Goal: Task Accomplishment & Management: Complete application form

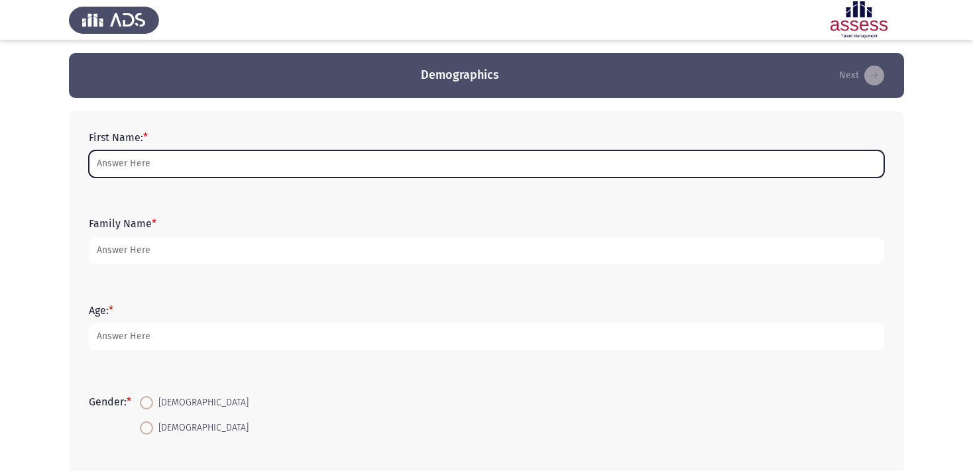
click at [267, 155] on input "First Name: *" at bounding box center [486, 163] width 795 height 27
type input "’"
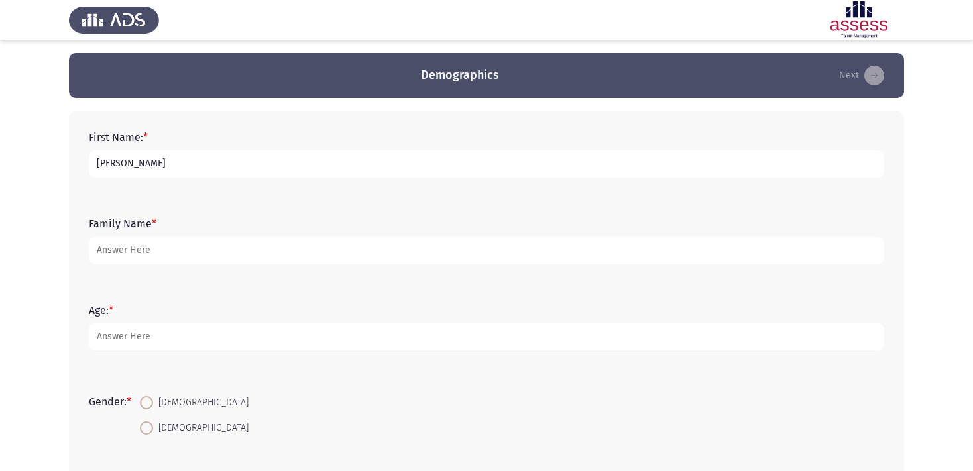
type input "[PERSON_NAME]"
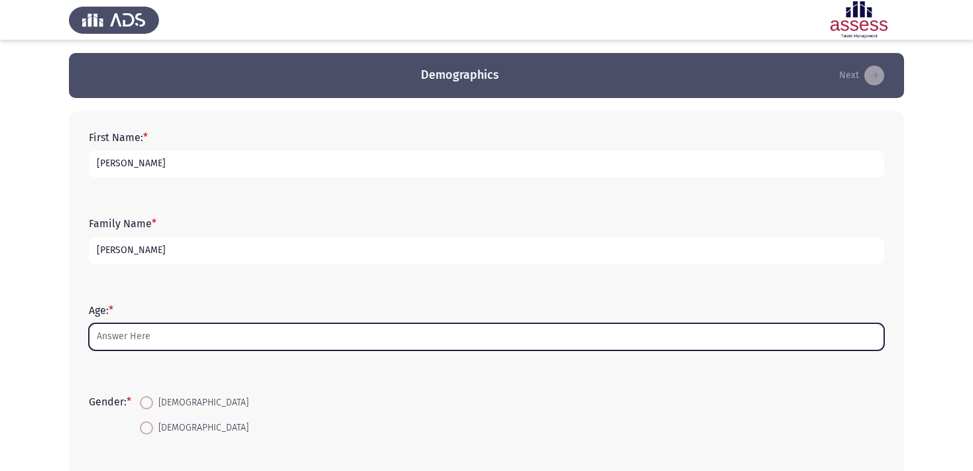
click at [288, 343] on input "Age: *" at bounding box center [486, 336] width 795 height 27
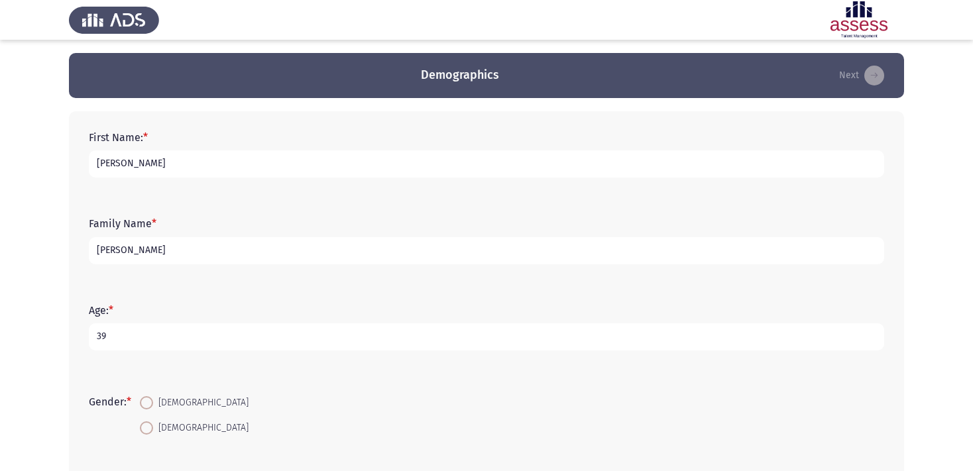
type input "39"
click at [158, 401] on span "[DEMOGRAPHIC_DATA]" at bounding box center [200, 403] width 95 height 16
click at [153, 401] on input "[DEMOGRAPHIC_DATA]" at bounding box center [146, 402] width 13 height 13
radio input "true"
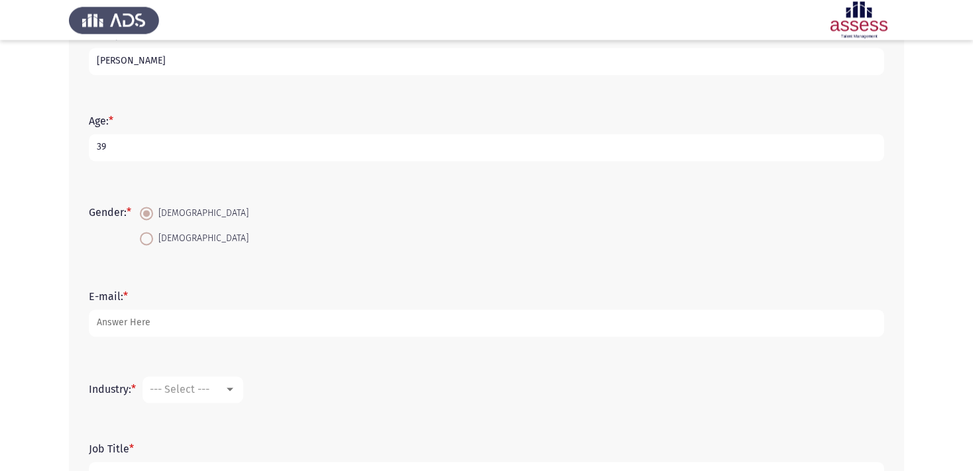
scroll to position [204, 0]
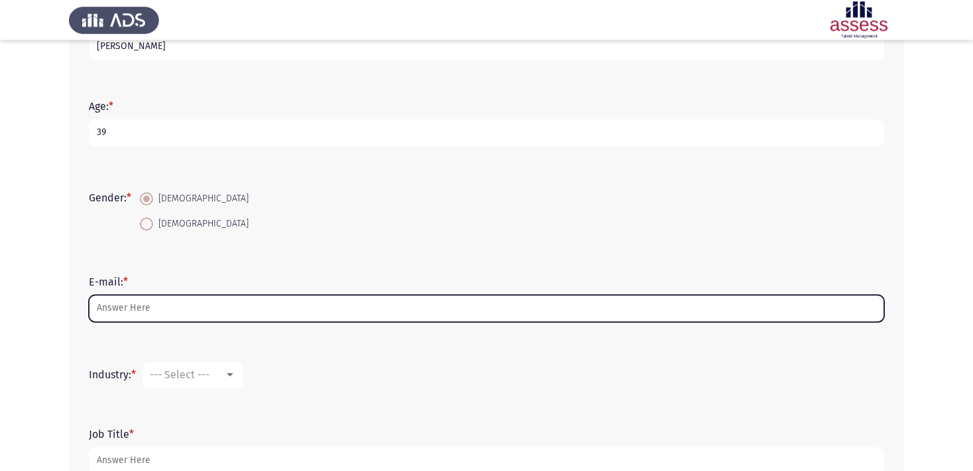
click at [267, 314] on input "E-mail: *" at bounding box center [486, 308] width 795 height 27
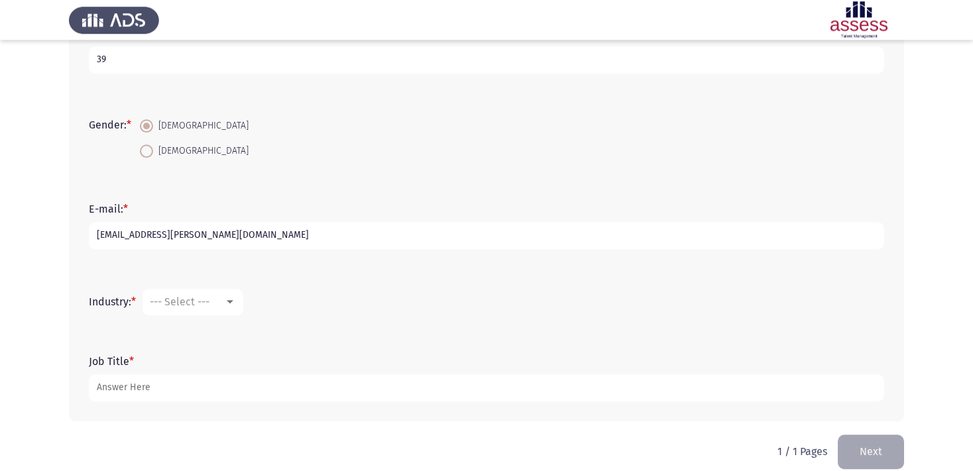
scroll to position [294, 0]
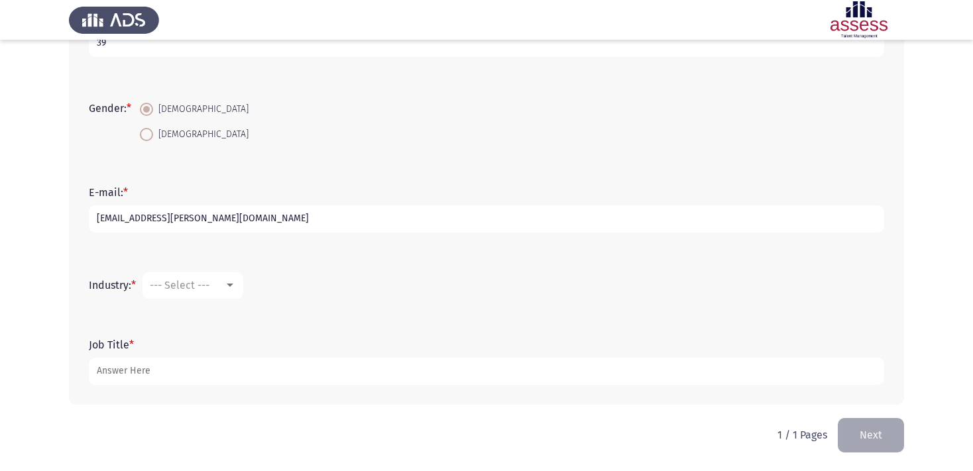
type input "[EMAIL_ADDRESS][PERSON_NAME][DOMAIN_NAME]"
click at [229, 282] on div at bounding box center [230, 285] width 12 height 11
click at [937, 156] on div at bounding box center [486, 235] width 973 height 471
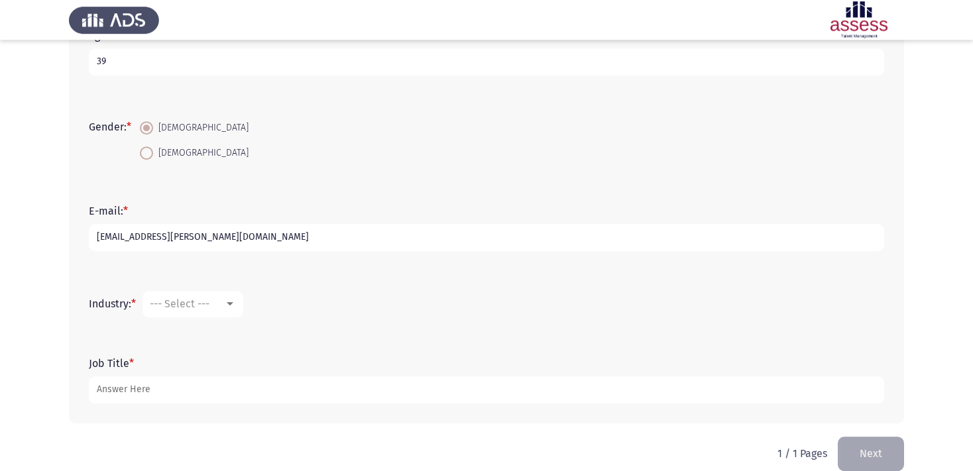
scroll to position [294, 0]
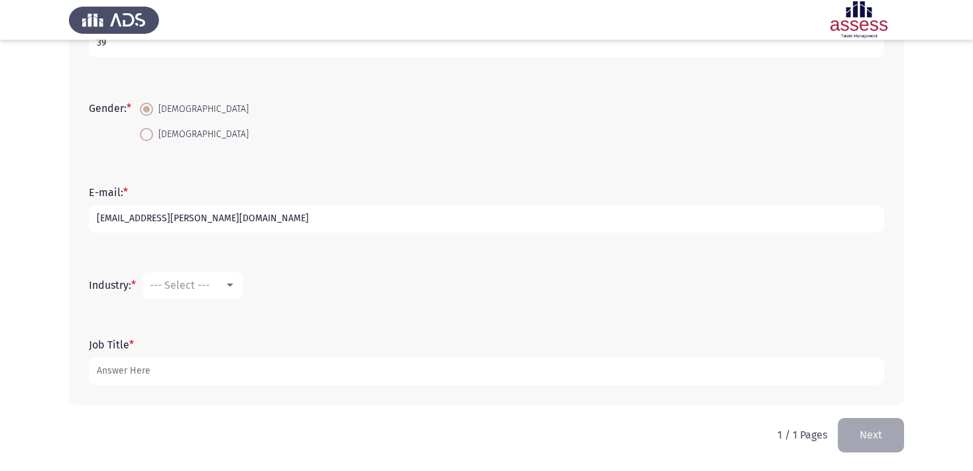
click at [956, 141] on app-assessment-container "Demographics Next First Name: * [PERSON_NAME] Family Name * [PERSON_NAME] Age: …" at bounding box center [486, 88] width 973 height 659
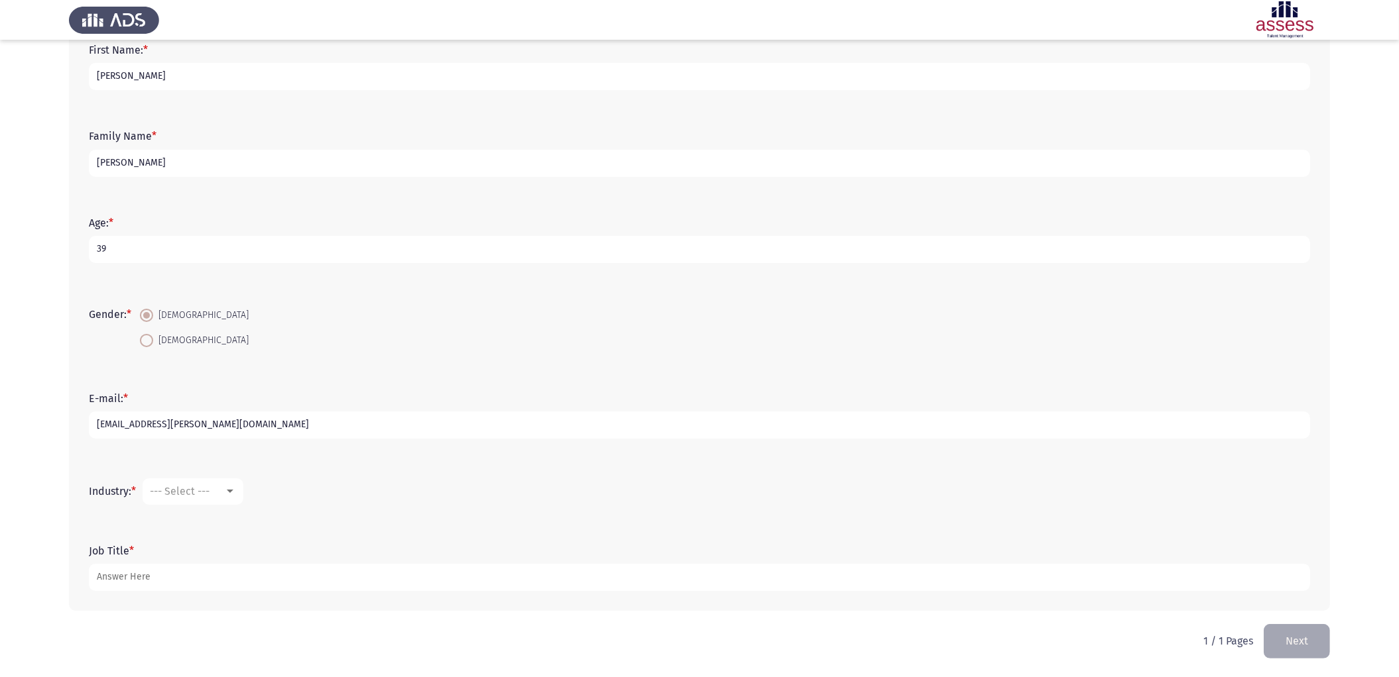
scroll to position [0, 0]
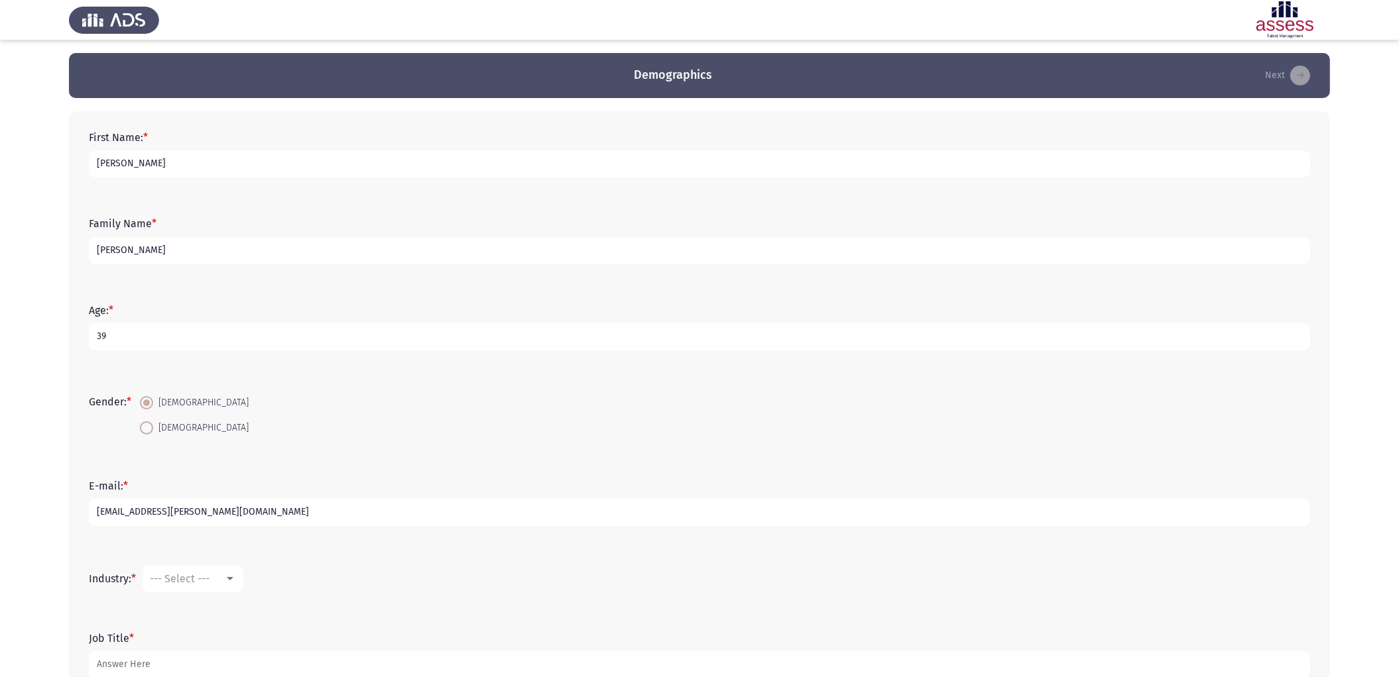
drag, startPoint x: 88, startPoint y: 581, endPoint x: 127, endPoint y: 585, distance: 40.0
click at [127, 471] on div "Industry: * --- Select ---" at bounding box center [699, 579] width 1234 height 40
click at [123, 471] on label "Industry: *" at bounding box center [112, 579] width 47 height 13
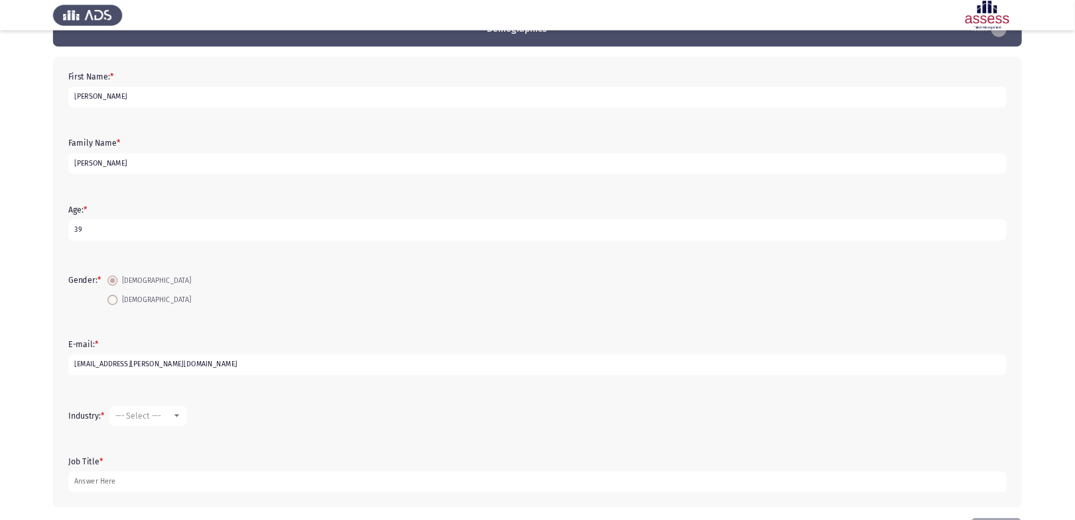
scroll to position [88, 0]
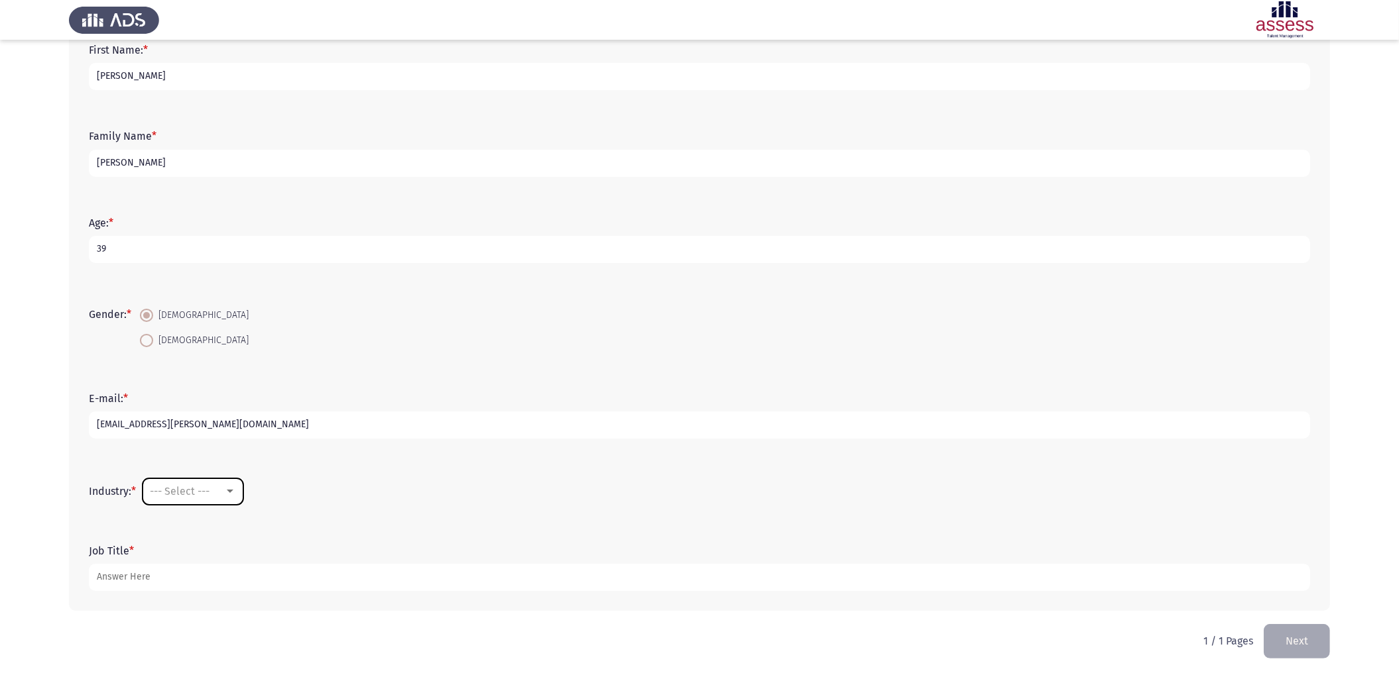
click at [206, 471] on mat-select "--- Select ---" at bounding box center [193, 492] width 101 height 27
click at [224, 471] on div "--- Select ---" at bounding box center [187, 491] width 74 height 13
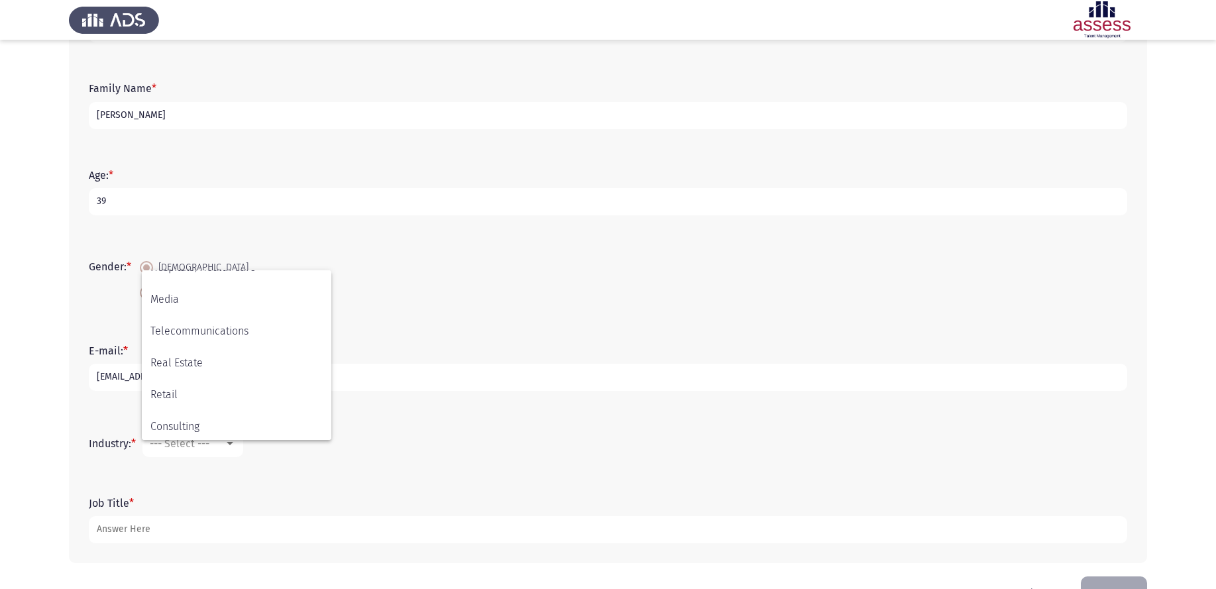
scroll to position [435, 0]
click at [292, 431] on span "Other" at bounding box center [236, 424] width 172 height 32
click at [233, 445] on div at bounding box center [230, 443] width 7 height 3
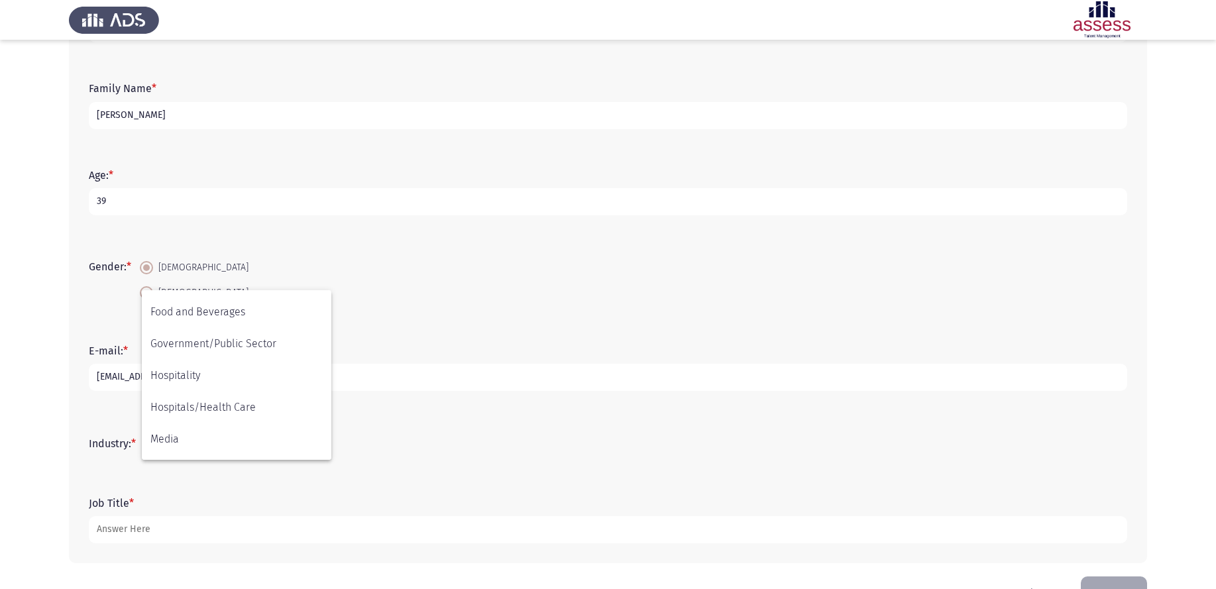
scroll to position [241, 0]
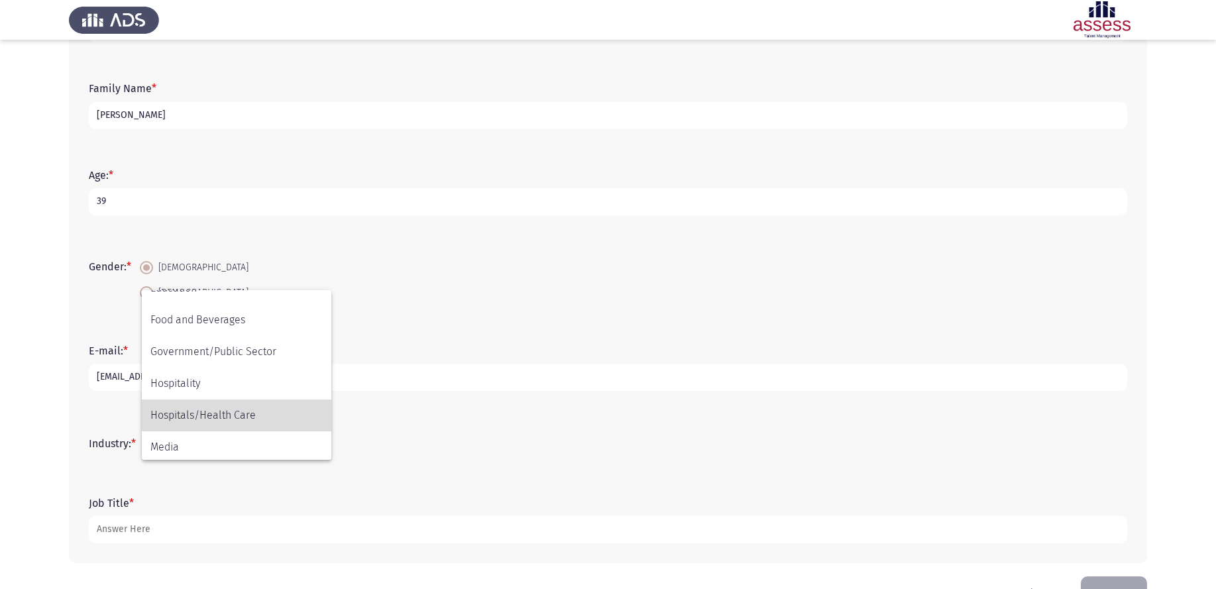
click at [253, 414] on span "Hospitals/Health Care" at bounding box center [236, 416] width 172 height 32
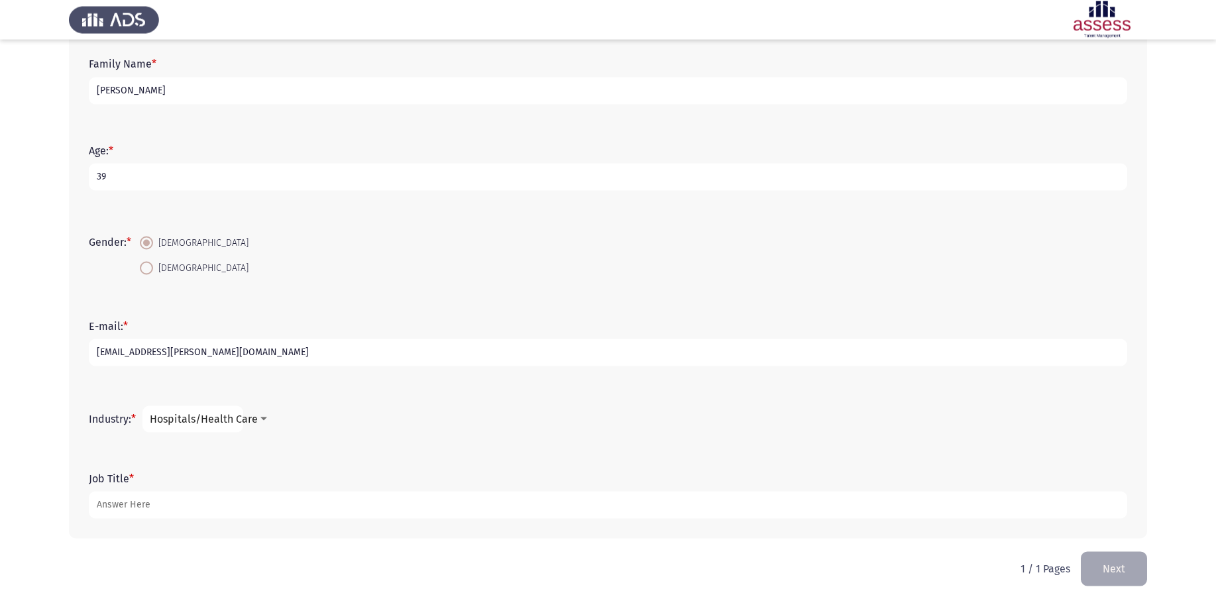
scroll to position [176, 0]
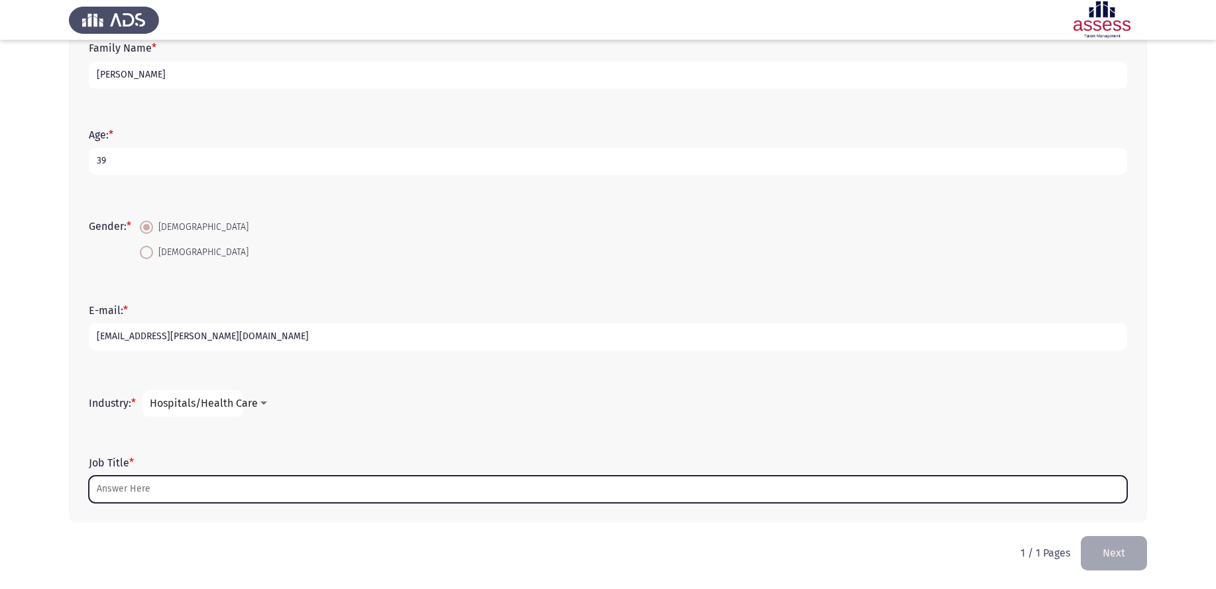
click at [198, 471] on input "Job Title *" at bounding box center [608, 489] width 1039 height 27
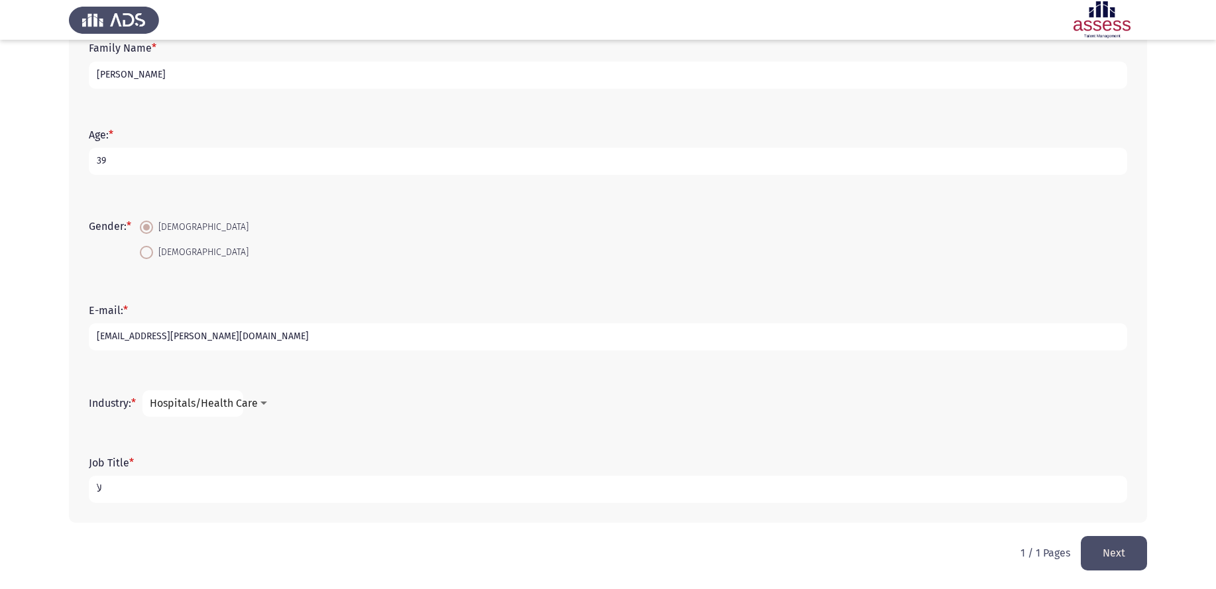
type input "ل"
type input "Graphic designer professional"
click at [541, 375] on div "Industry: * Hospitals/Health Care" at bounding box center [608, 404] width 1052 height 66
click at [972, 471] on button "Next" at bounding box center [1114, 553] width 66 height 34
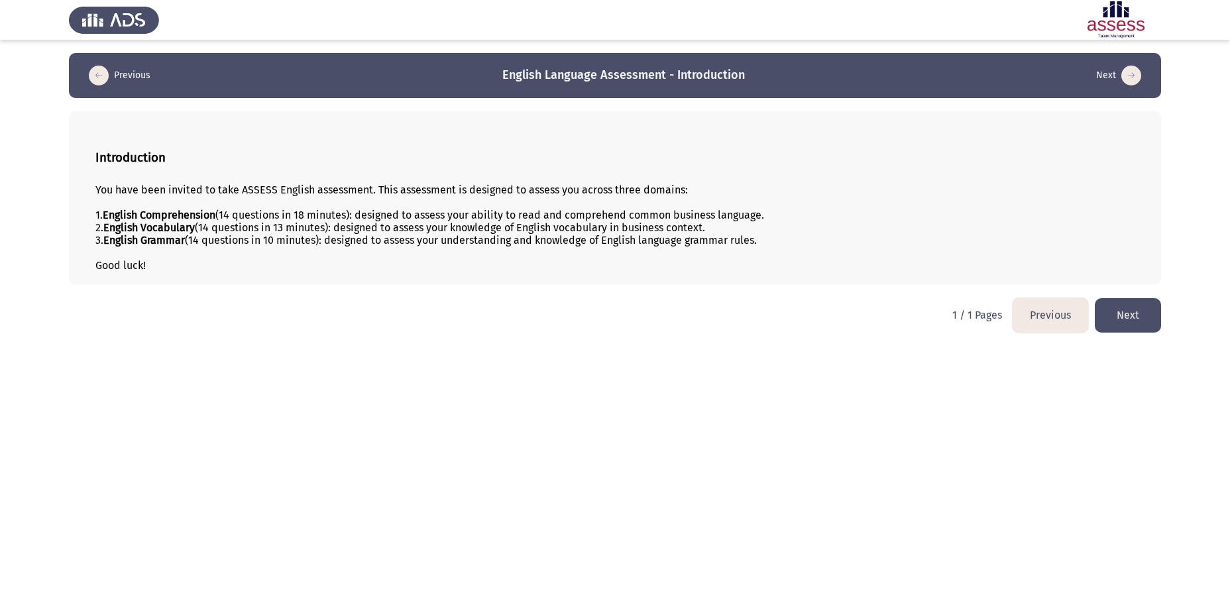
click at [972, 327] on button "Next" at bounding box center [1128, 315] width 66 height 34
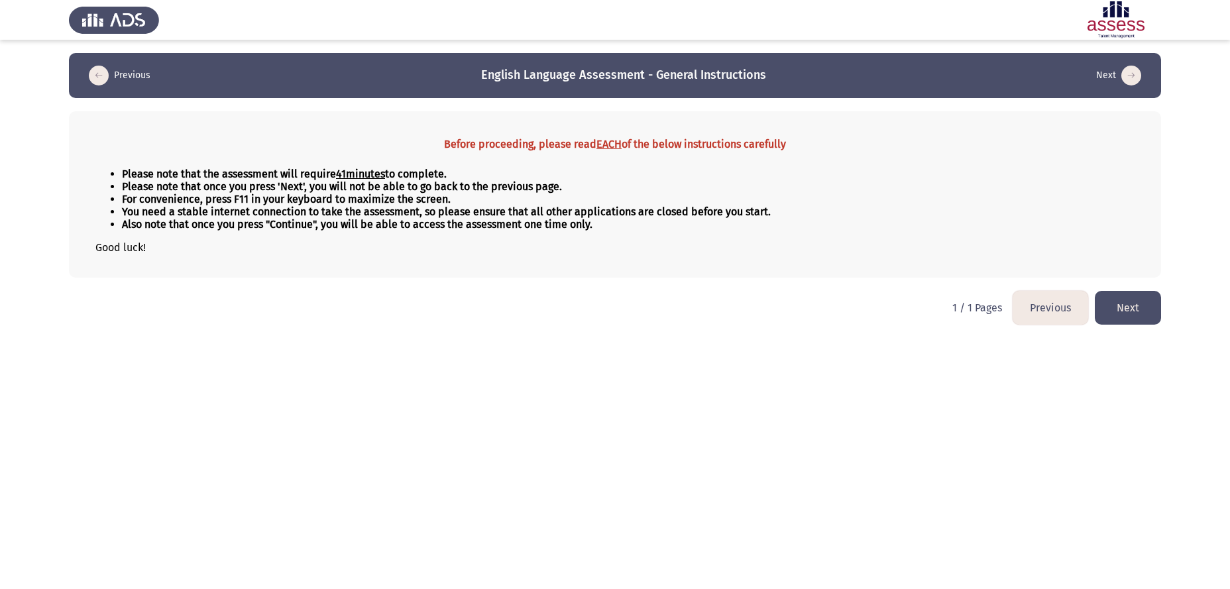
click at [972, 314] on button "Next" at bounding box center [1128, 308] width 66 height 34
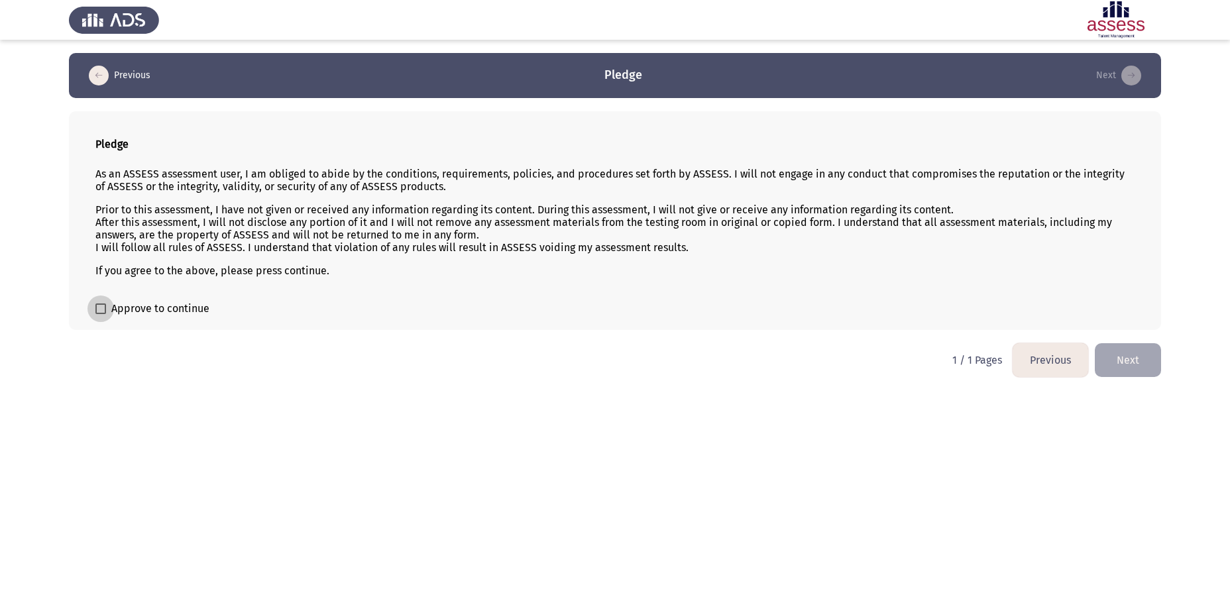
click at [106, 310] on label "Approve to continue" at bounding box center [152, 309] width 114 height 16
click at [101, 314] on input "Approve to continue" at bounding box center [100, 314] width 1 height 1
checkbox input "true"
click at [972, 358] on button "Next" at bounding box center [1128, 360] width 66 height 34
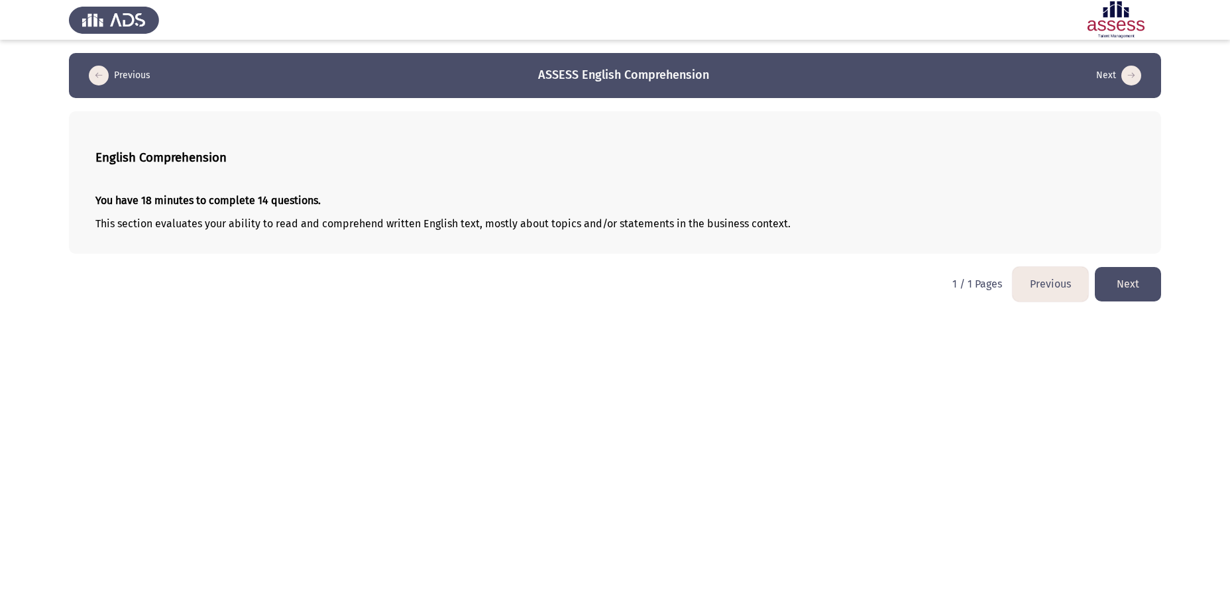
click at [972, 286] on button "Next" at bounding box center [1128, 284] width 66 height 34
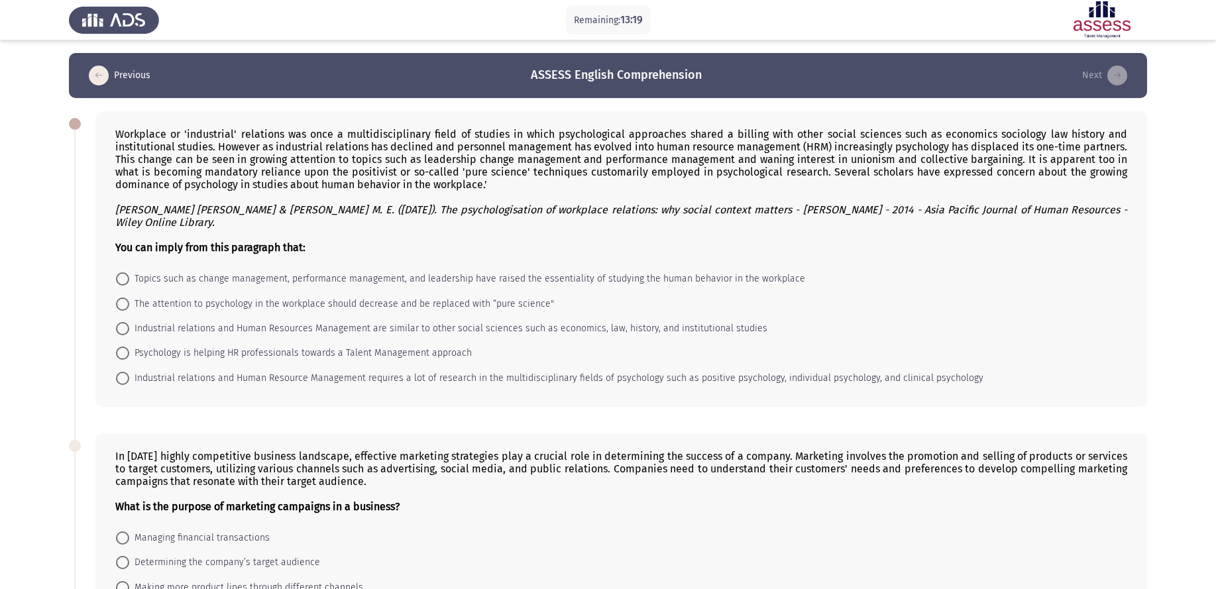
click at [120, 272] on span at bounding box center [122, 278] width 13 height 13
click at [120, 272] on input "Topics such as change management, performance management, and leadership have r…" at bounding box center [122, 278] width 13 height 13
radio input "true"
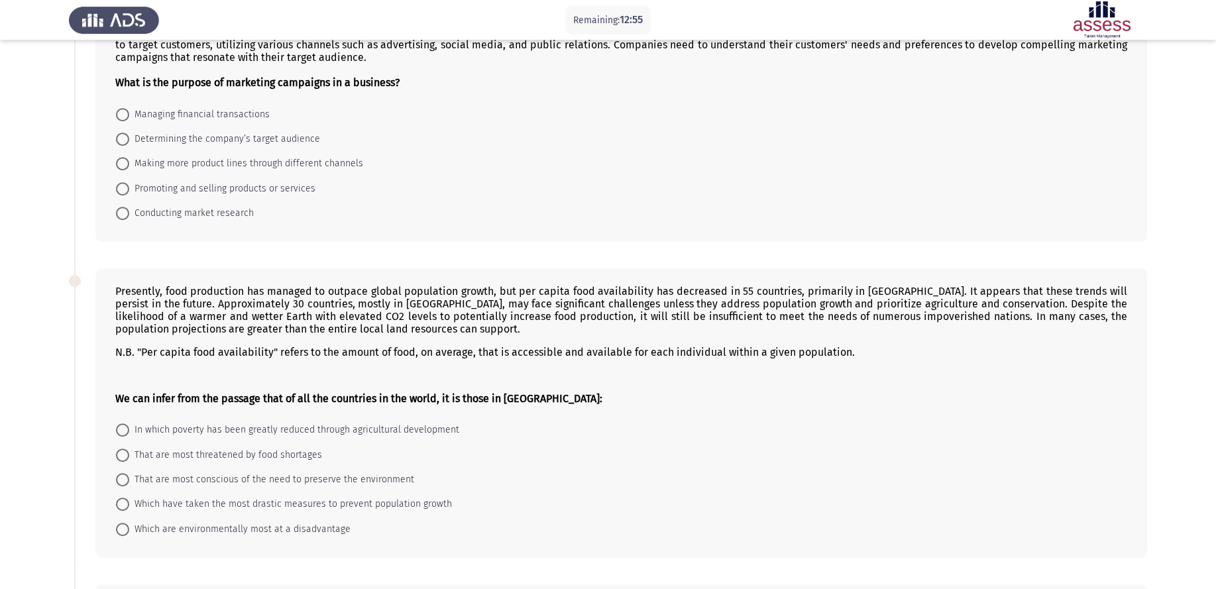
scroll to position [406, 0]
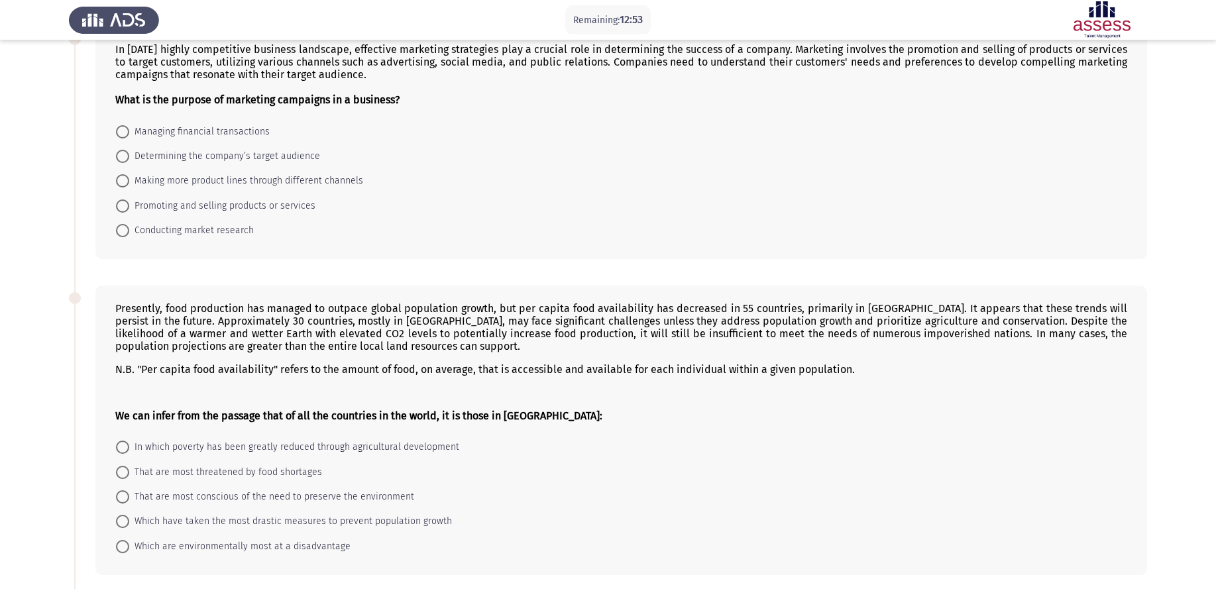
click at [123, 200] on span at bounding box center [122, 206] width 13 height 13
click at [123, 200] on input "Promoting and selling products or services" at bounding box center [122, 206] width 13 height 13
radio input "true"
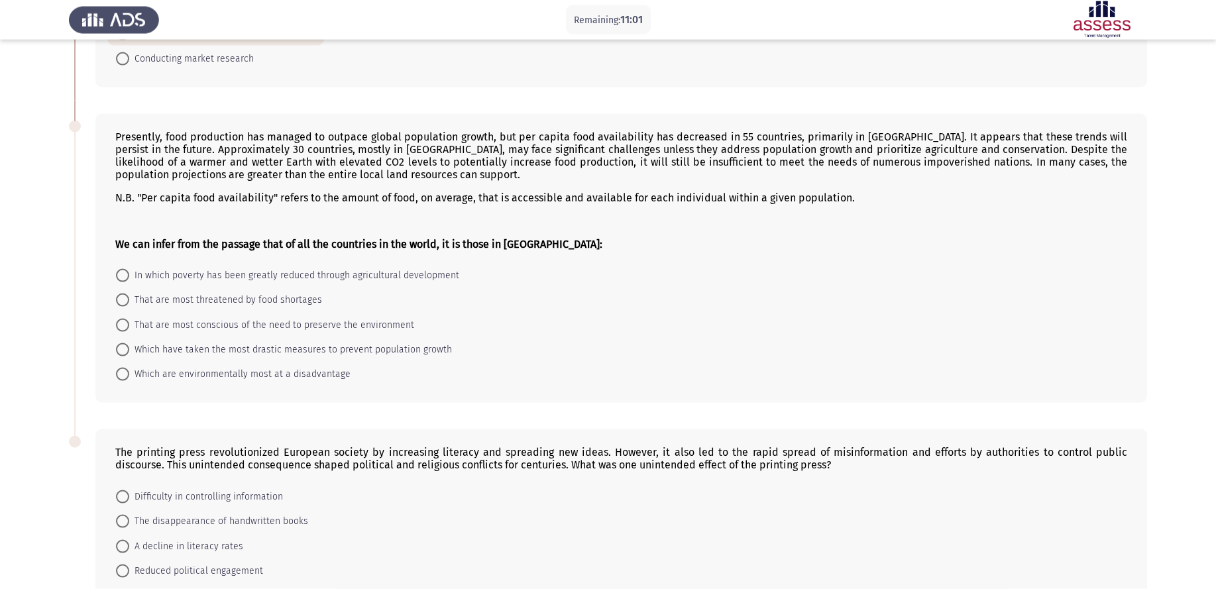
scroll to position [544, 0]
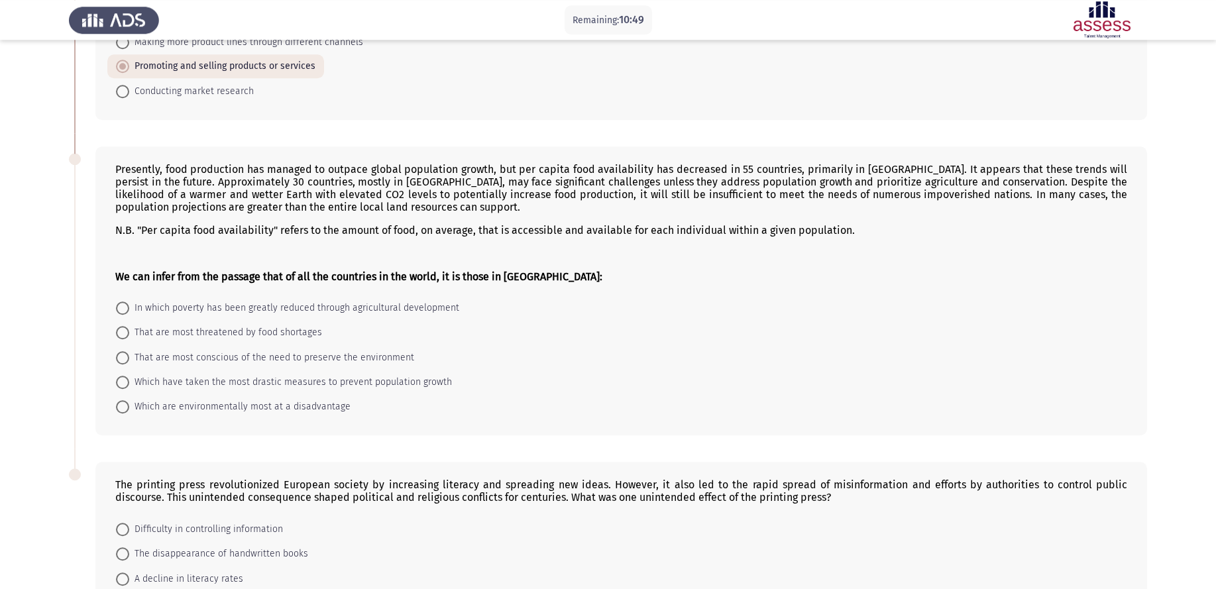
click at [166, 325] on span "That are most threatened by food shortages" at bounding box center [225, 333] width 193 height 16
click at [129, 326] on input "That are most threatened by food shortages" at bounding box center [122, 332] width 13 height 13
radio input "true"
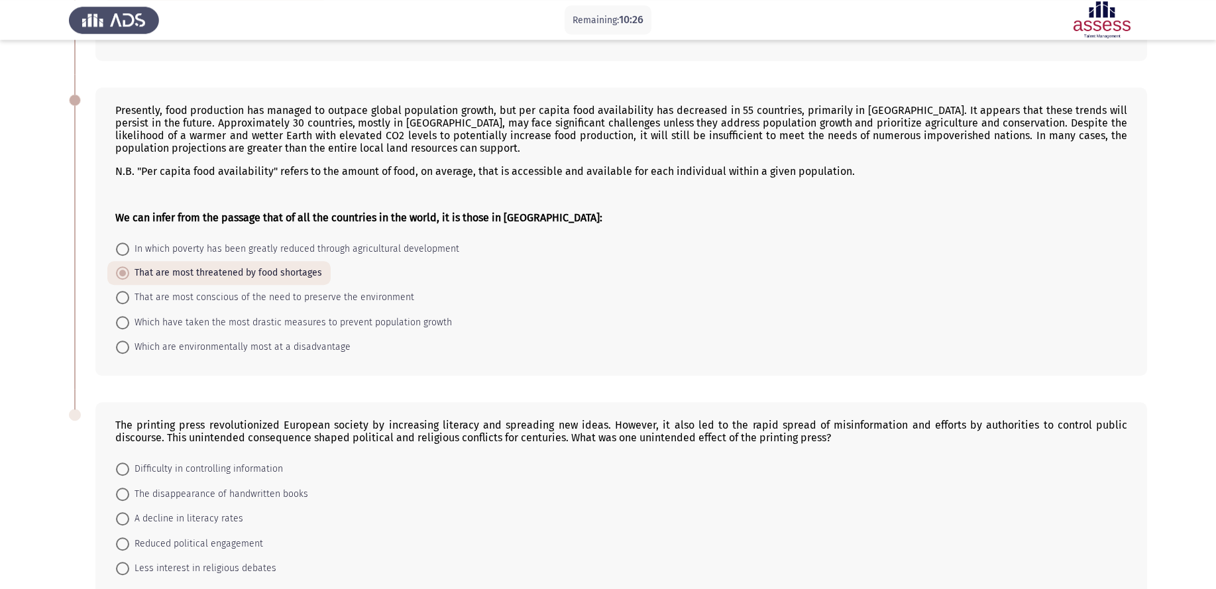
scroll to position [628, 0]
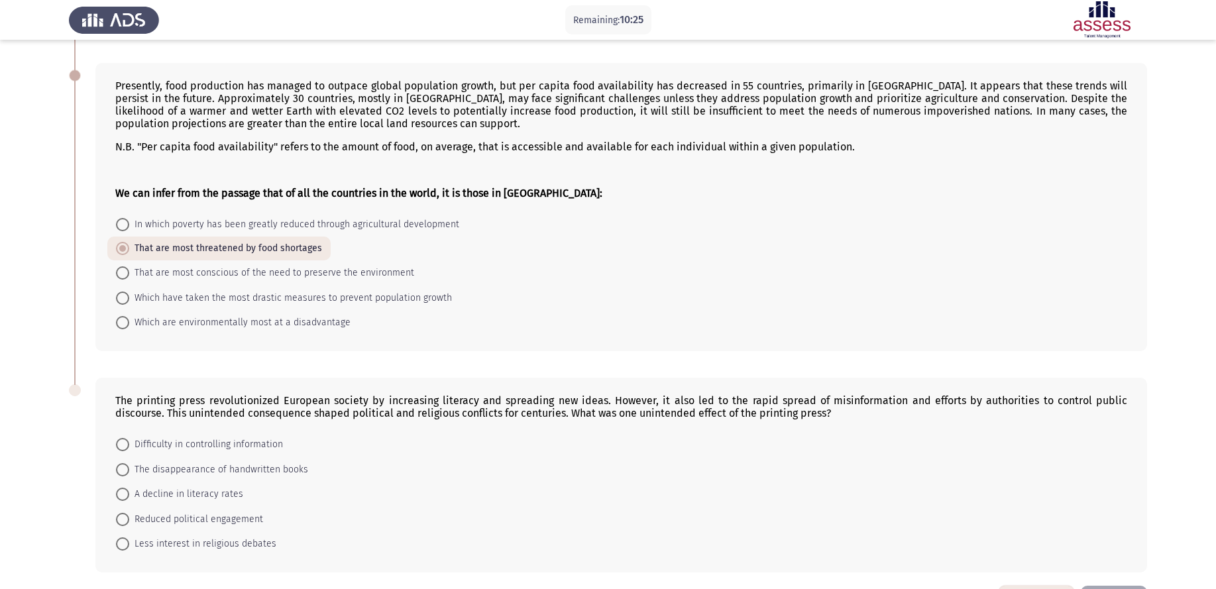
click at [210, 437] on span "Difficulty in controlling information" at bounding box center [206, 445] width 154 height 16
click at [129, 438] on input "Difficulty in controlling information" at bounding box center [122, 444] width 13 height 13
radio input "true"
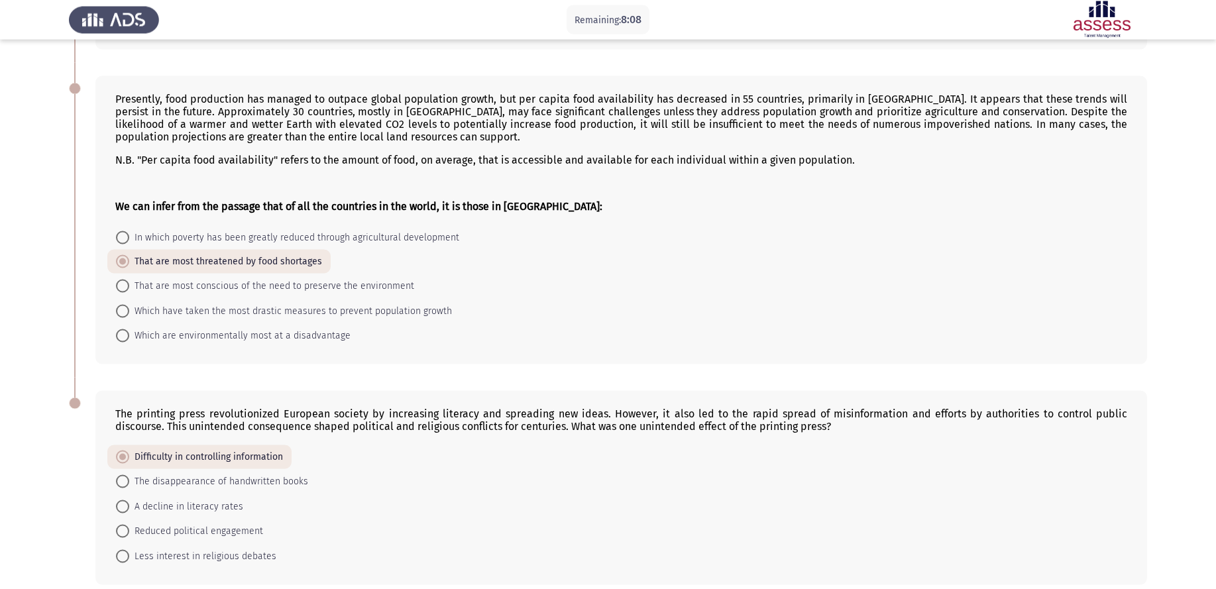
scroll to position [626, 0]
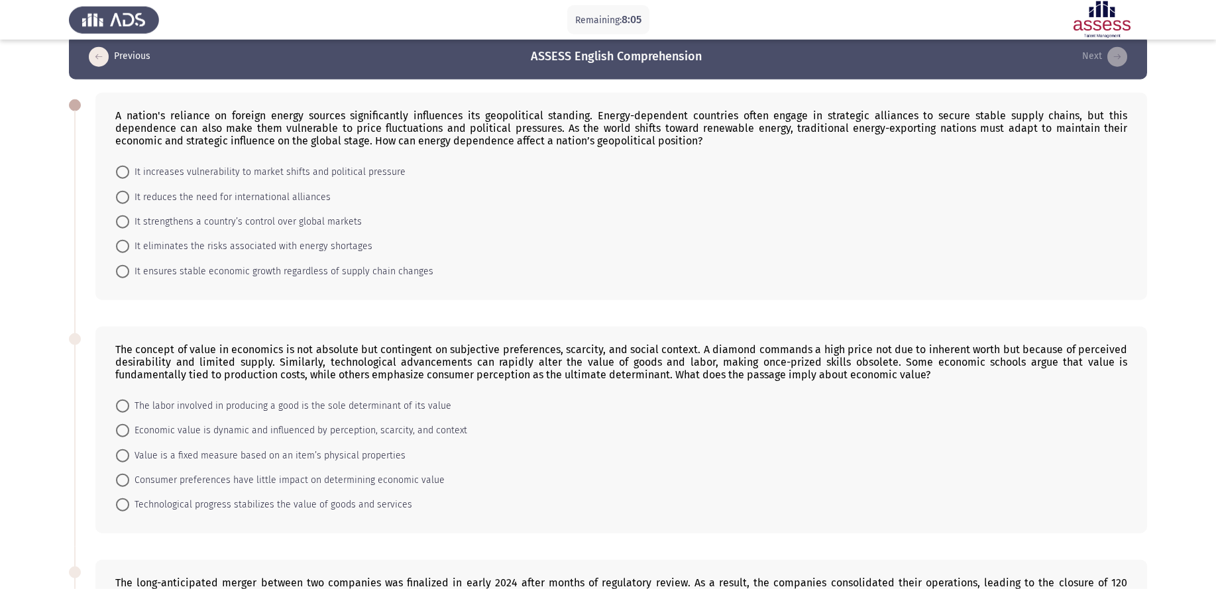
scroll to position [0, 0]
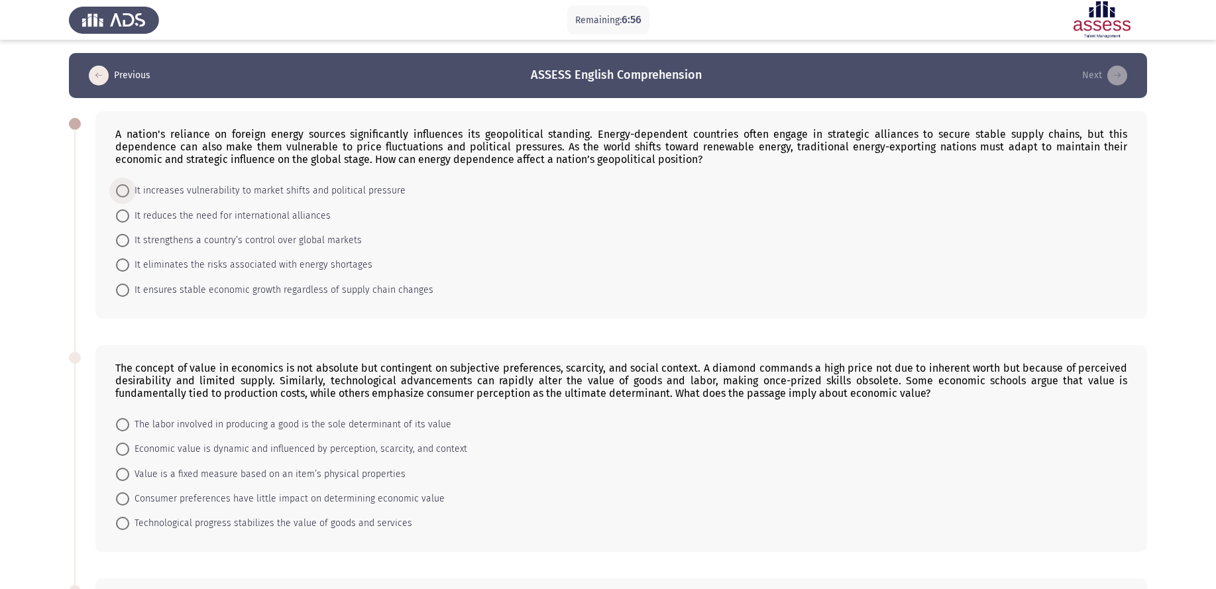
click at [178, 183] on span "It increases vulnerability to market shifts and political pressure" at bounding box center [267, 191] width 276 height 16
click at [129, 184] on input "It increases vulnerability to market shifts and political pressure" at bounding box center [122, 190] width 13 height 13
radio input "true"
click at [150, 441] on span "Economic value is dynamic and influenced by perception, scarcity, and context" at bounding box center [298, 449] width 338 height 16
click at [129, 442] on input "Economic value is dynamic and influenced by perception, scarcity, and context" at bounding box center [122, 448] width 13 height 13
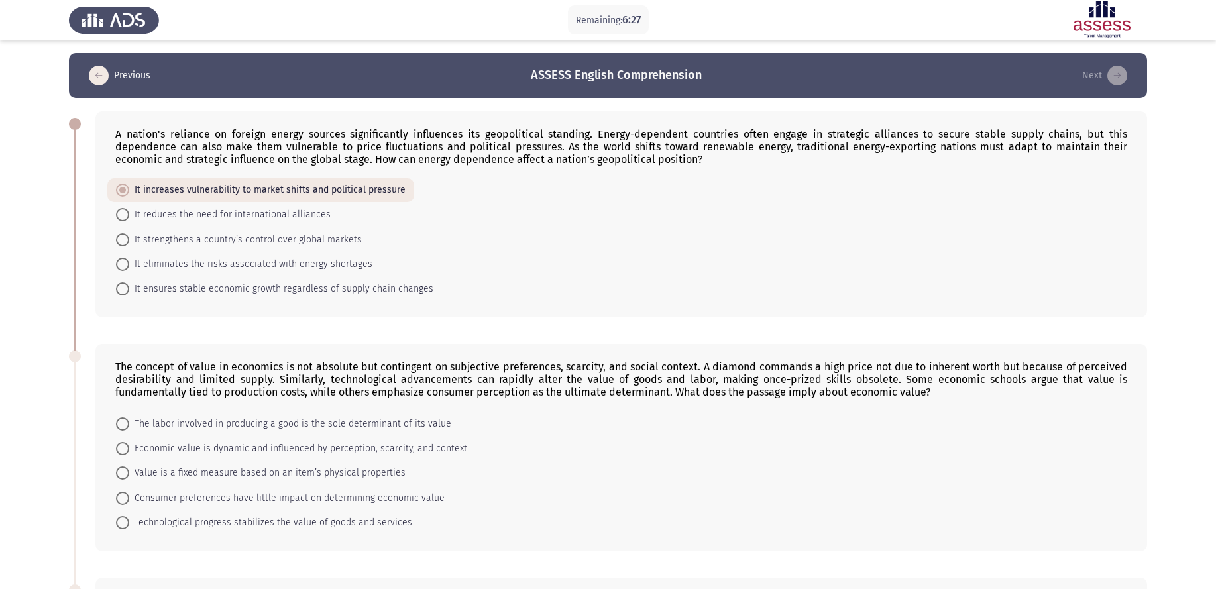
radio input "true"
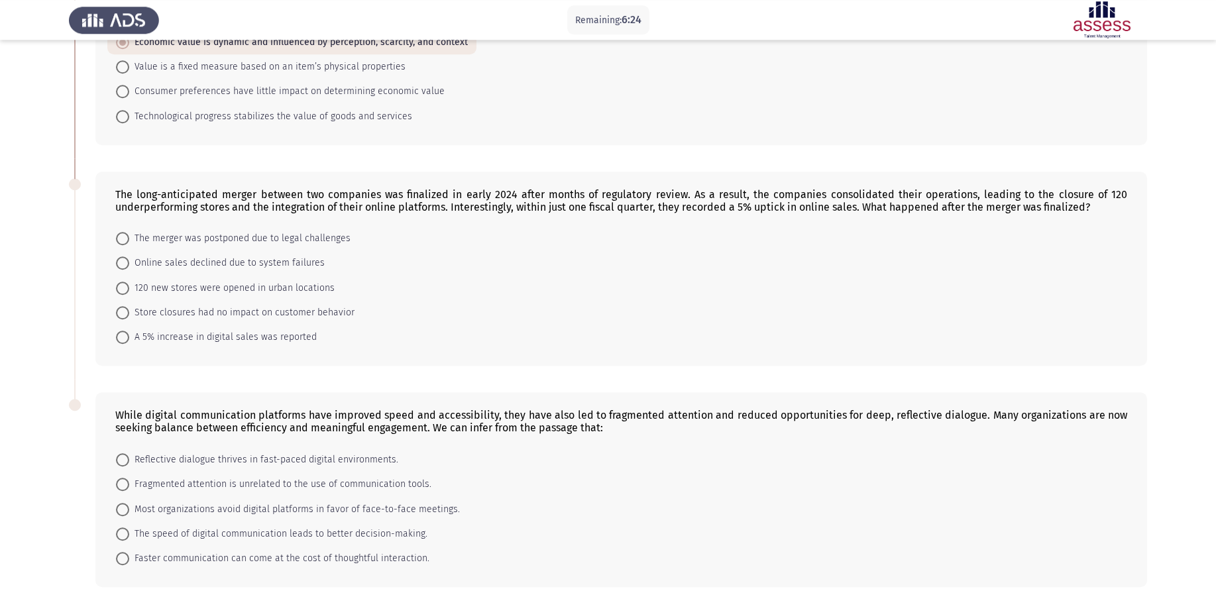
scroll to position [420, 0]
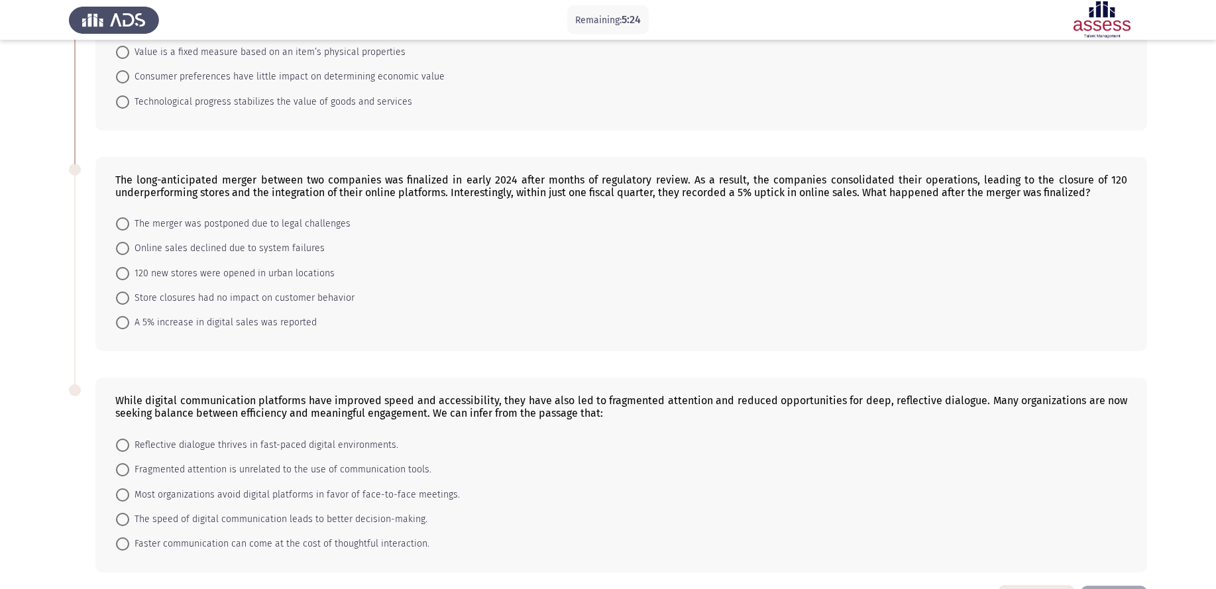
click at [186, 315] on span "A 5% increase in digital sales was reported" at bounding box center [223, 323] width 188 height 16
click at [129, 316] on input "A 5% increase in digital sales was reported" at bounding box center [122, 322] width 13 height 13
radio input "true"
click at [183, 471] on span "Faster communication can come at the cost of thoughtful interaction." at bounding box center [279, 544] width 300 height 16
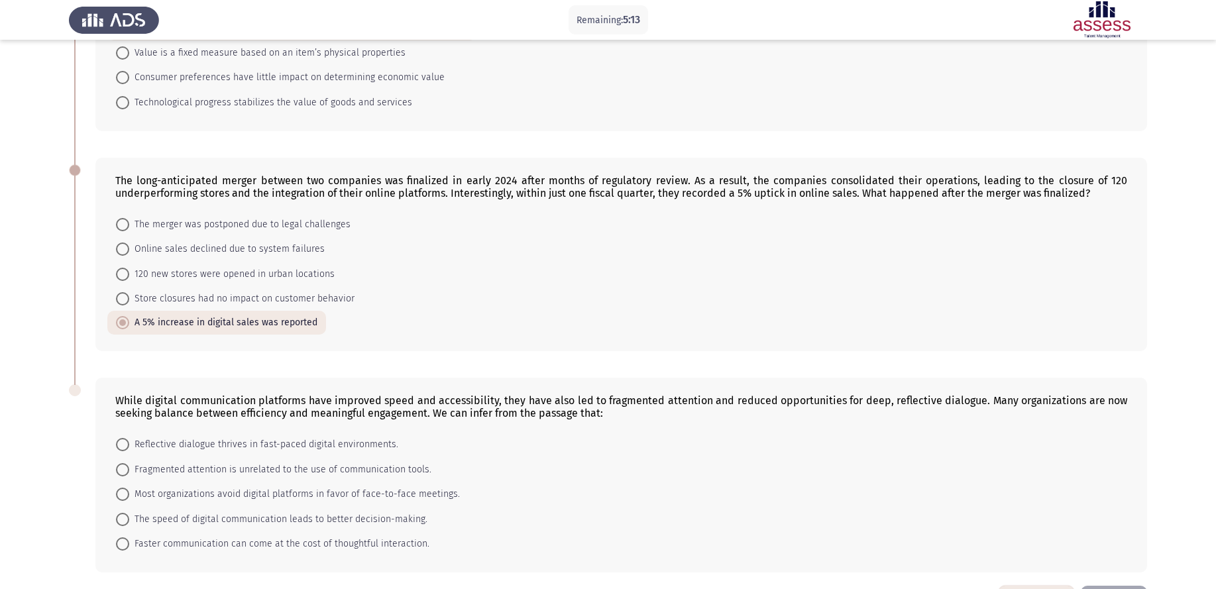
click at [129, 471] on input "Faster communication can come at the cost of thoughtful interaction." at bounding box center [122, 544] width 13 height 13
radio input "true"
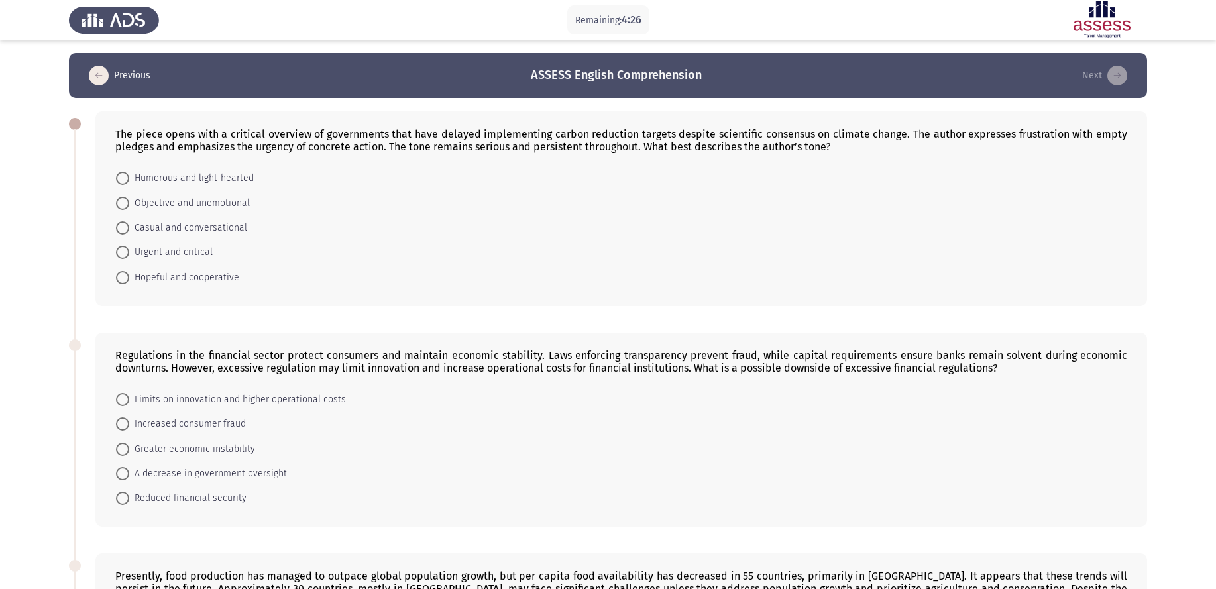
scroll to position [0, 0]
click at [188, 245] on span "Urgent and critical" at bounding box center [171, 253] width 84 height 16
click at [129, 246] on input "Urgent and critical" at bounding box center [122, 252] width 13 height 13
radio input "true"
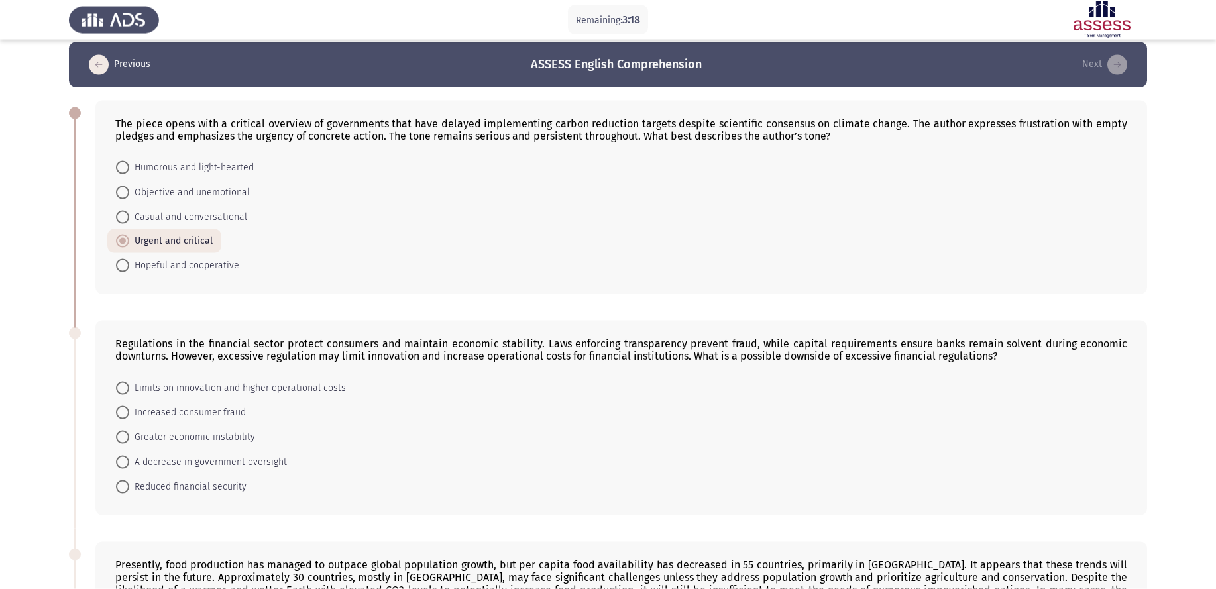
scroll to position [68, 0]
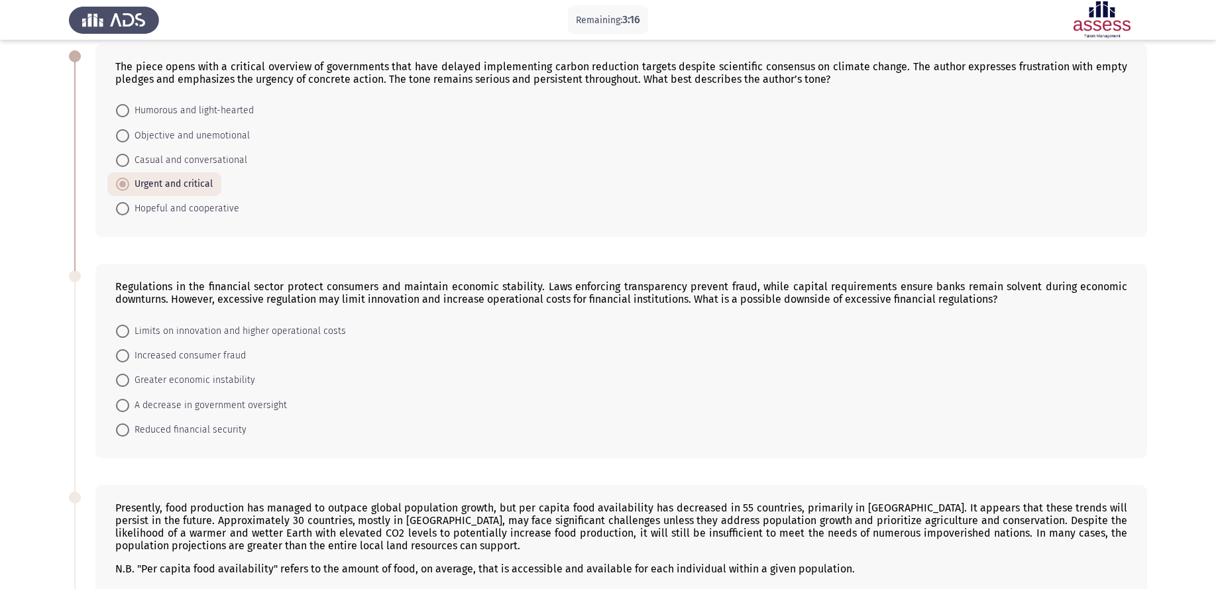
click at [168, 323] on span "Limits on innovation and higher operational costs" at bounding box center [237, 331] width 217 height 16
click at [129, 325] on input "Limits on innovation and higher operational costs" at bounding box center [122, 331] width 13 height 13
radio input "true"
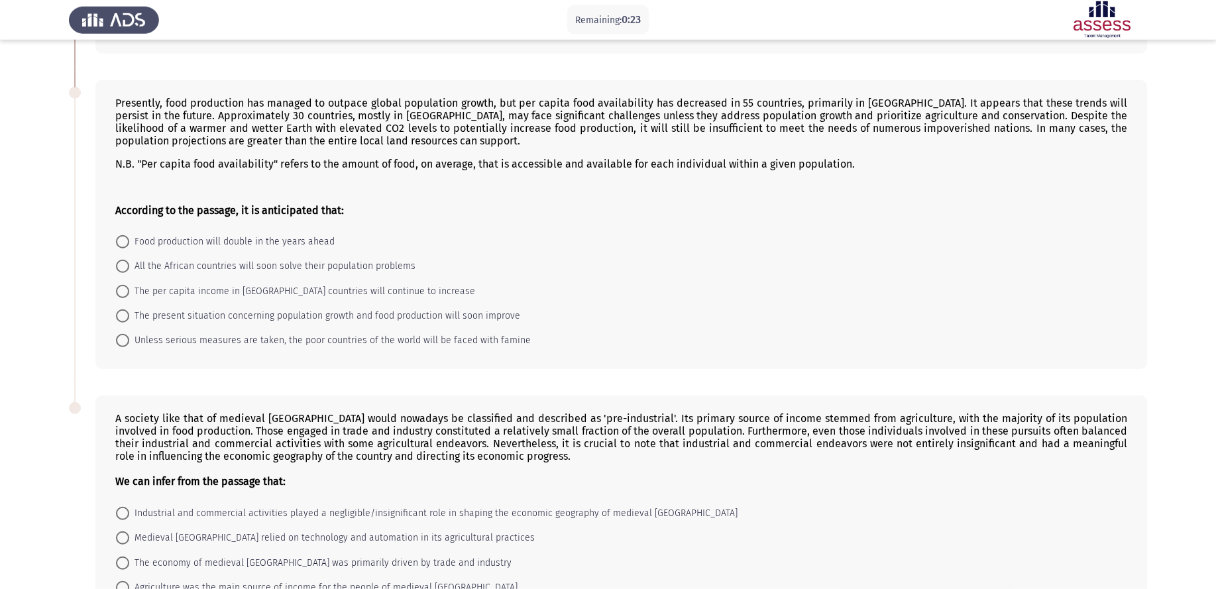
scroll to position [495, 0]
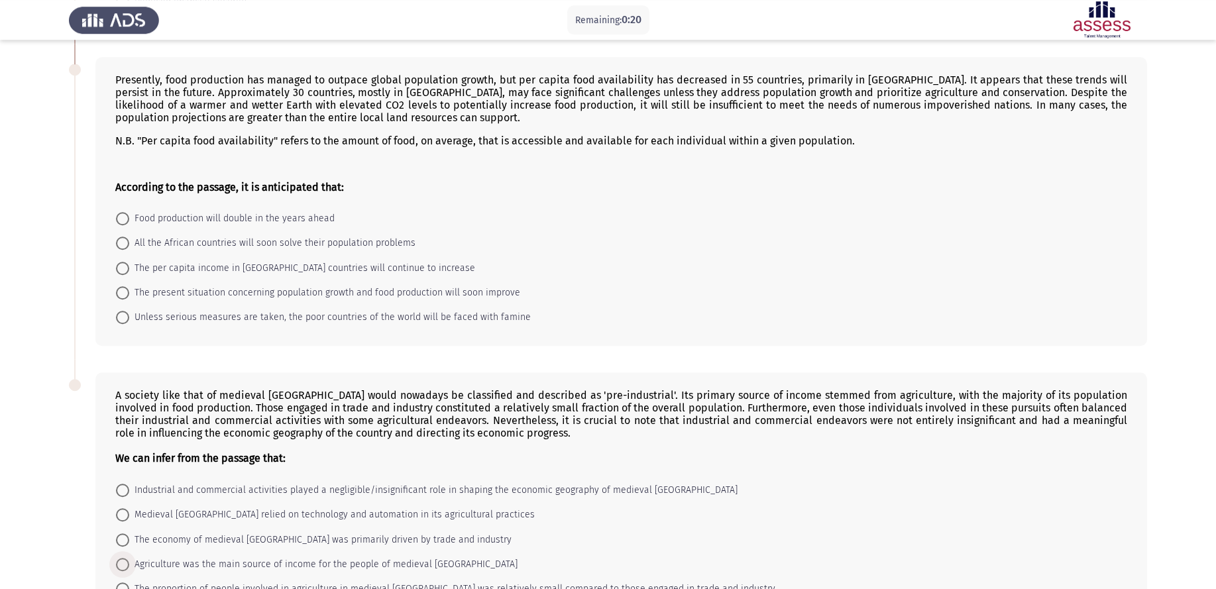
click at [153, 471] on span "Agriculture was the main source of income for the people of medieval [GEOGRAPHI…" at bounding box center [323, 565] width 388 height 16
click at [129, 471] on input "Agriculture was the main source of income for the people of medieval [GEOGRAPHI…" at bounding box center [122, 564] width 13 height 13
radio input "true"
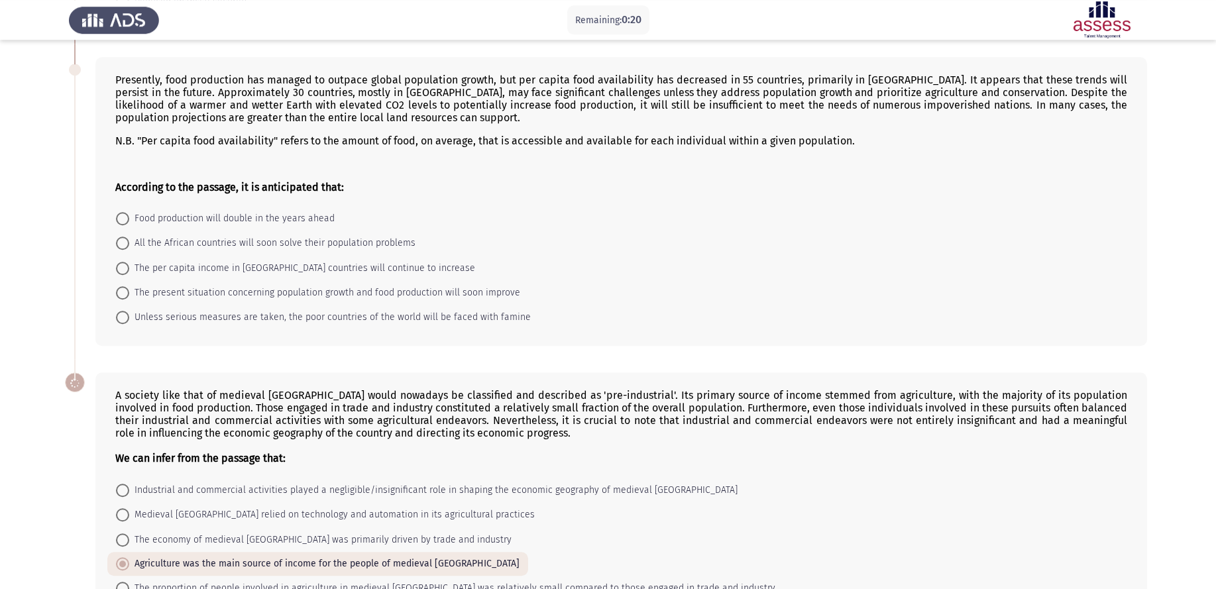
click at [145, 310] on span "Unless serious measures are taken, the poor countries of the world will be face…" at bounding box center [330, 318] width 402 height 16
click at [129, 311] on input "Unless serious measures are taken, the poor countries of the world will be face…" at bounding box center [122, 317] width 13 height 13
radio input "true"
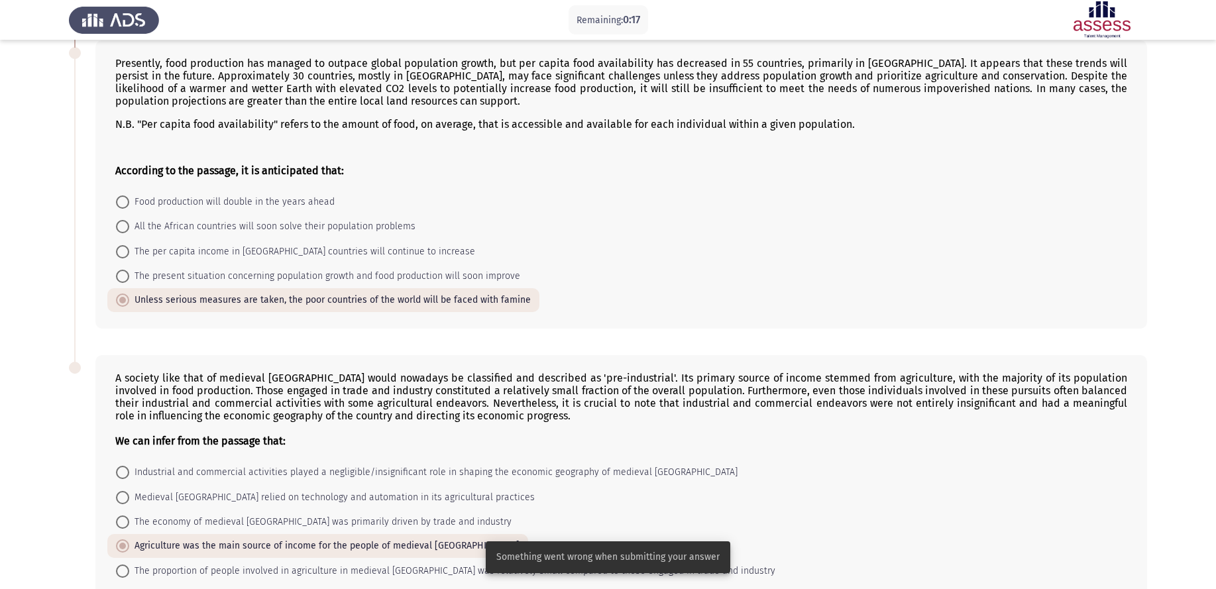
scroll to position [538, 0]
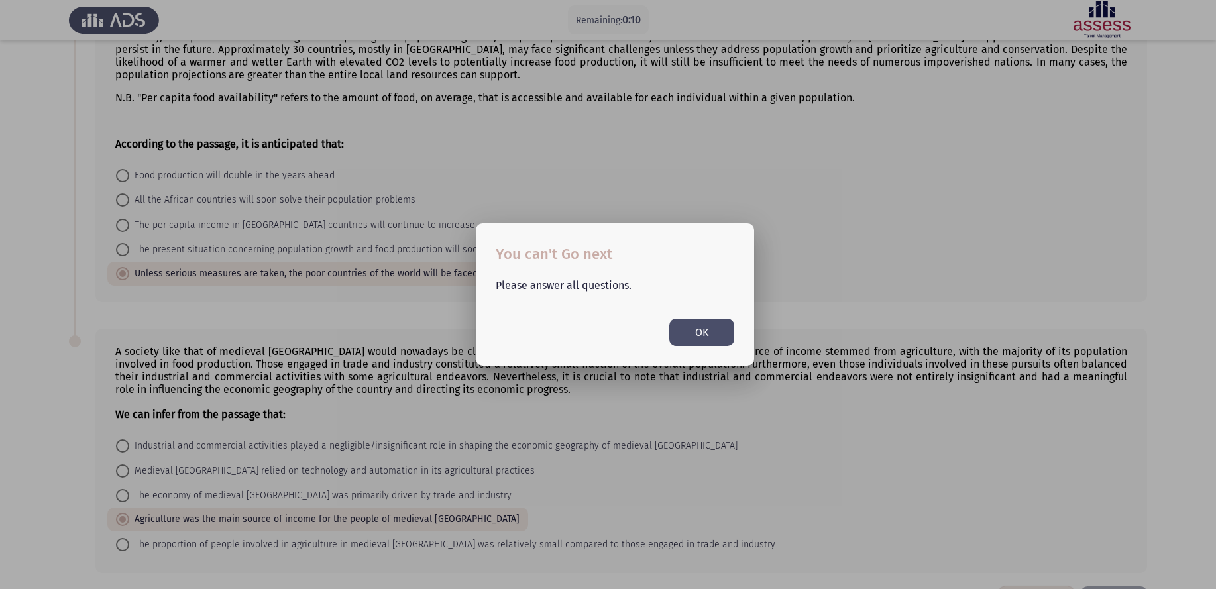
click at [700, 335] on button "OK" at bounding box center [702, 332] width 65 height 27
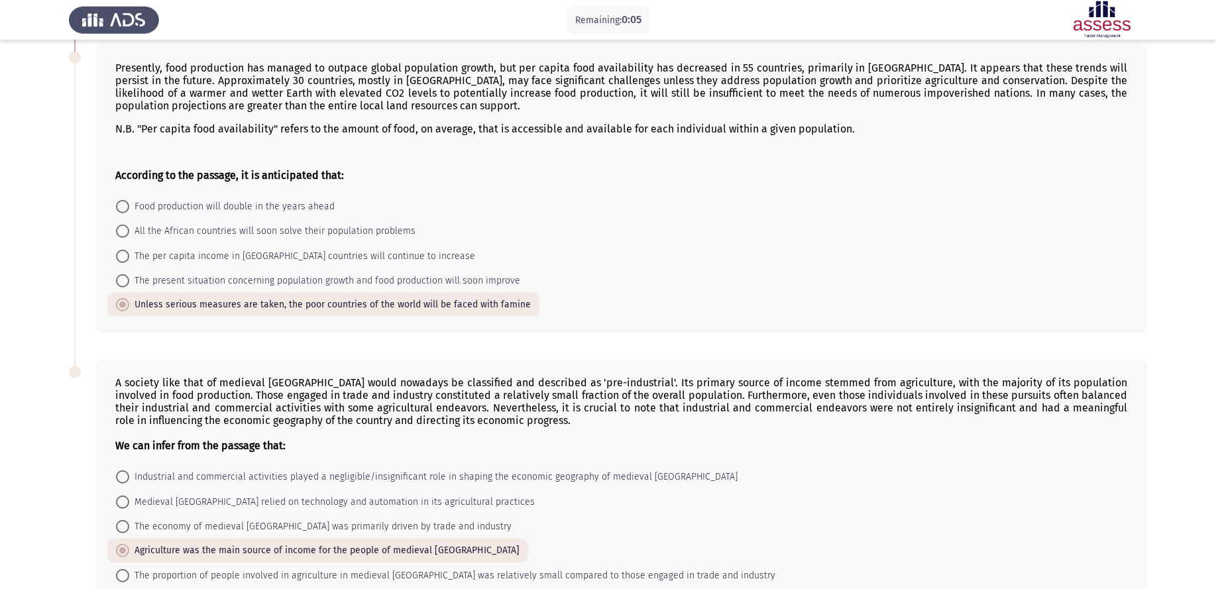
scroll to position [538, 0]
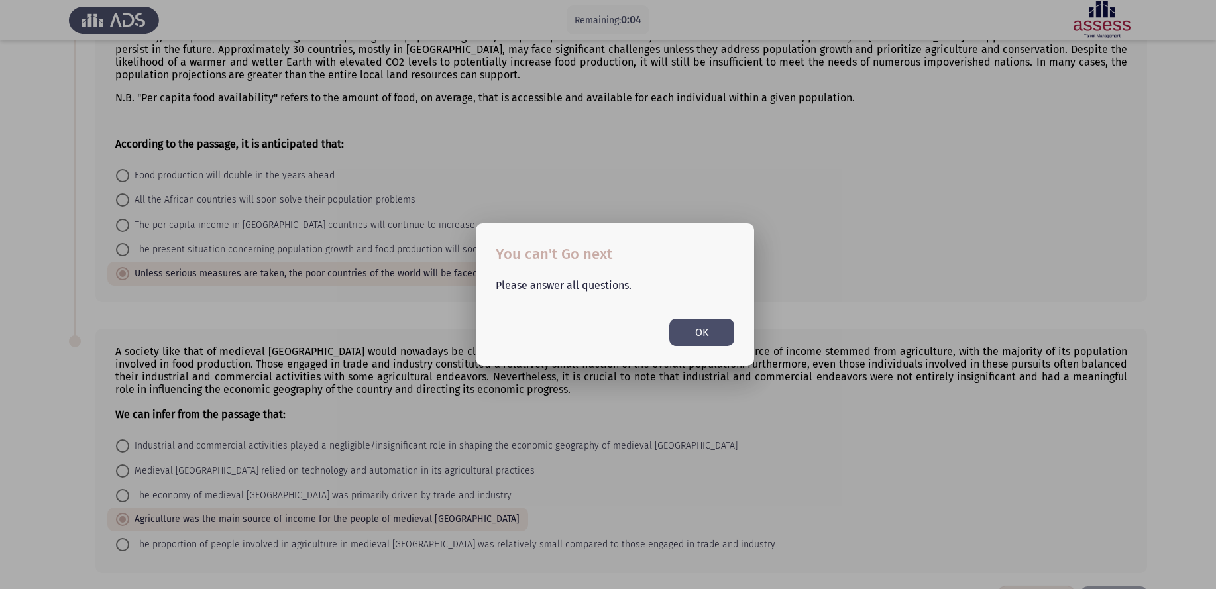
scroll to position [0, 0]
click at [686, 333] on button "OK" at bounding box center [702, 332] width 65 height 27
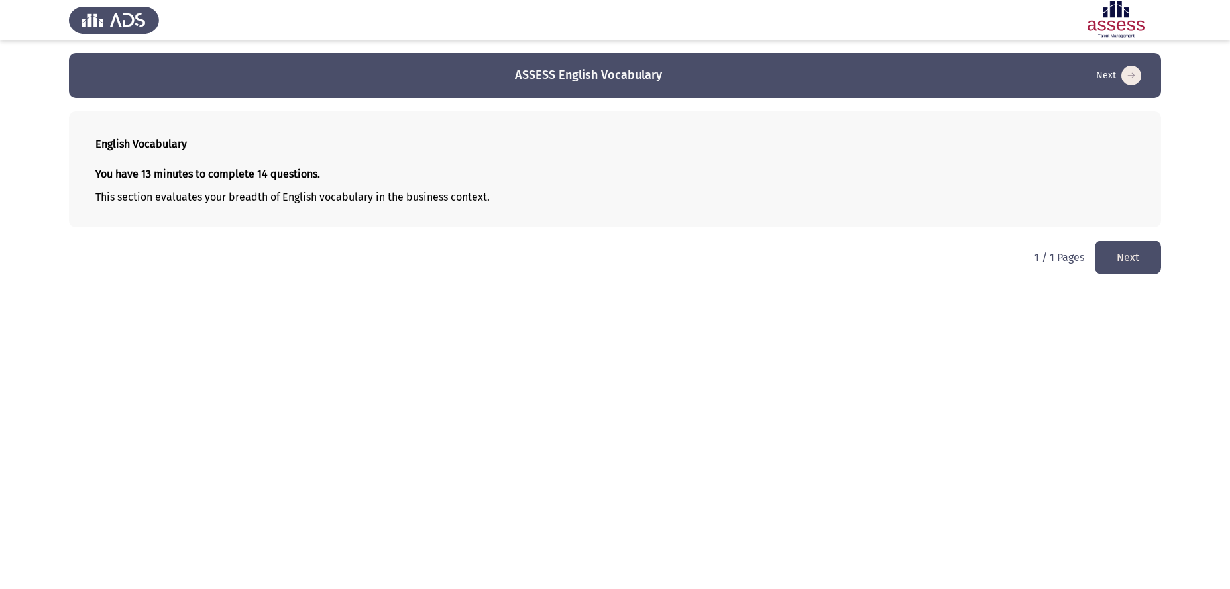
click at [483, 288] on html "ASSESS English Vocabulary Next English Vocabulary You have 13 minutes to comple…" at bounding box center [615, 144] width 1230 height 288
click at [972, 255] on button "Next" at bounding box center [1128, 258] width 66 height 34
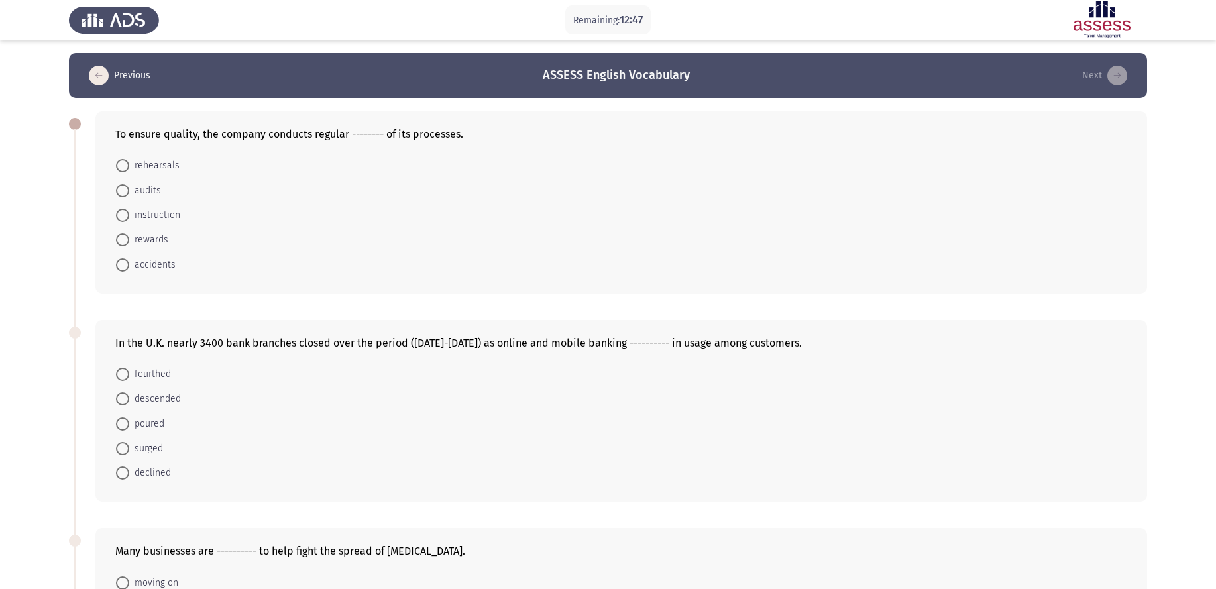
click at [144, 183] on span "audits" at bounding box center [145, 191] width 32 height 16
click at [129, 184] on input "audits" at bounding box center [122, 190] width 13 height 13
radio input "true"
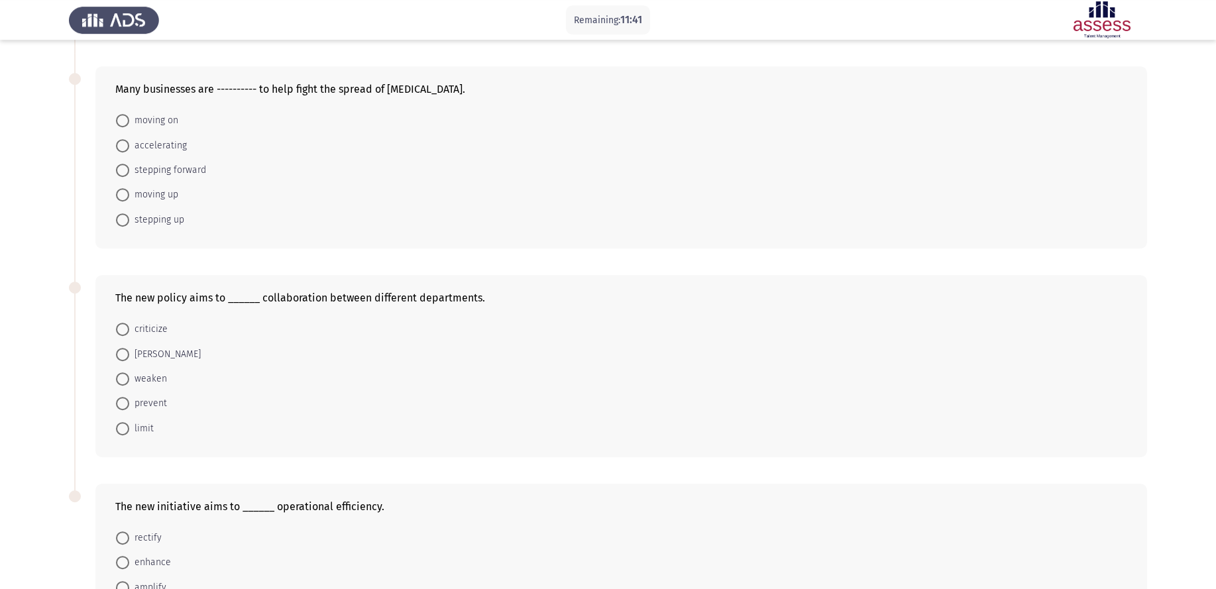
scroll to position [475, 0]
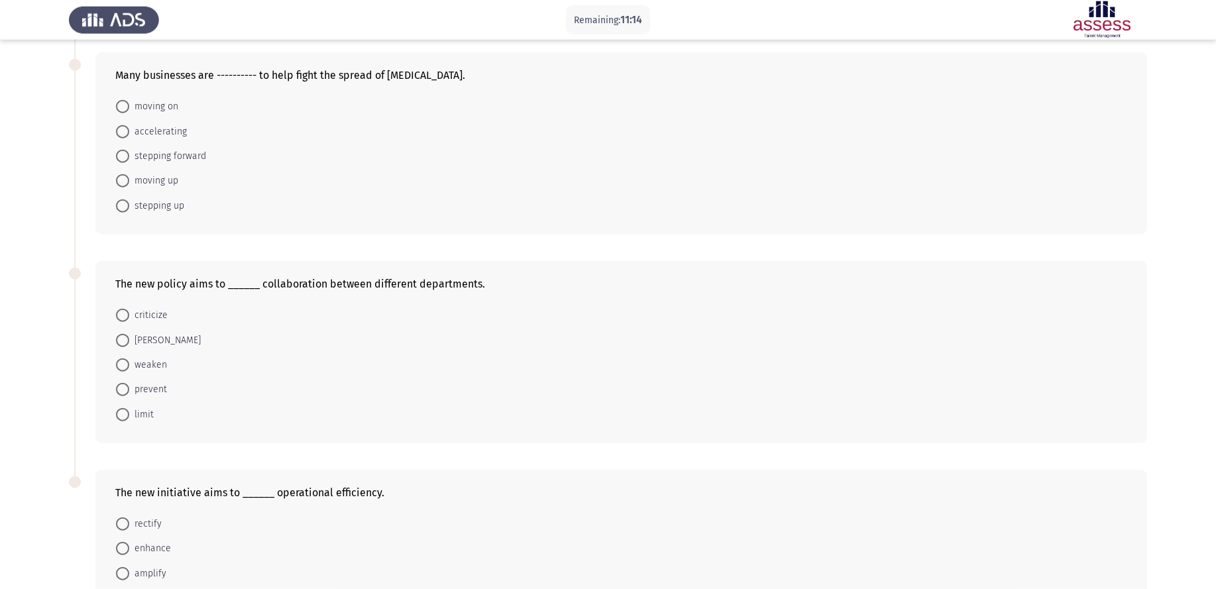
click at [143, 333] on span "[PERSON_NAME]" at bounding box center [165, 341] width 72 height 16
click at [129, 334] on input "[PERSON_NAME]" at bounding box center [122, 340] width 13 height 13
radio input "true"
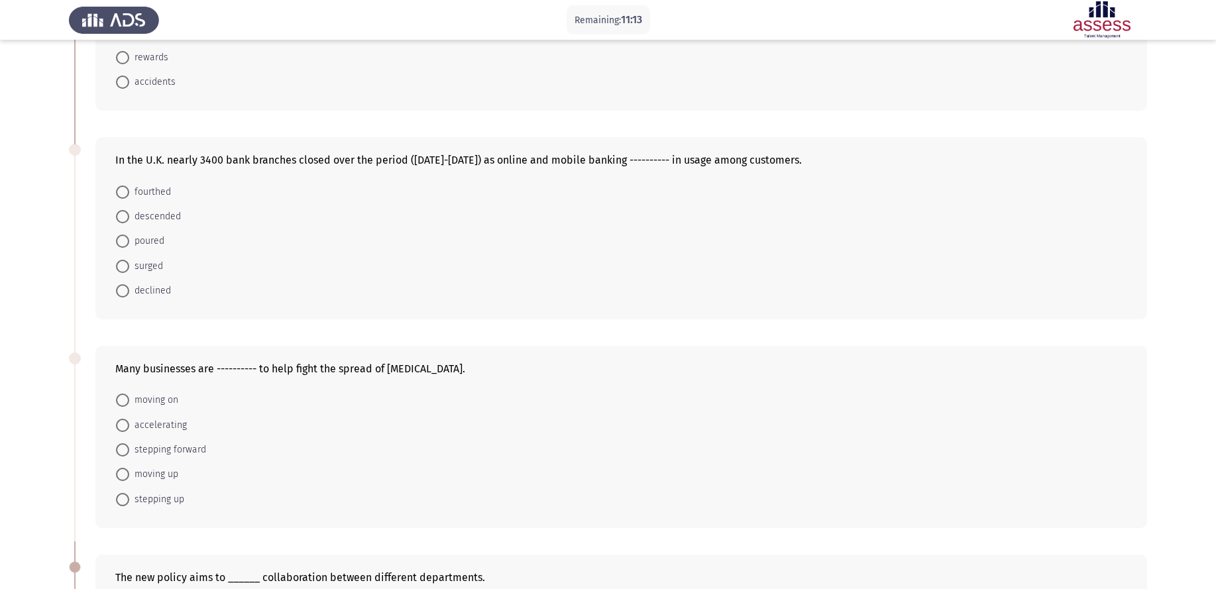
scroll to position [137, 0]
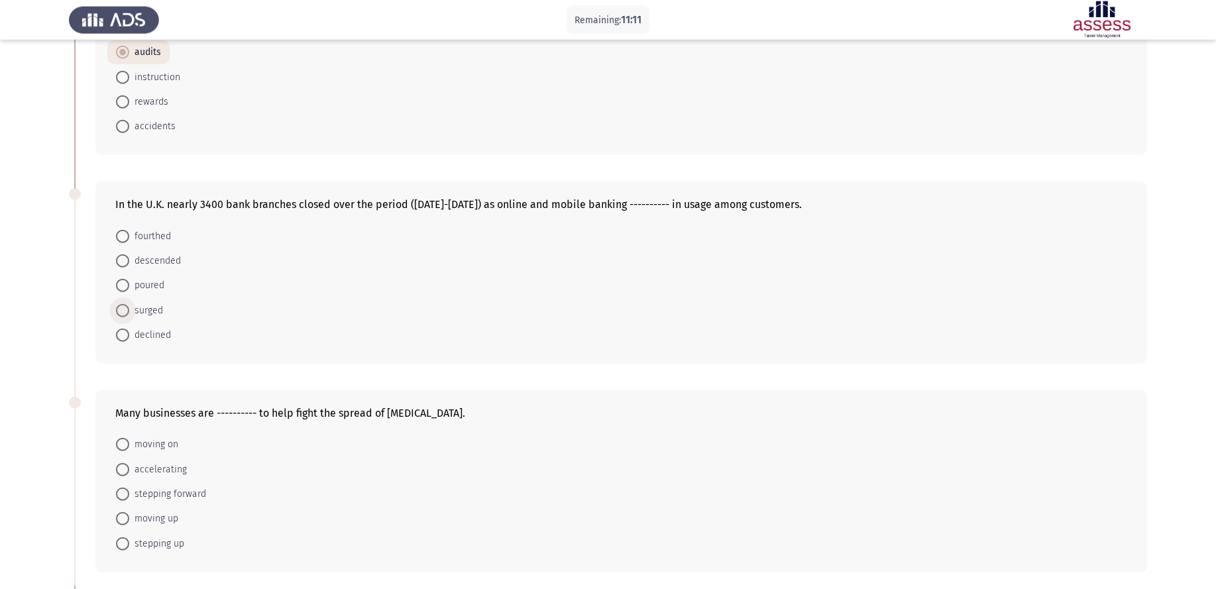
click at [144, 303] on span "surged" at bounding box center [146, 311] width 34 height 16
click at [129, 304] on input "surged" at bounding box center [122, 310] width 13 height 13
radio input "true"
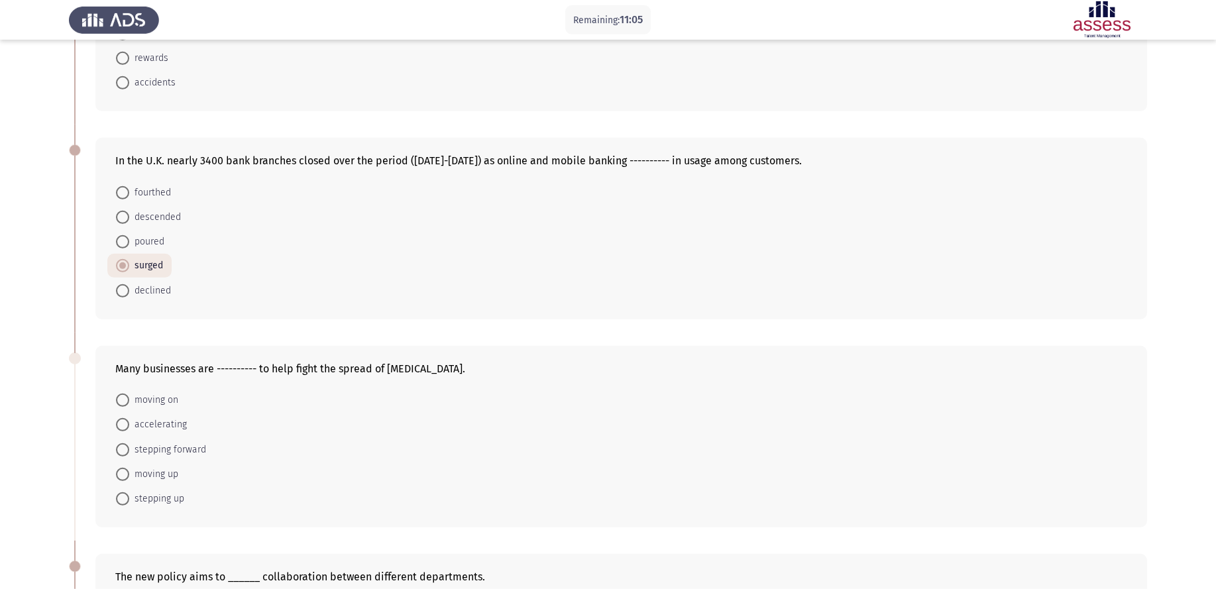
scroll to position [205, 0]
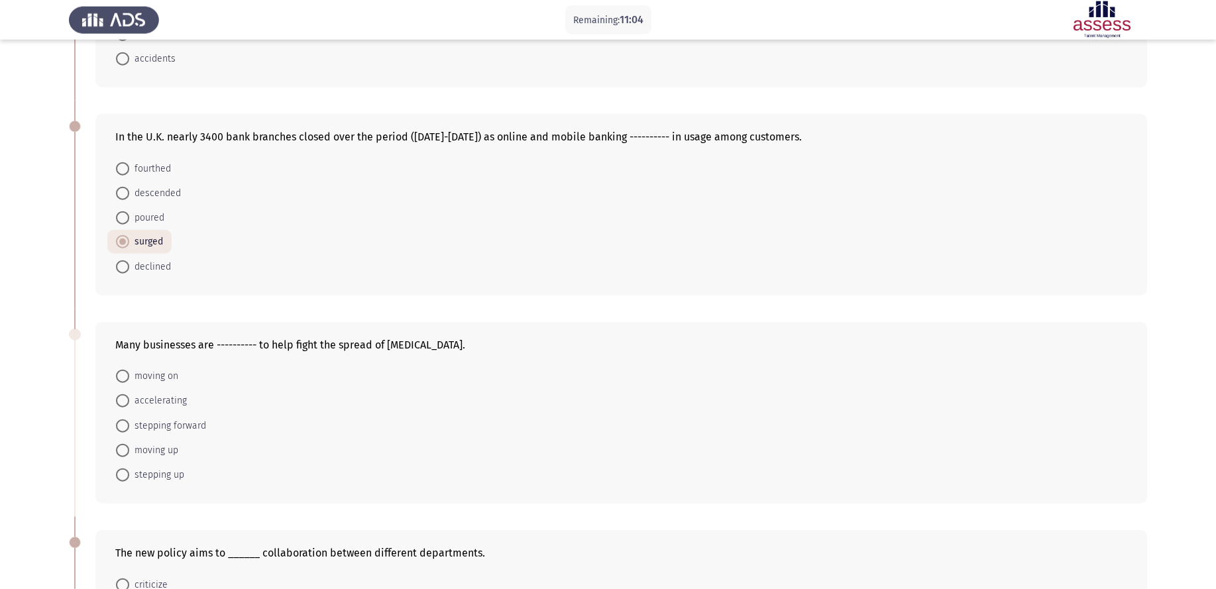
click at [154, 467] on span "stepping up" at bounding box center [156, 475] width 55 height 16
click at [129, 469] on input "stepping up" at bounding box center [122, 475] width 13 height 13
radio input "true"
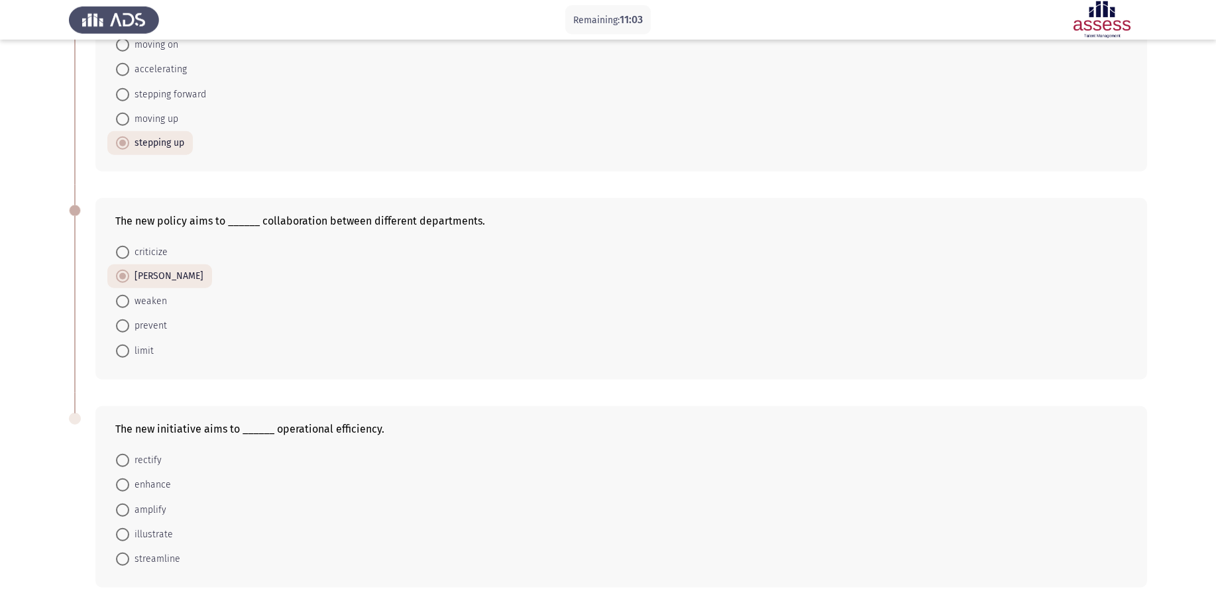
scroll to position [539, 0]
click at [146, 471] on span "enhance" at bounding box center [150, 483] width 42 height 16
click at [129, 471] on input "enhance" at bounding box center [122, 482] width 13 height 13
radio input "true"
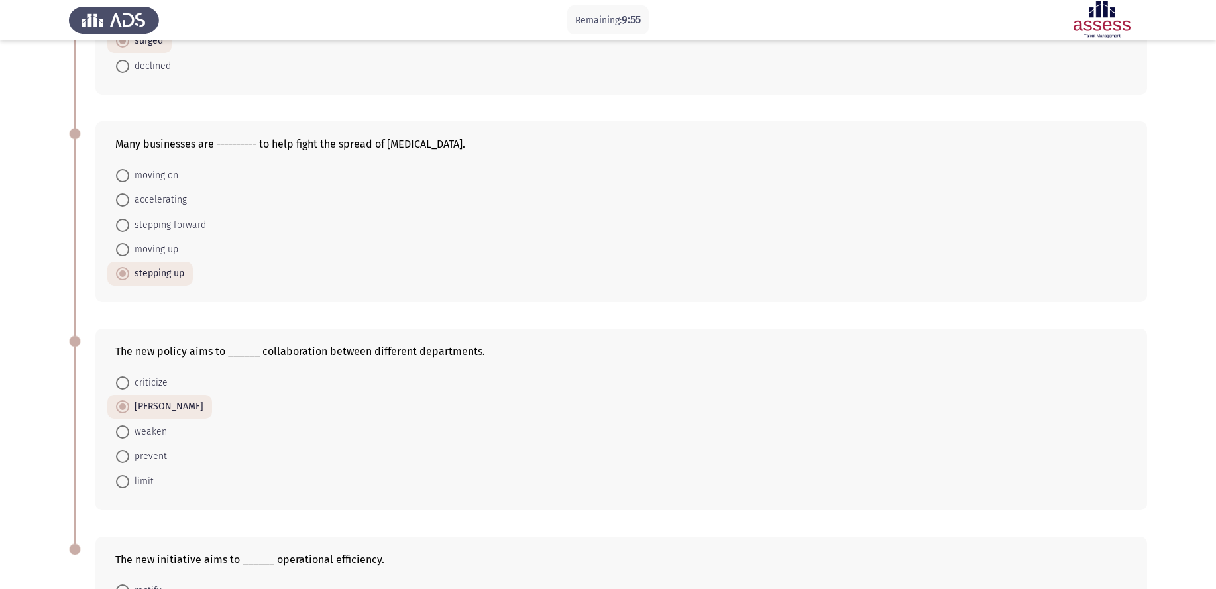
scroll to position [538, 0]
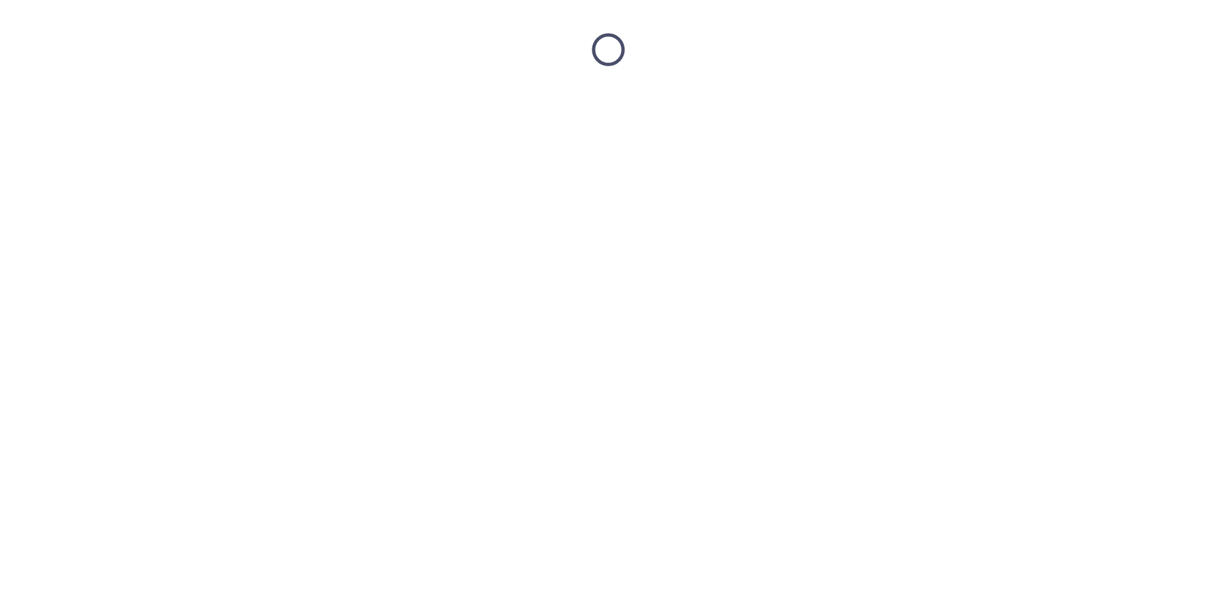
scroll to position [0, 0]
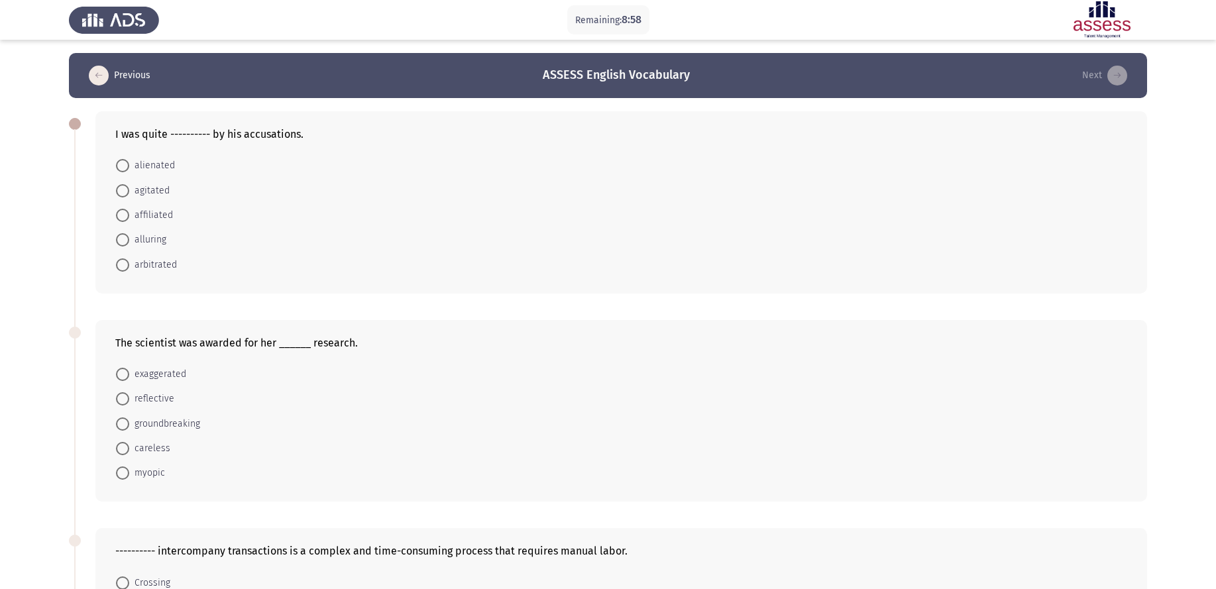
click at [156, 183] on span "agitated" at bounding box center [149, 191] width 40 height 16
click at [129, 184] on input "agitated" at bounding box center [122, 190] width 13 height 13
radio input "true"
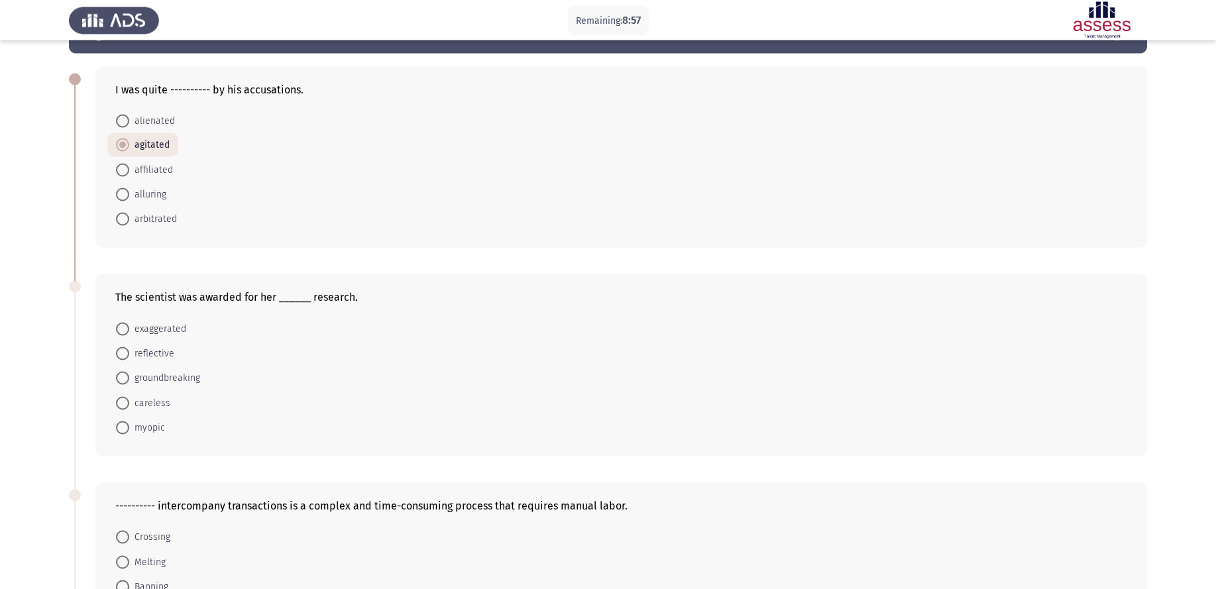
scroll to position [68, 0]
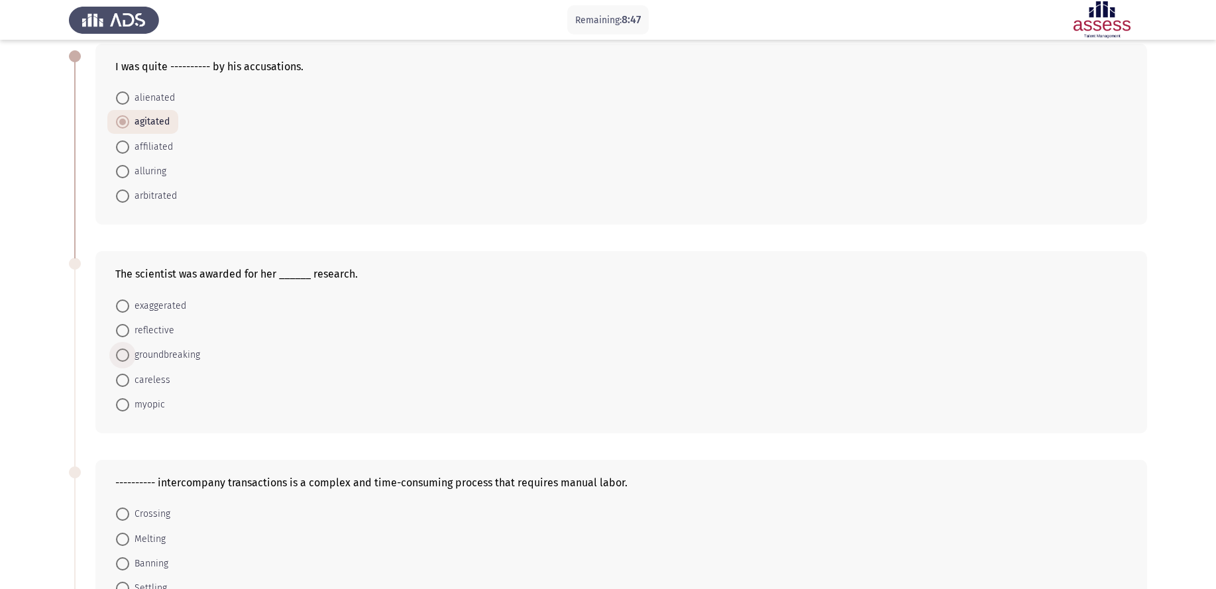
click at [180, 347] on span "groundbreaking" at bounding box center [164, 355] width 71 height 16
click at [129, 349] on input "groundbreaking" at bounding box center [122, 355] width 13 height 13
radio input "true"
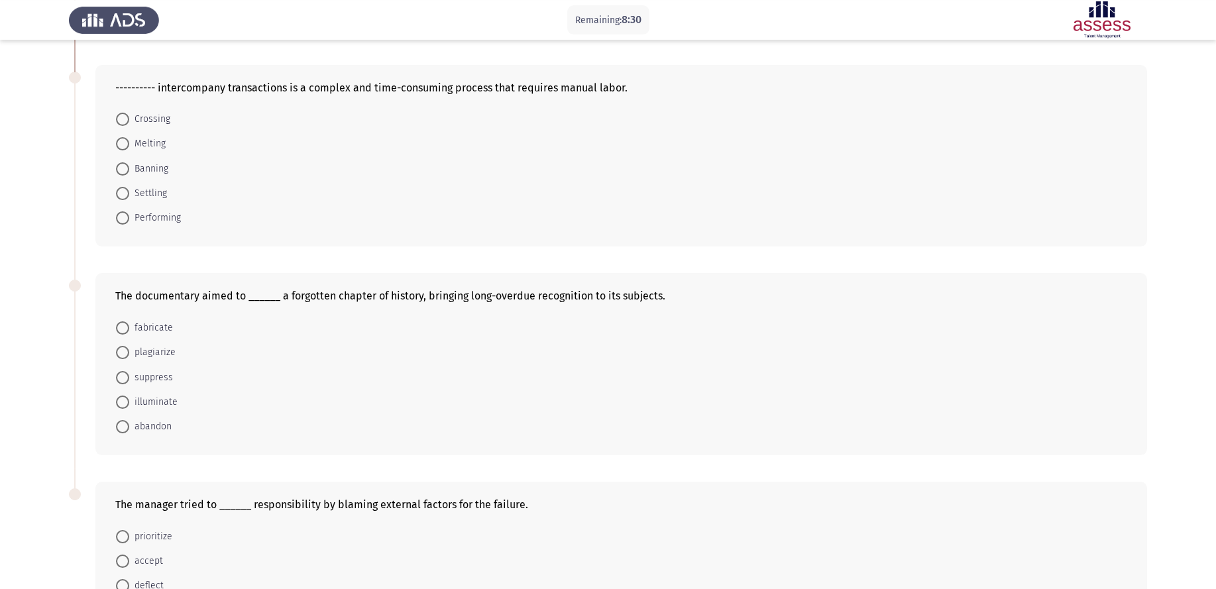
scroll to position [465, 0]
click at [141, 183] on span "Settling" at bounding box center [148, 191] width 38 height 16
click at [129, 184] on input "Settling" at bounding box center [122, 190] width 13 height 13
radio input "true"
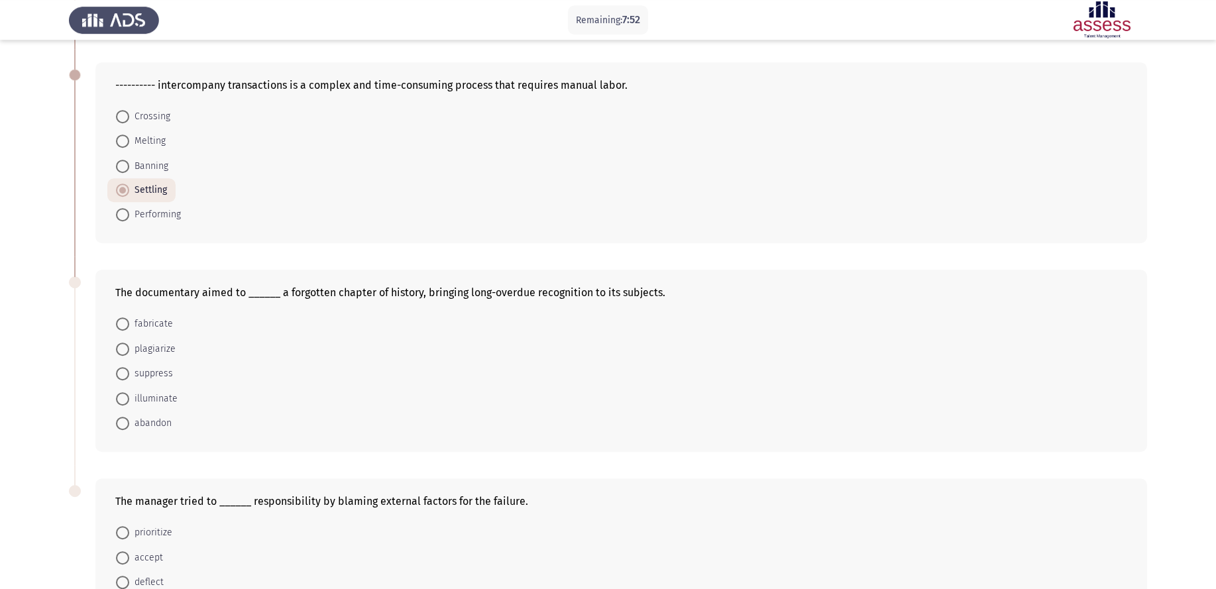
click at [153, 391] on span "illuminate" at bounding box center [153, 399] width 48 height 16
click at [129, 392] on input "illuminate" at bounding box center [122, 398] width 13 height 13
radio input "true"
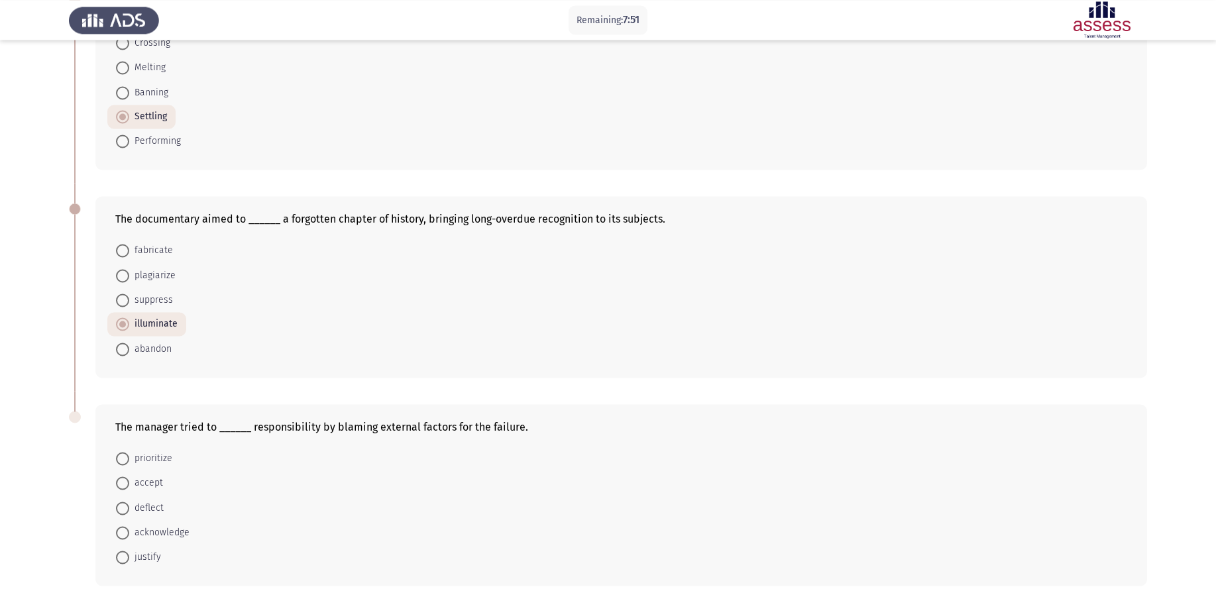
scroll to position [539, 0]
click at [147, 471] on span "deflect" at bounding box center [146, 508] width 34 height 16
click at [129, 471] on input "deflect" at bounding box center [122, 507] width 13 height 13
radio input "true"
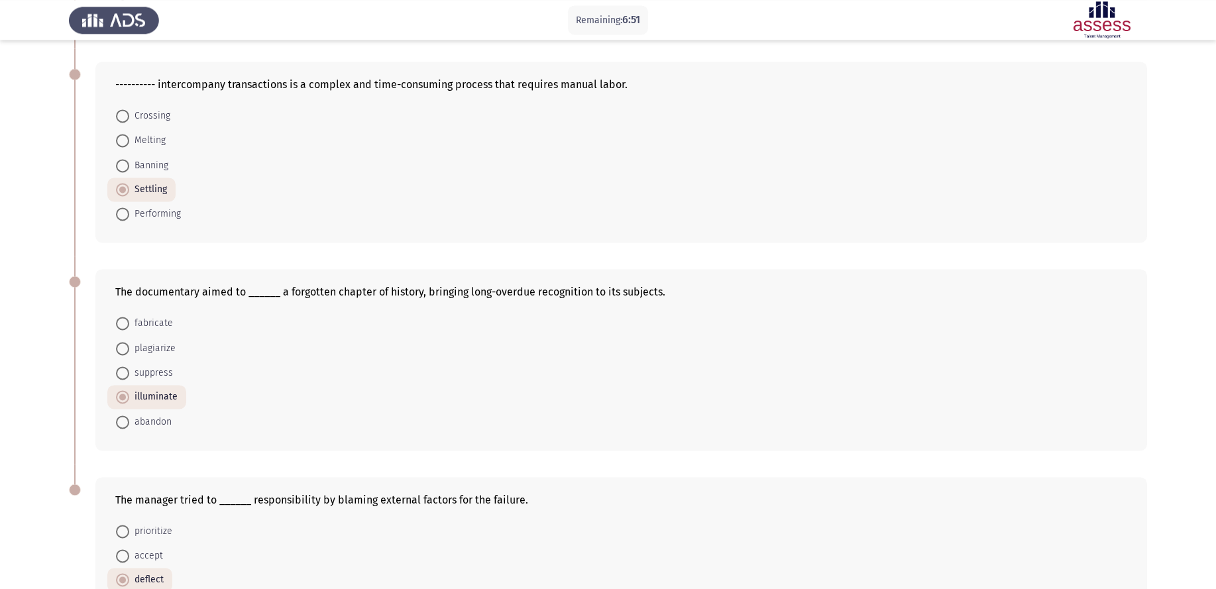
scroll to position [538, 0]
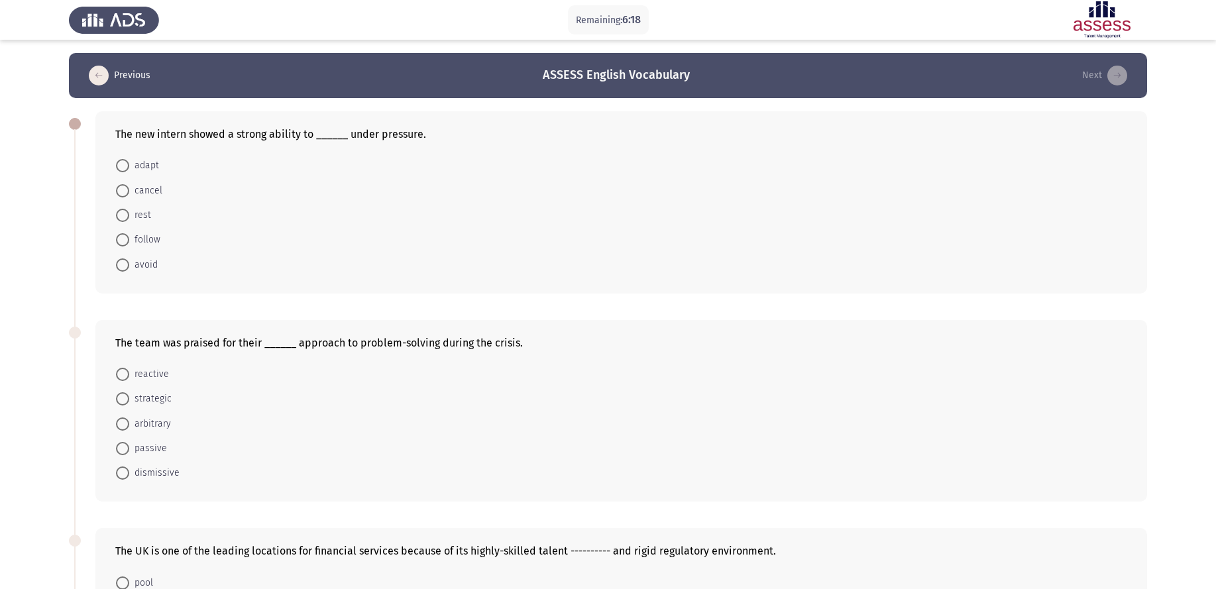
click at [143, 153] on mat-radio-button "adapt" at bounding box center [137, 165] width 60 height 25
click at [137, 158] on span "adapt" at bounding box center [144, 166] width 30 height 16
click at [129, 159] on input "adapt" at bounding box center [122, 165] width 13 height 13
radio input "true"
click at [148, 390] on span "strategic" at bounding box center [150, 398] width 42 height 16
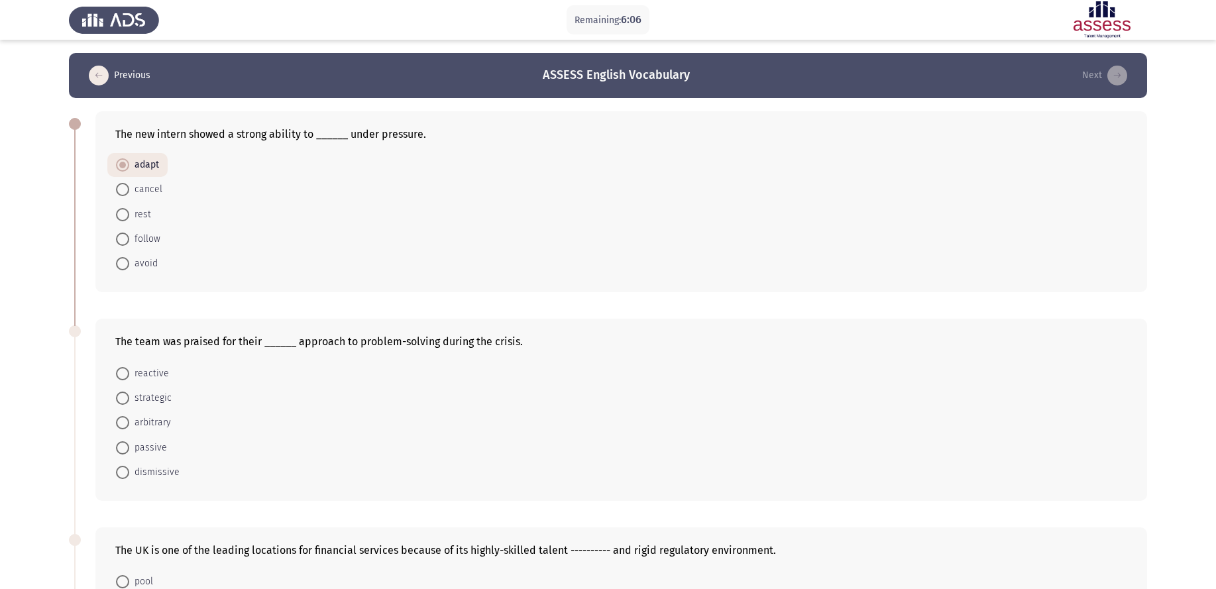
click at [129, 392] on input "strategic" at bounding box center [122, 398] width 13 height 13
radio input "true"
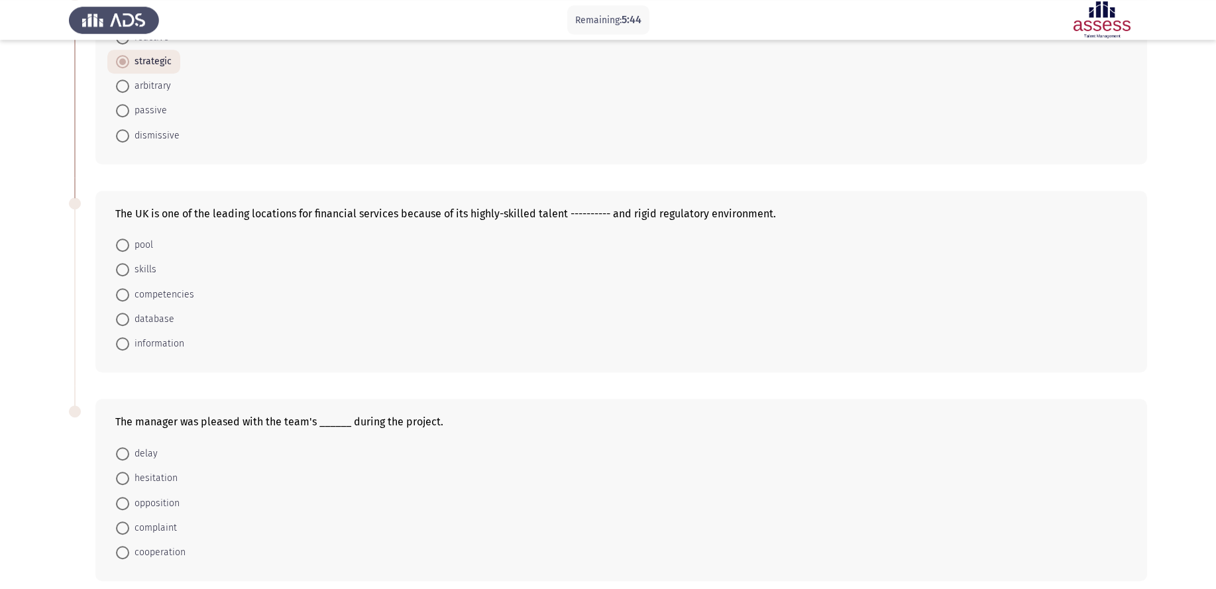
scroll to position [345, 0]
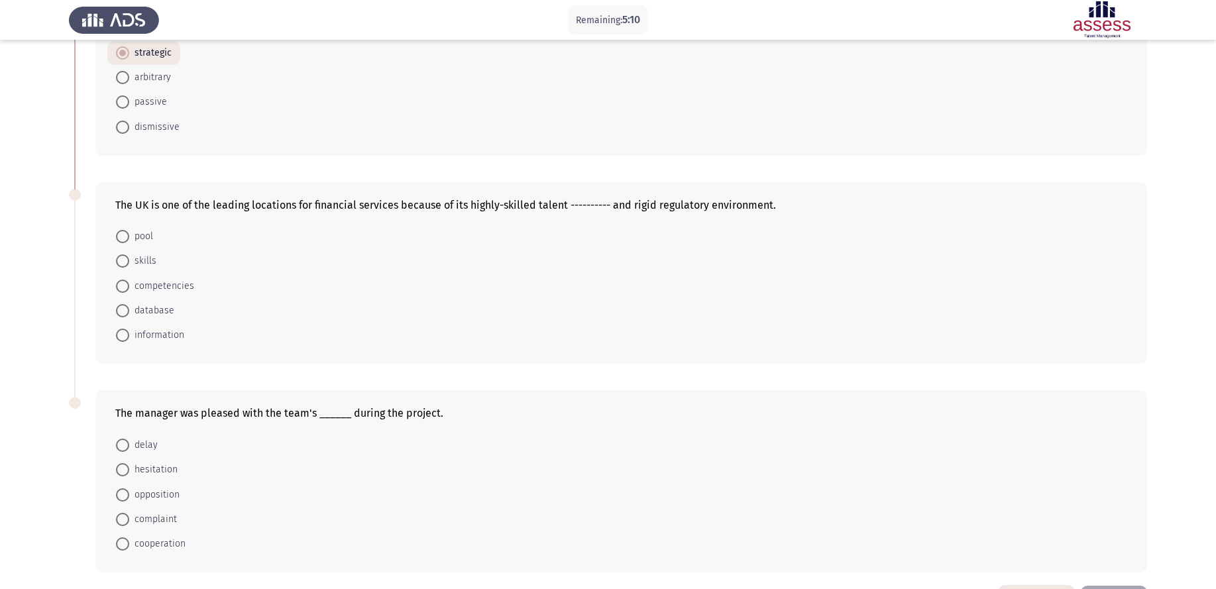
click at [143, 229] on span "pool" at bounding box center [141, 237] width 24 height 16
click at [129, 230] on input "pool" at bounding box center [122, 236] width 13 height 13
radio input "true"
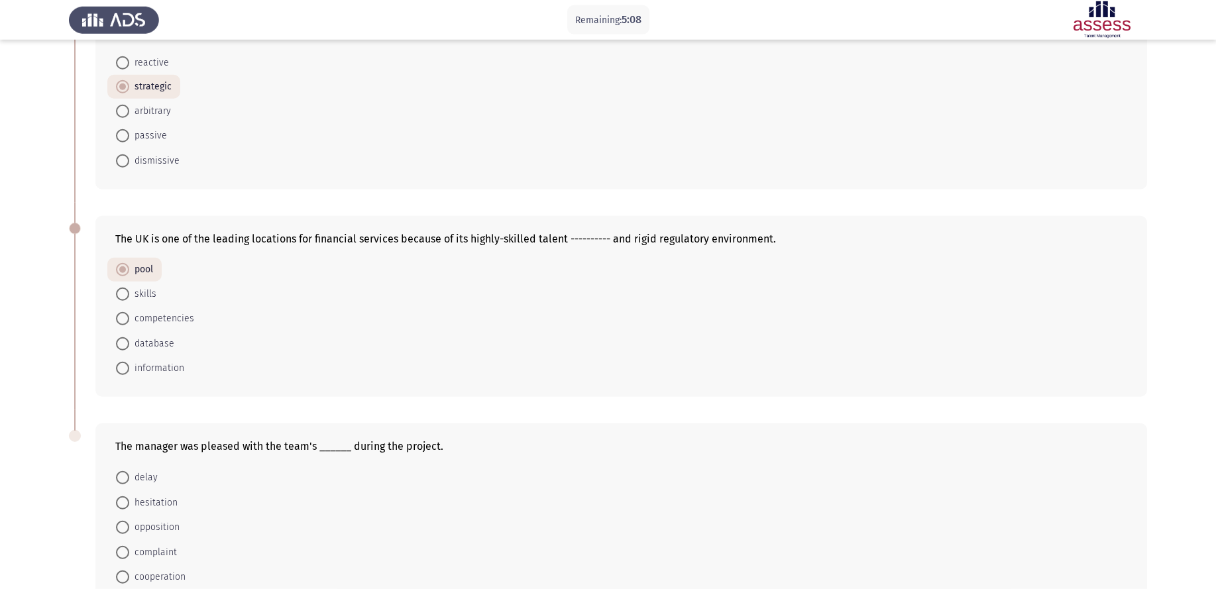
scroll to position [344, 0]
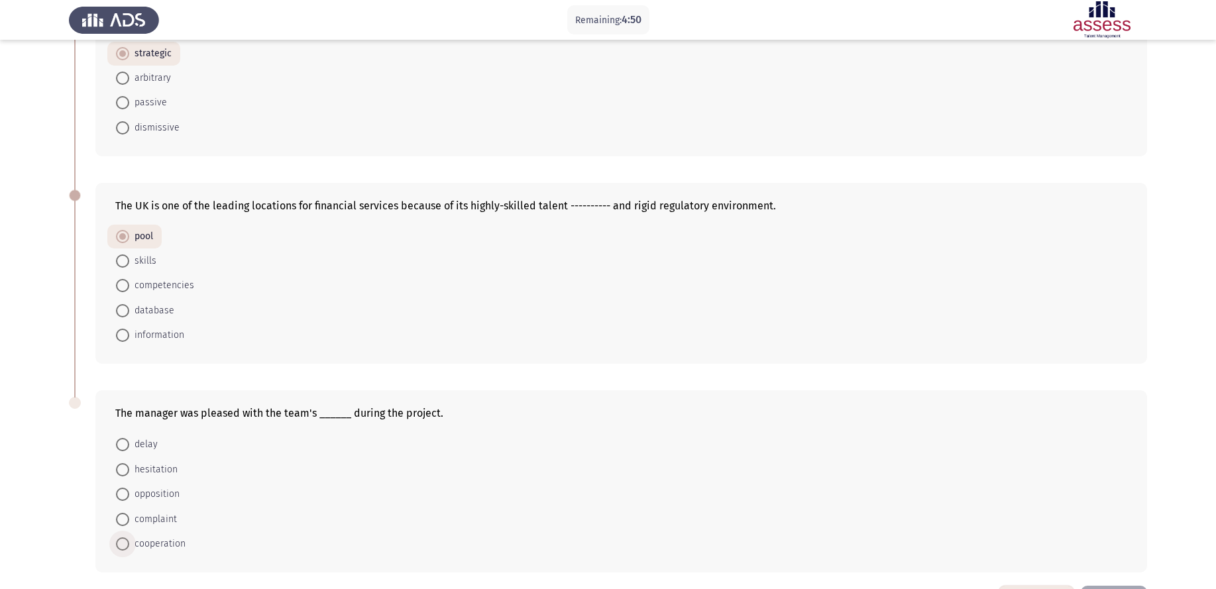
click at [162, 471] on span "cooperation" at bounding box center [157, 544] width 56 height 16
click at [129, 471] on input "cooperation" at bounding box center [122, 544] width 13 height 13
radio input "true"
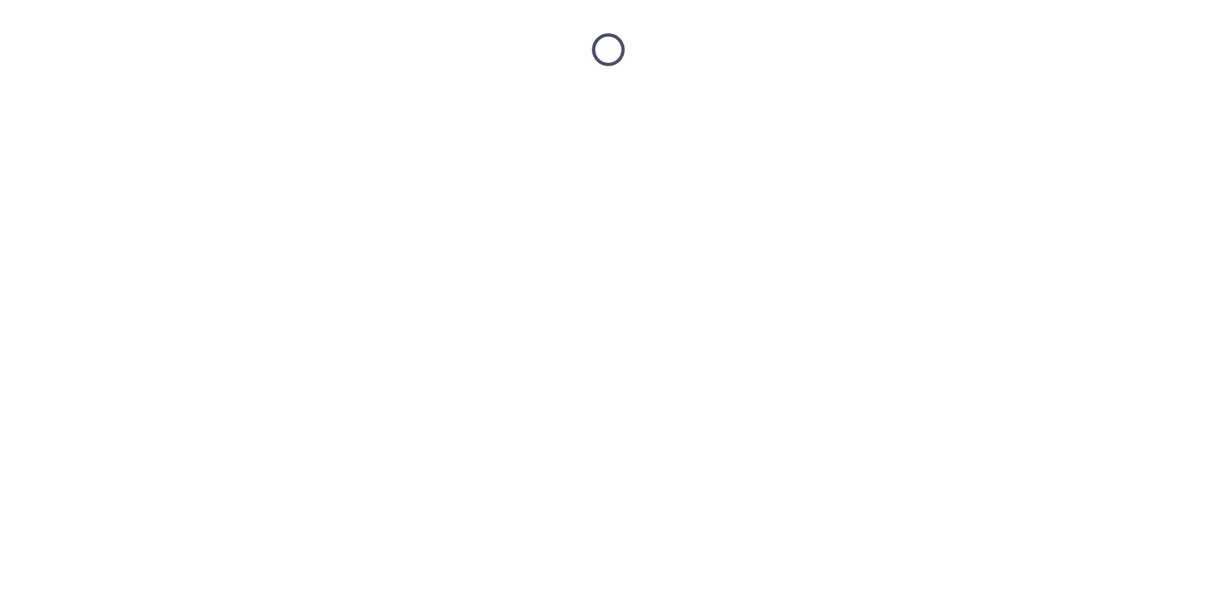
scroll to position [0, 0]
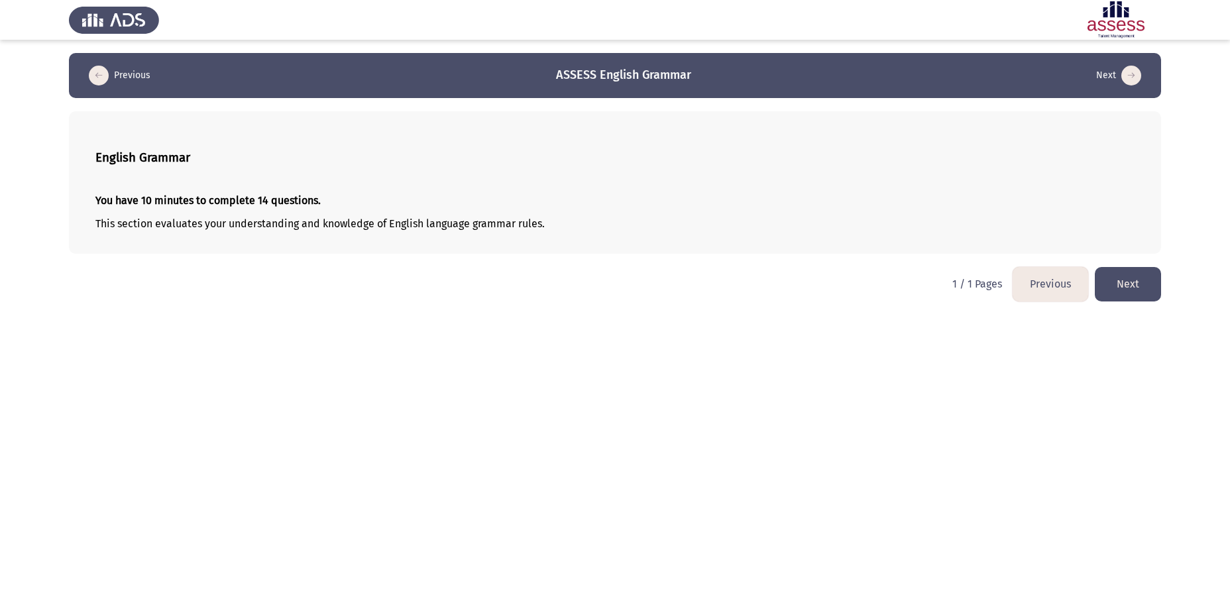
click at [972, 288] on button "Next" at bounding box center [1128, 284] width 66 height 34
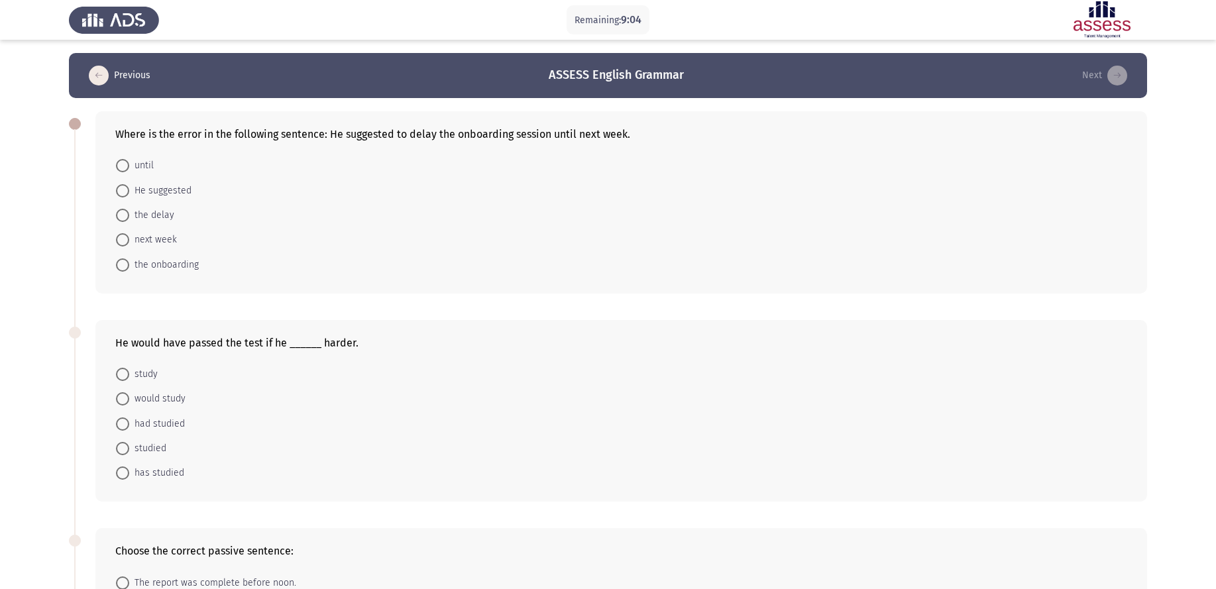
click at [148, 207] on span "the delay" at bounding box center [151, 215] width 45 height 16
click at [129, 209] on input "the delay" at bounding box center [122, 215] width 13 height 13
radio input "true"
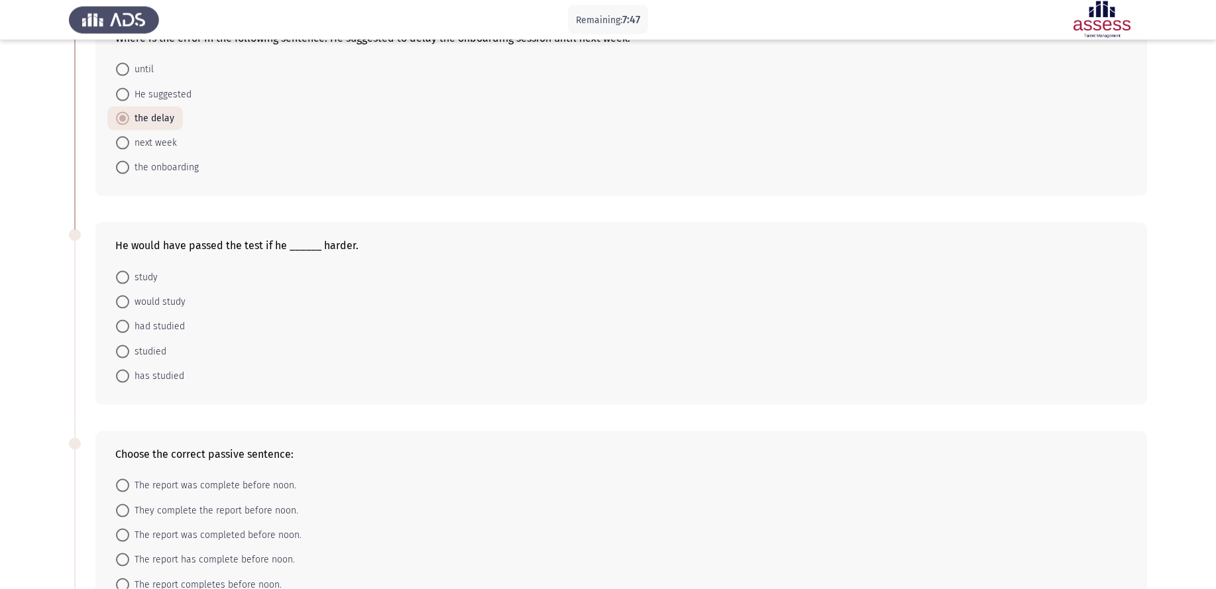
scroll to position [135, 0]
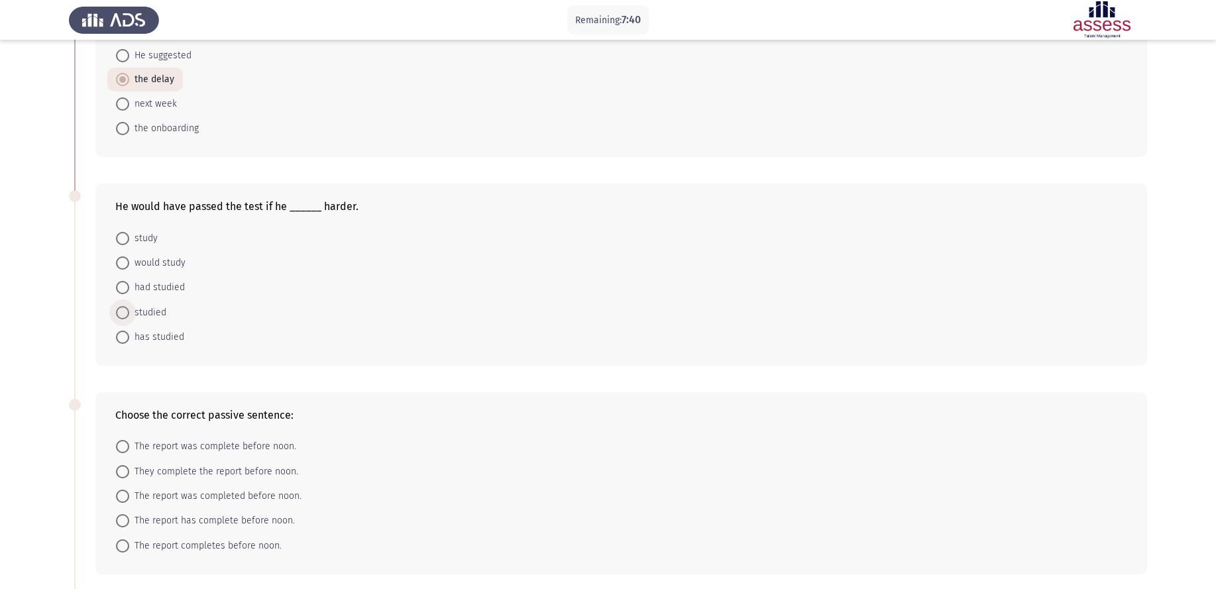
click at [143, 305] on span "studied" at bounding box center [147, 313] width 37 height 16
click at [129, 306] on input "studied" at bounding box center [122, 312] width 13 height 13
radio input "true"
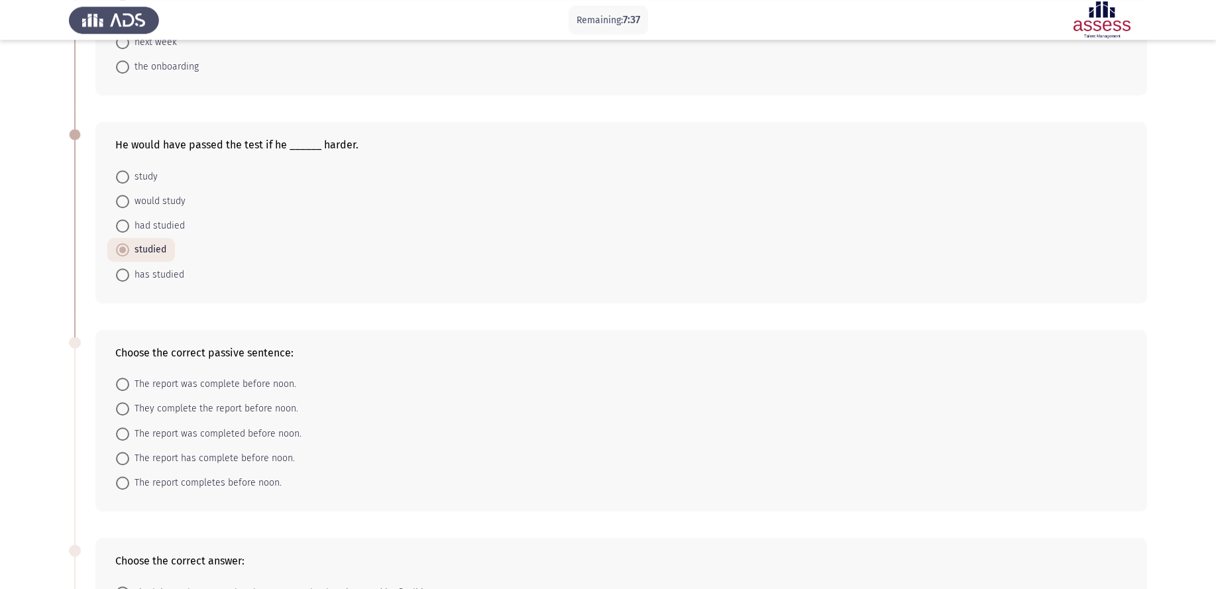
scroll to position [270, 0]
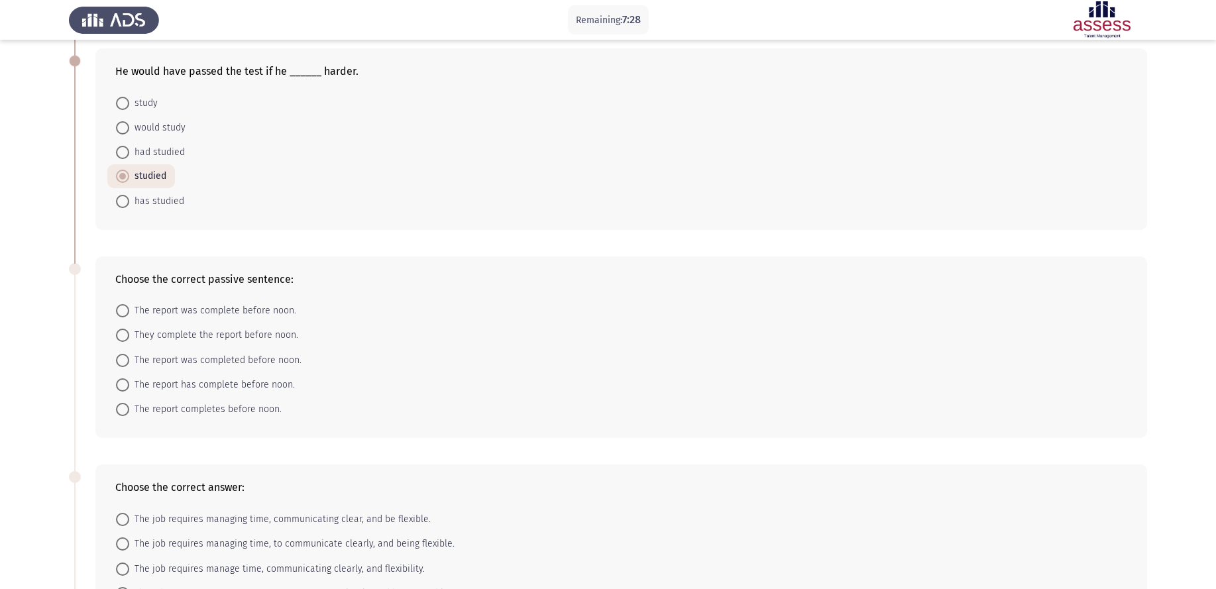
click at [162, 145] on span "had studied" at bounding box center [157, 153] width 56 height 16
click at [129, 146] on input "had studied" at bounding box center [122, 152] width 13 height 13
radio input "true"
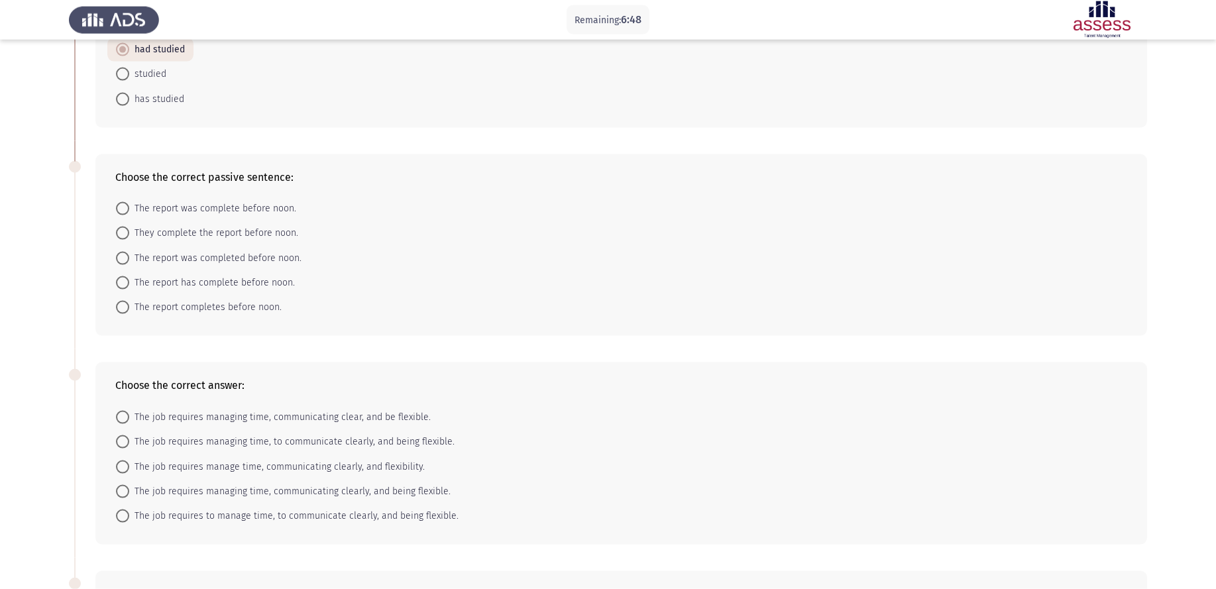
scroll to position [338, 0]
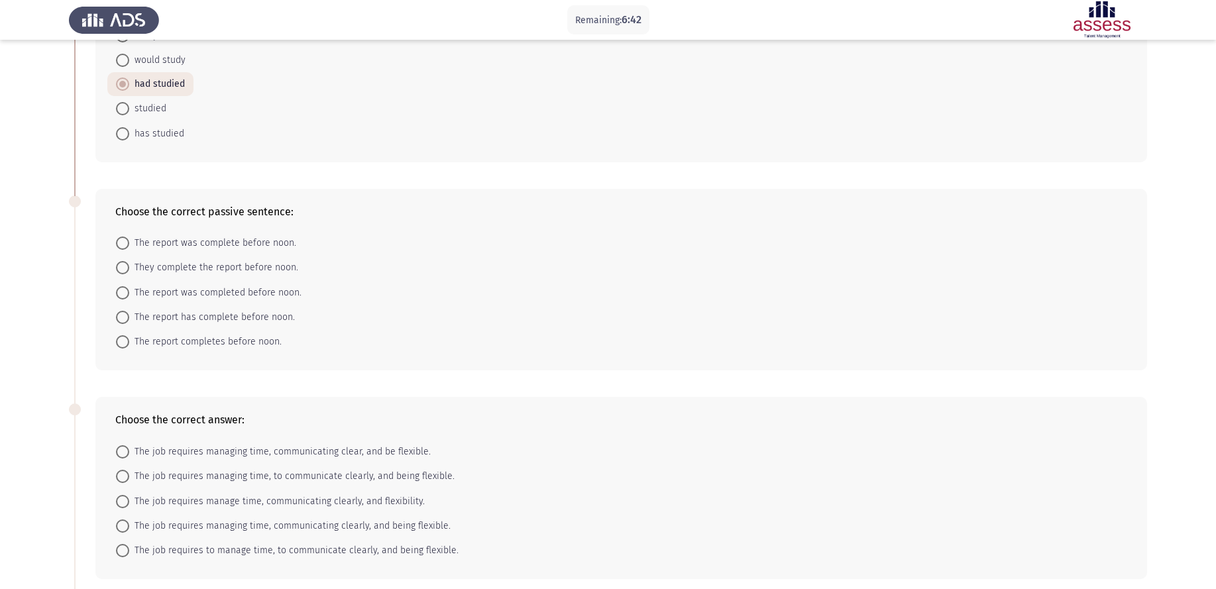
click at [245, 285] on span "The report was completed before noon." at bounding box center [215, 293] width 172 height 16
click at [129, 286] on input "The report was completed before noon." at bounding box center [122, 292] width 13 height 13
radio input "true"
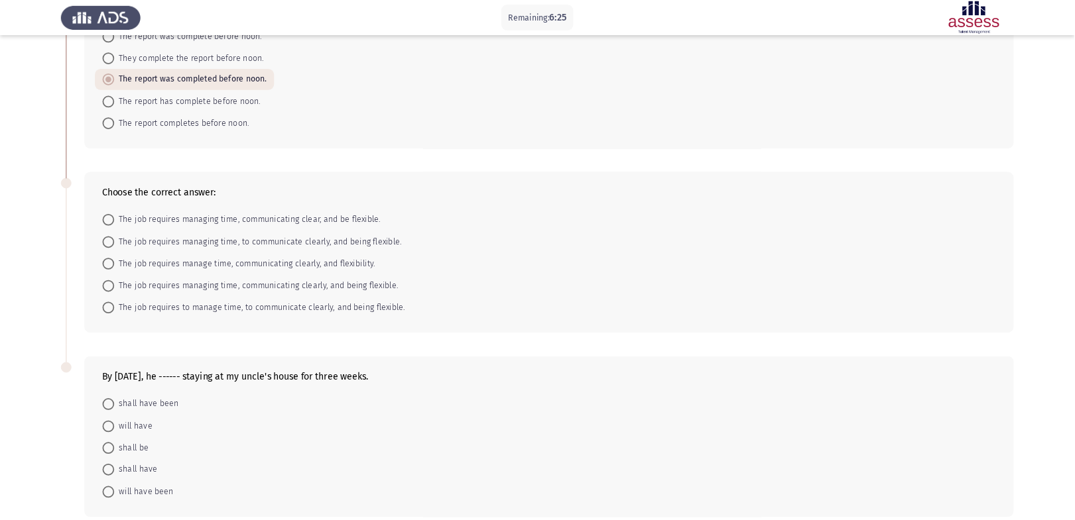
scroll to position [542, 0]
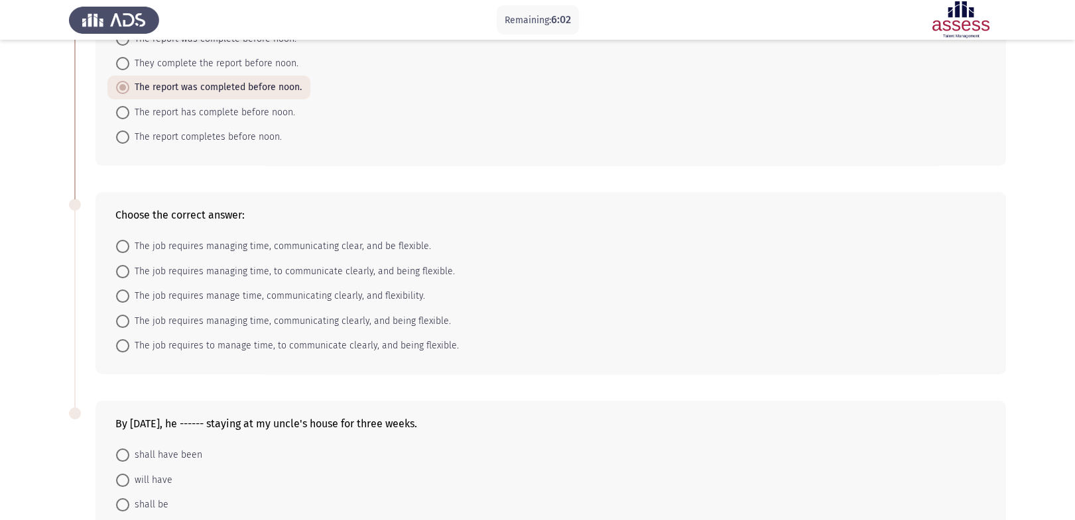
click at [222, 264] on span "The job requires managing time, to communicate clearly, and being flexible." at bounding box center [291, 272] width 325 height 16
click at [129, 265] on input "The job requires managing time, to communicate clearly, and being flexible." at bounding box center [122, 271] width 13 height 13
radio input "true"
click at [286, 337] on span "The job requires to manage time, to communicate clearly, and being flexible." at bounding box center [293, 345] width 329 height 16
click at [129, 339] on input "The job requires to manage time, to communicate clearly, and being flexible." at bounding box center [122, 345] width 13 height 13
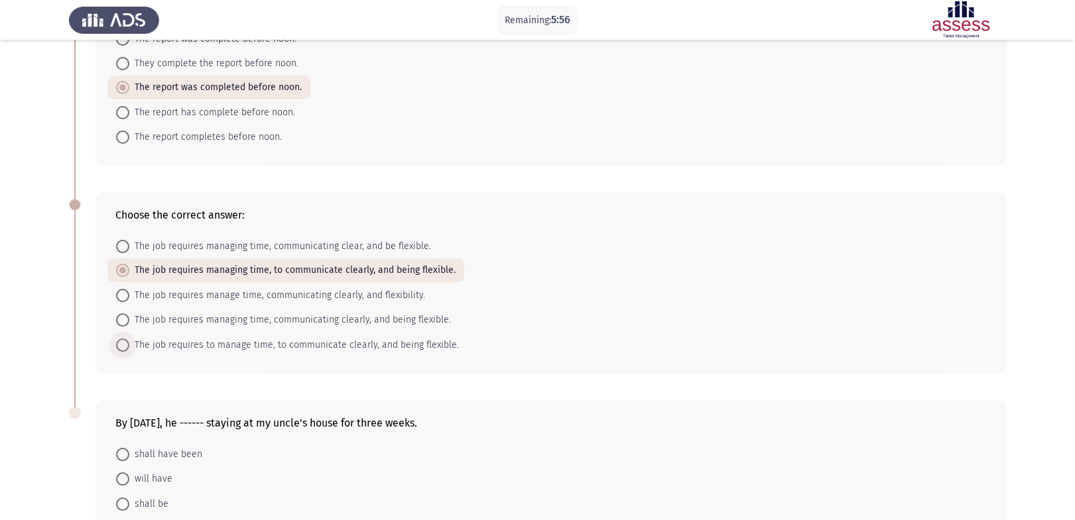
radio input "true"
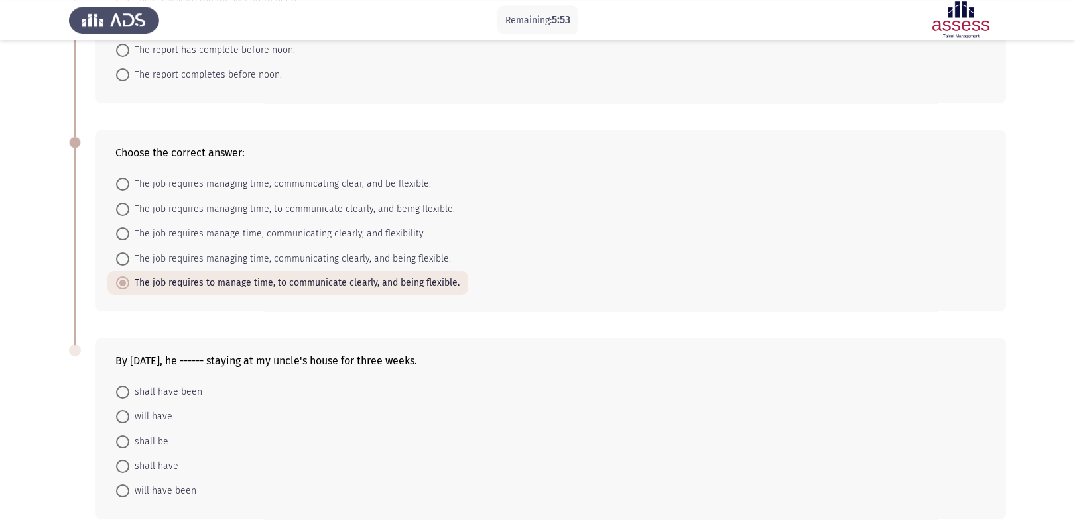
scroll to position [614, 0]
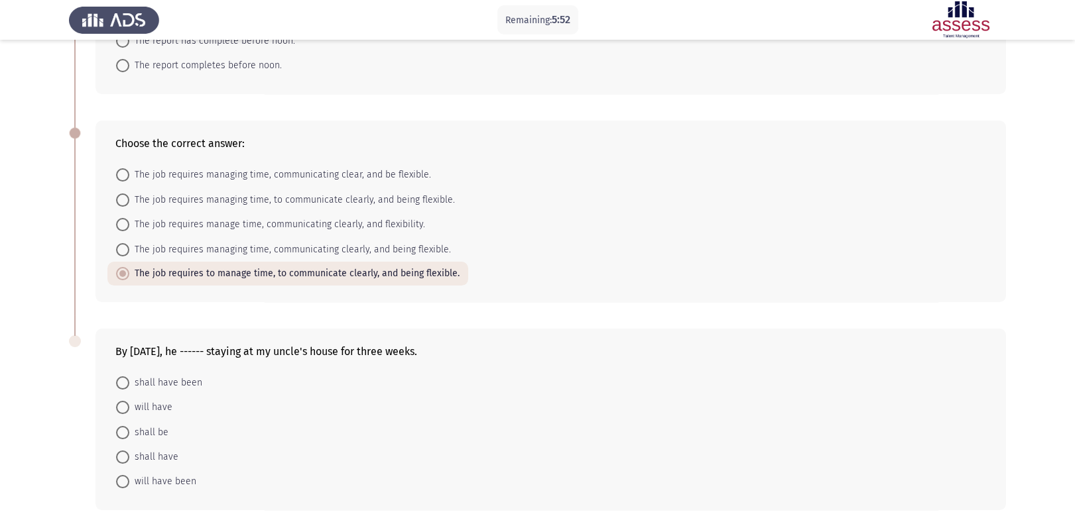
click at [149, 242] on span "The job requires managing time, communicating clearly, and being flexible." at bounding box center [290, 250] width 322 height 16
click at [129, 243] on input "The job requires managing time, communicating clearly, and being flexible." at bounding box center [122, 249] width 13 height 13
radio input "true"
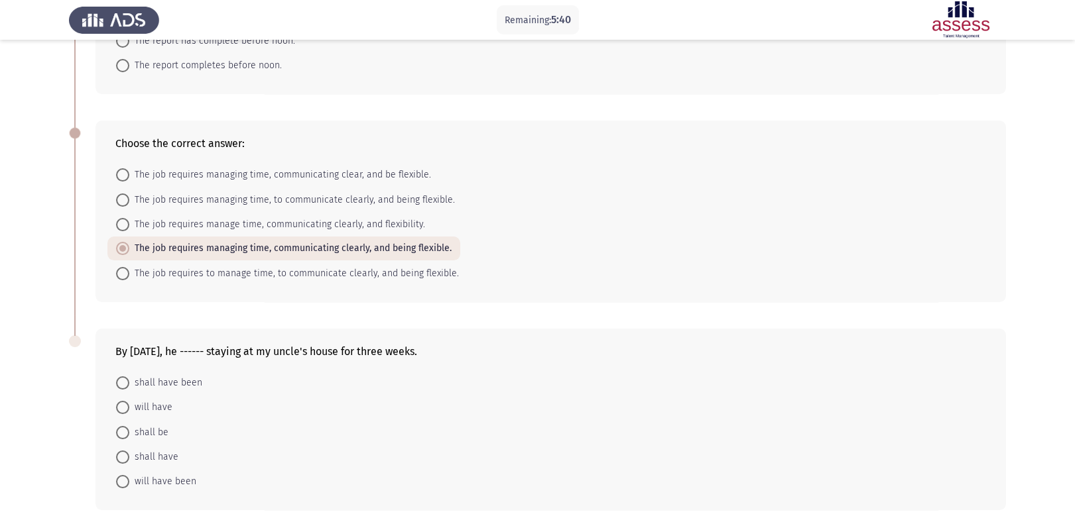
click at [157, 471] on span "will have been" at bounding box center [162, 482] width 67 height 16
click at [129, 471] on input "will have been" at bounding box center [122, 481] width 13 height 13
radio input "true"
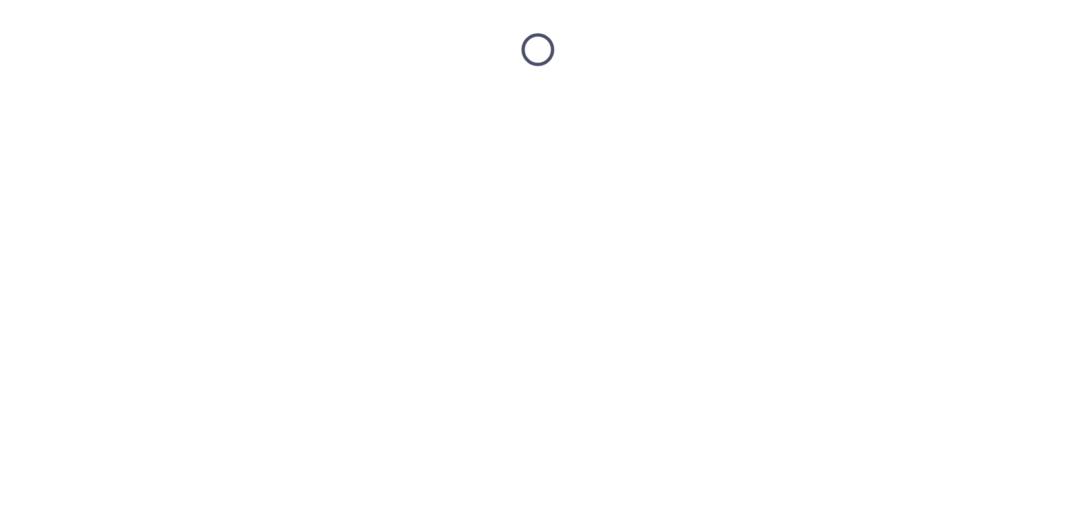
scroll to position [0, 0]
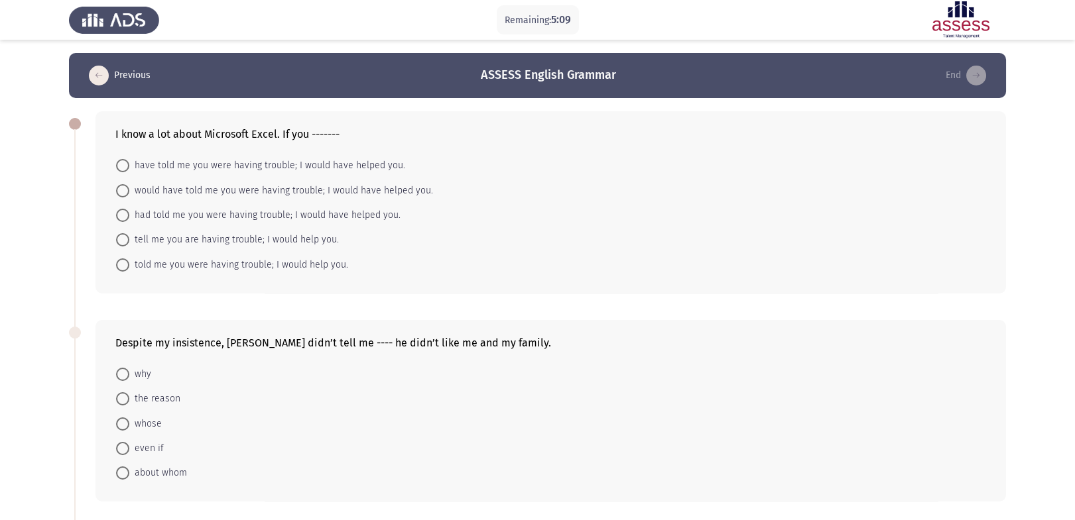
click at [236, 207] on span "had told me you were having trouble; I would have helped you." at bounding box center [264, 215] width 271 height 16
click at [129, 209] on input "had told me you were having trouble; I would have helped you." at bounding box center [122, 215] width 13 height 13
radio input "true"
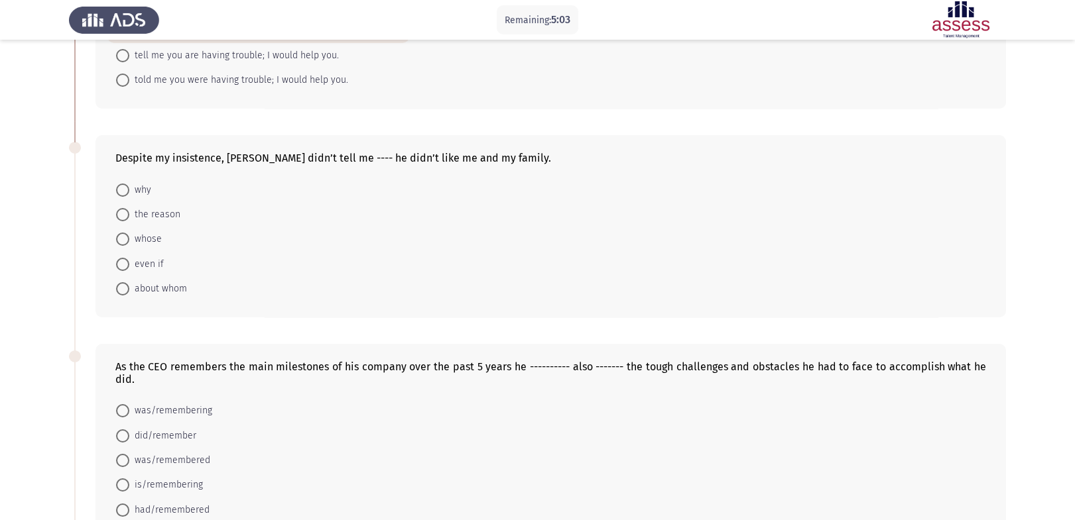
scroll to position [211, 0]
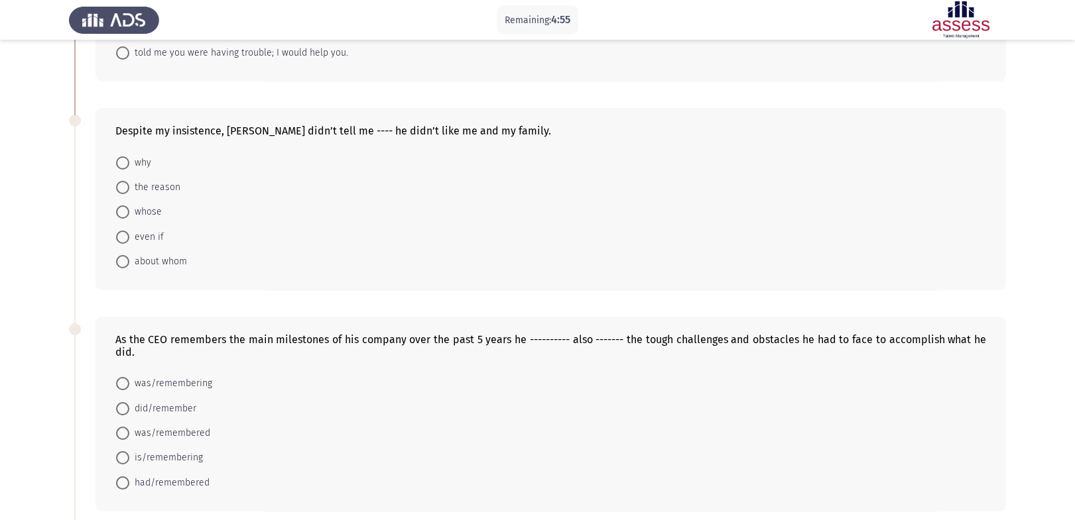
click at [145, 155] on span "why" at bounding box center [140, 163] width 22 height 16
click at [129, 156] on input "why" at bounding box center [122, 162] width 13 height 13
radio input "true"
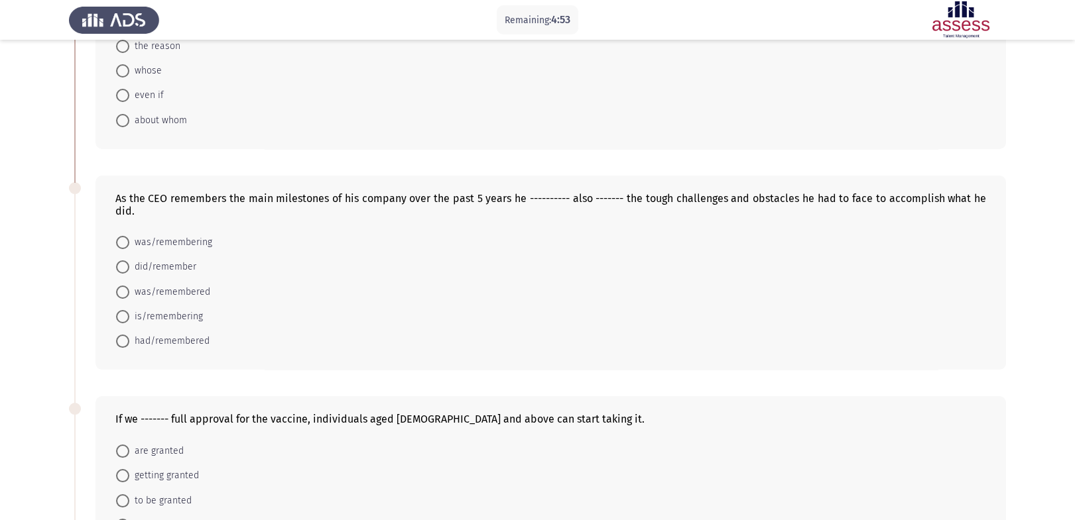
scroll to position [422, 0]
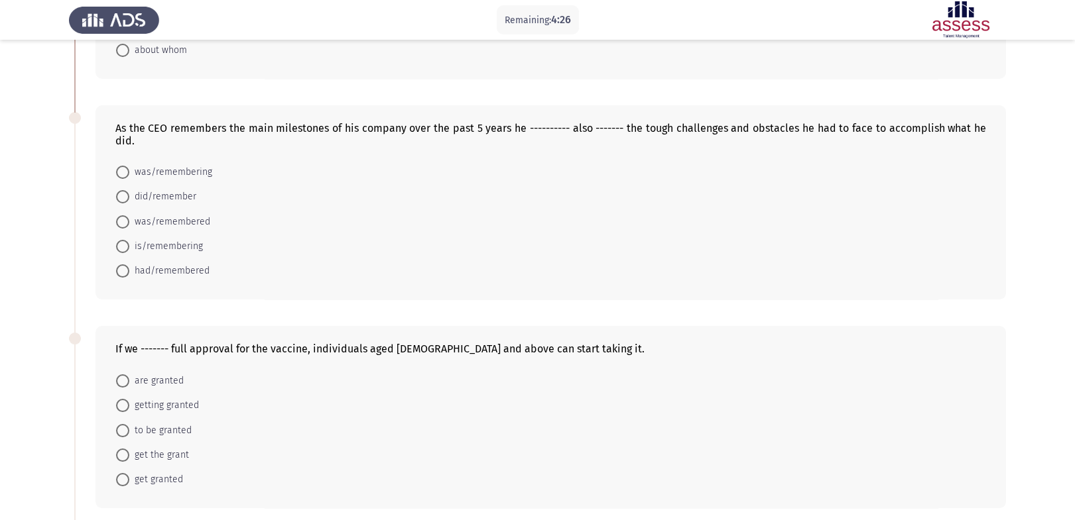
click at [177, 239] on span "is/remembering" at bounding box center [166, 247] width 74 height 16
click at [129, 240] on input "is/remembering" at bounding box center [122, 246] width 13 height 13
radio input "true"
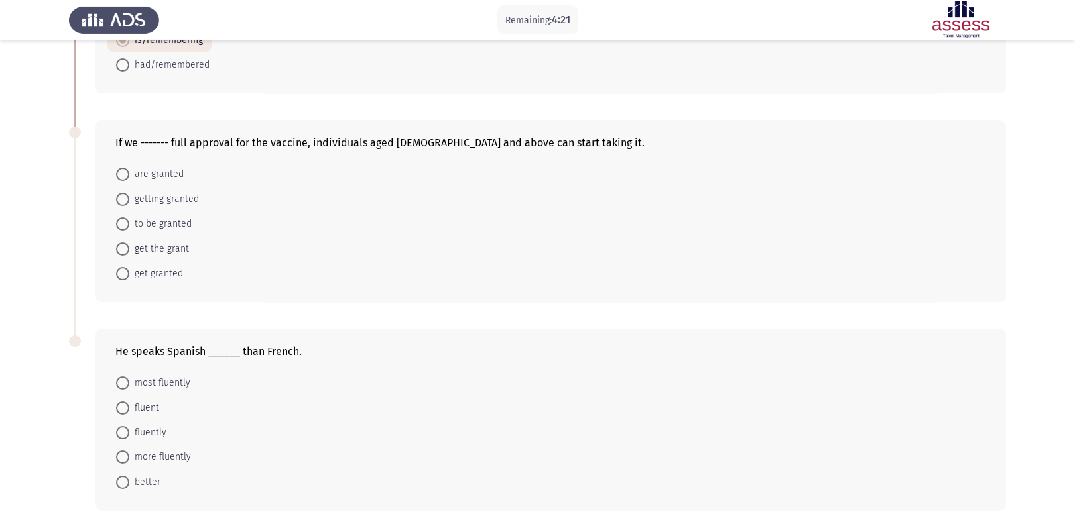
scroll to position [628, 0]
click at [164, 166] on span "are granted" at bounding box center [156, 174] width 54 height 16
click at [129, 167] on input "are granted" at bounding box center [122, 173] width 13 height 13
radio input "true"
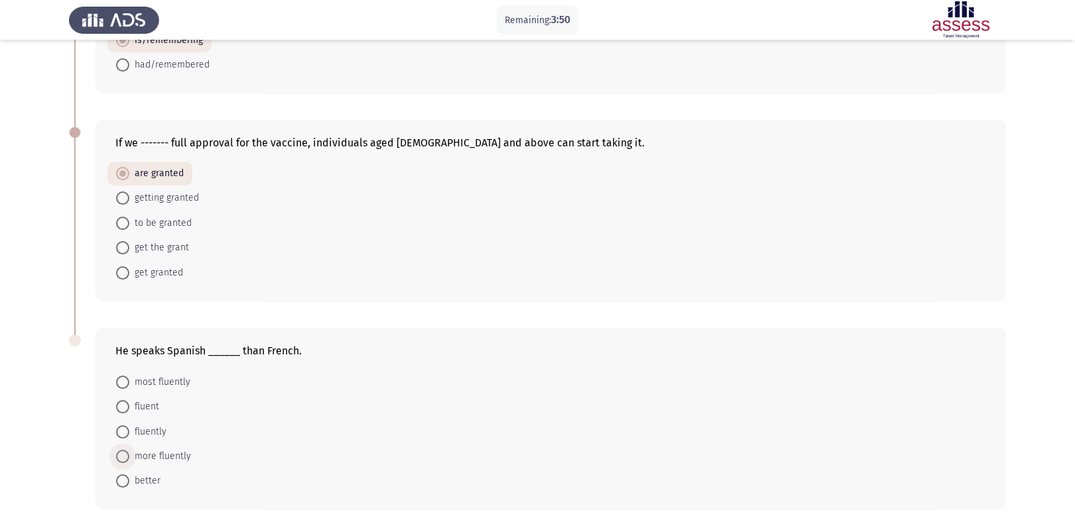
click at [165, 449] on span "more fluently" at bounding box center [160, 457] width 62 height 16
click at [129, 450] on input "more fluently" at bounding box center [122, 456] width 13 height 13
radio input "true"
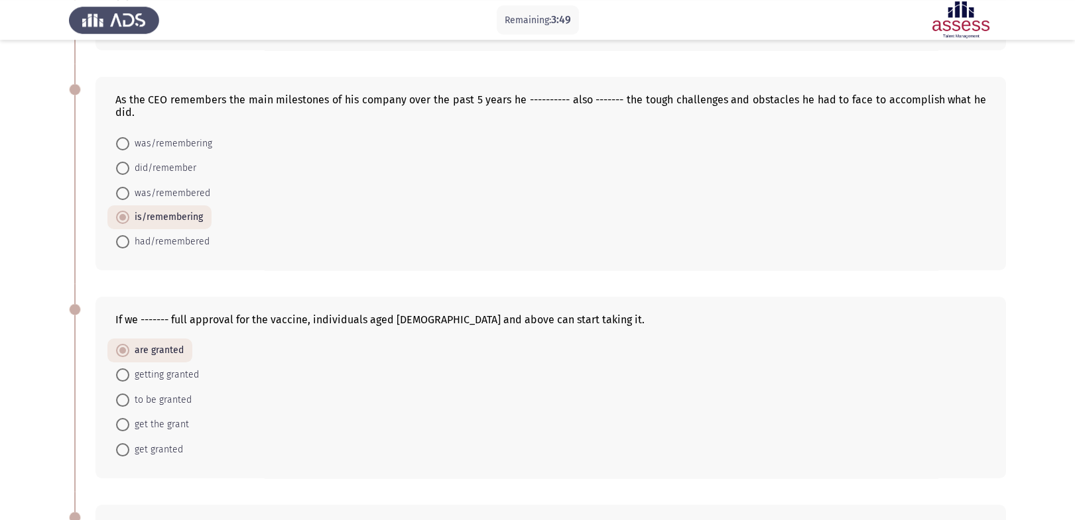
scroll to position [345, 0]
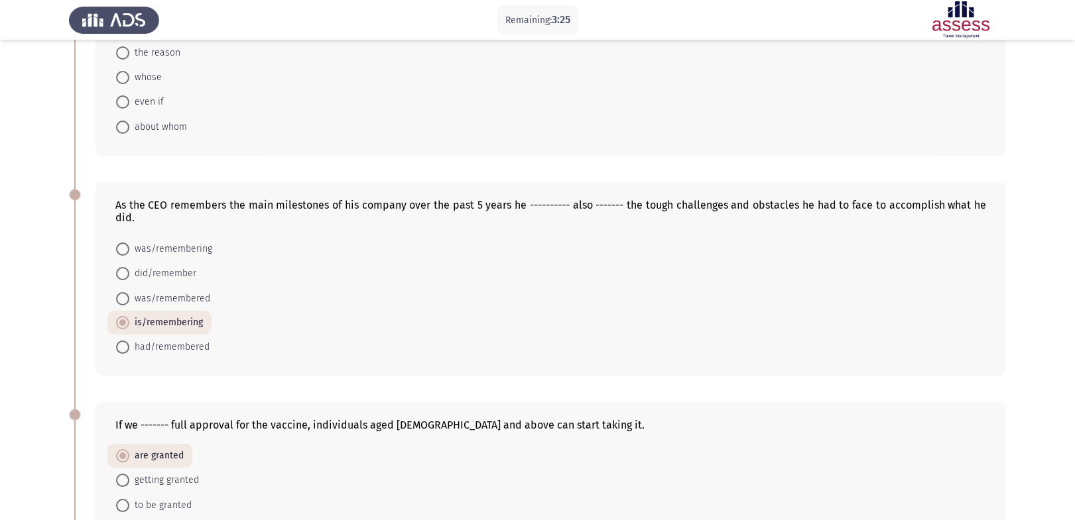
click at [142, 266] on span "did/remember" at bounding box center [162, 274] width 67 height 16
click at [129, 267] on input "did/remember" at bounding box center [122, 273] width 13 height 13
radio input "true"
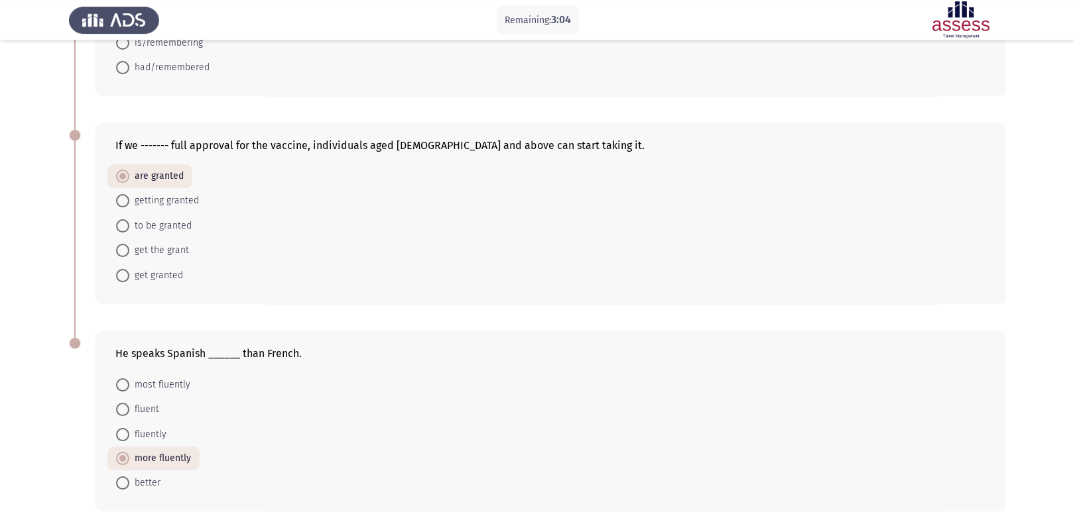
scroll to position [626, 0]
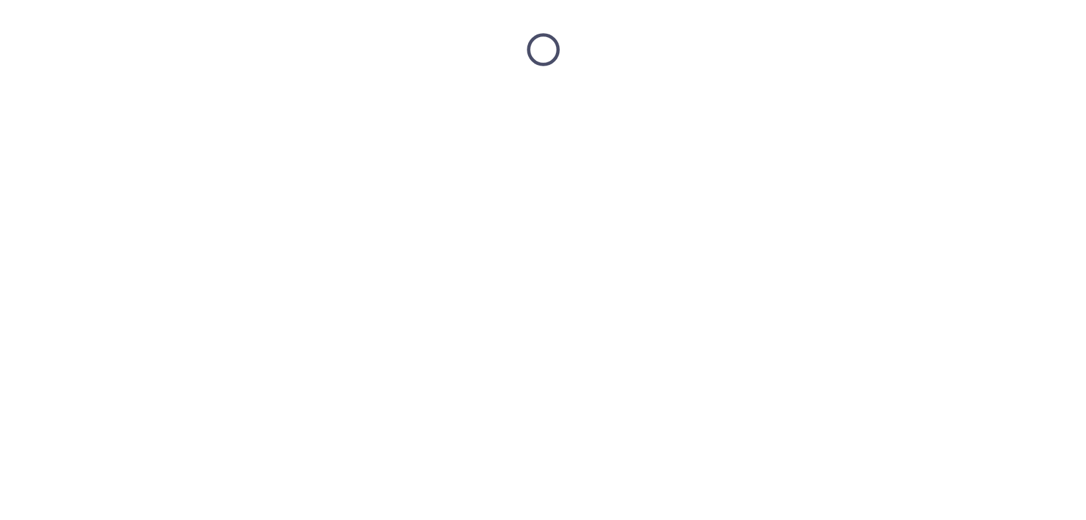
scroll to position [0, 0]
